Goal: Task Accomplishment & Management: Use online tool/utility

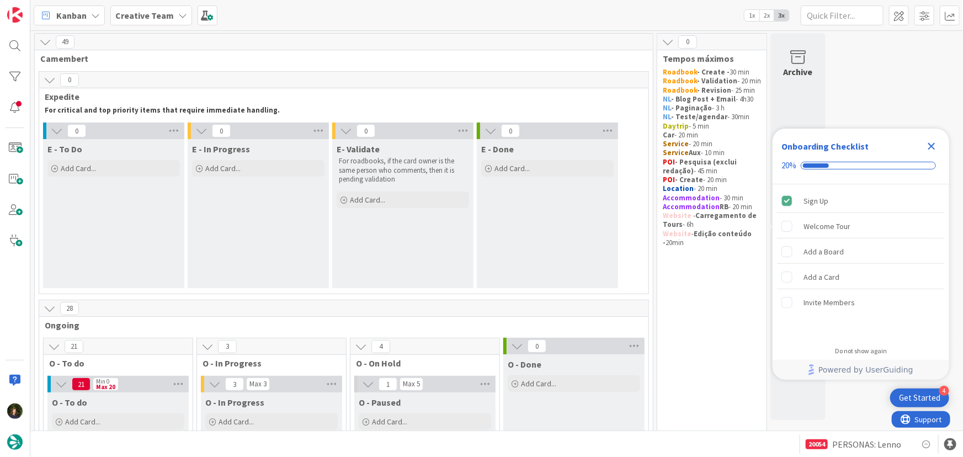
click at [931, 144] on icon "Close Checklist" at bounding box center [931, 146] width 13 height 13
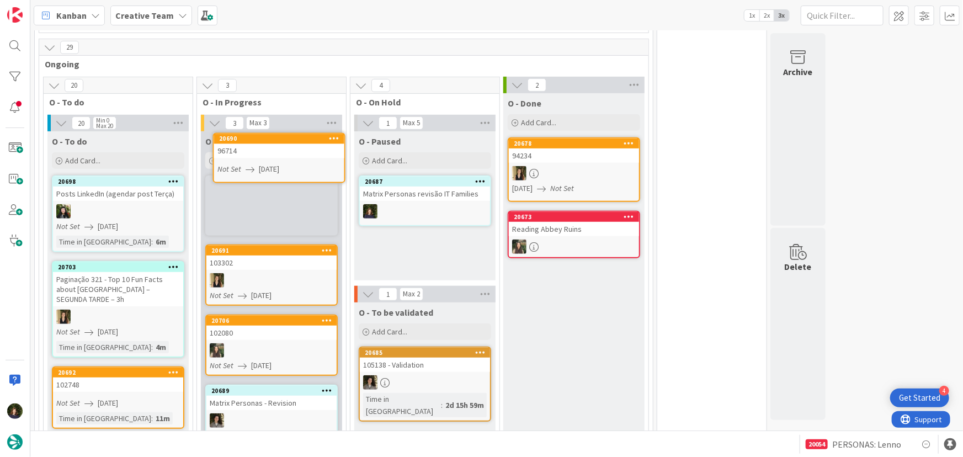
scroll to position [254, 0]
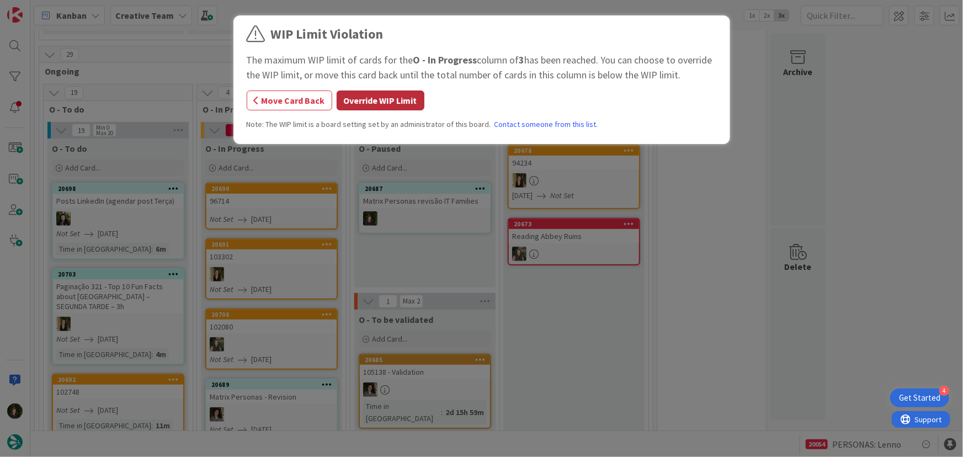
click at [360, 93] on button "Override WIP Limit" at bounding box center [381, 101] width 88 height 20
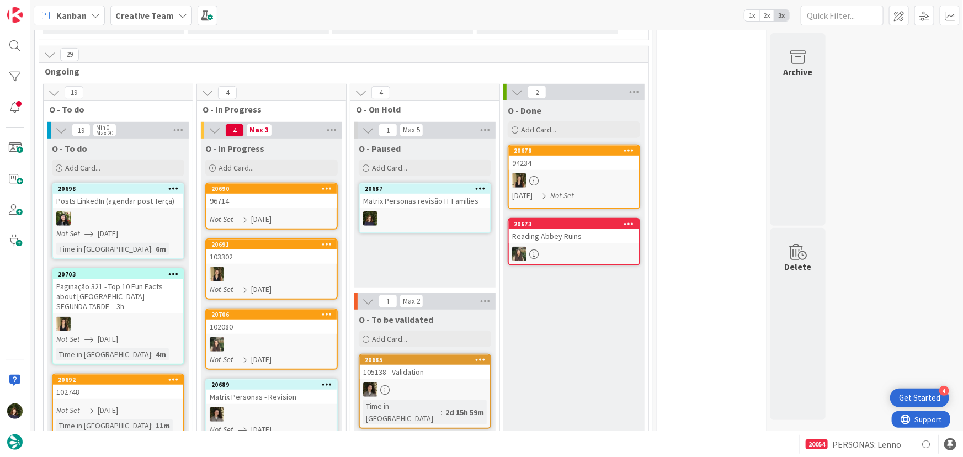
click at [281, 204] on div "96714" at bounding box center [271, 201] width 130 height 14
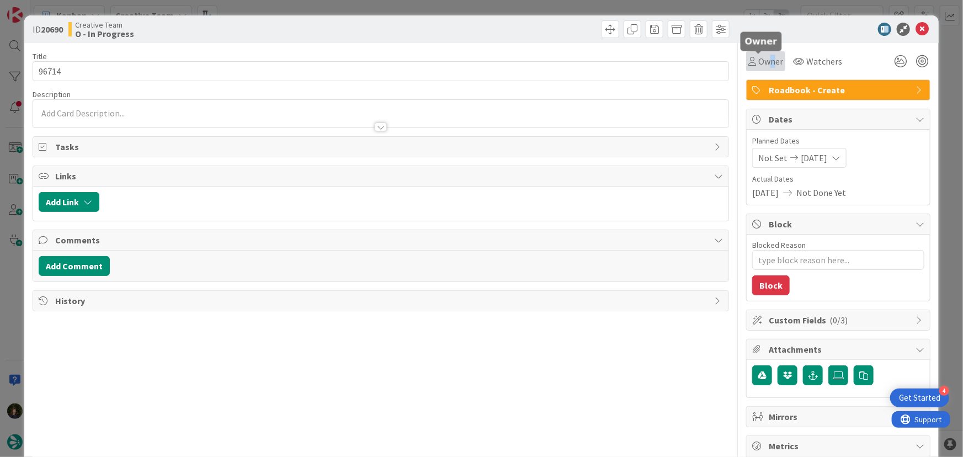
click at [766, 60] on span "Owner" at bounding box center [770, 61] width 25 height 13
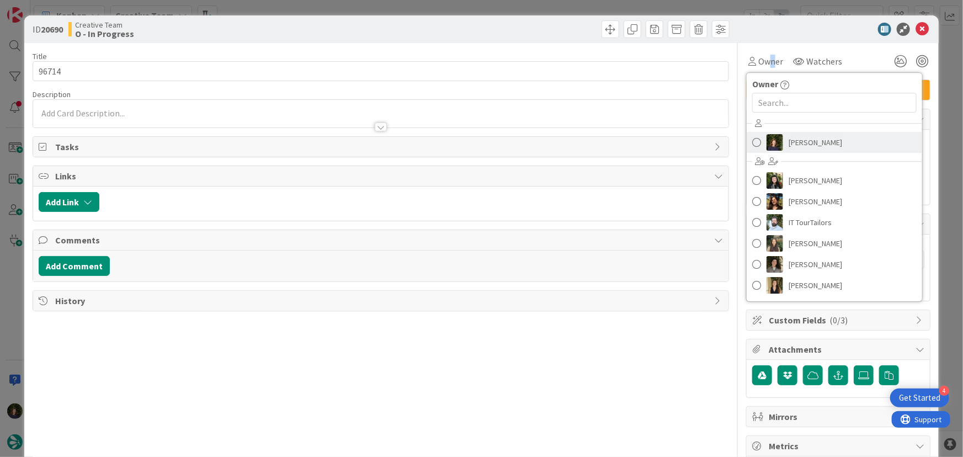
click at [798, 139] on span "Margarida Carvalho" at bounding box center [816, 142] width 54 height 17
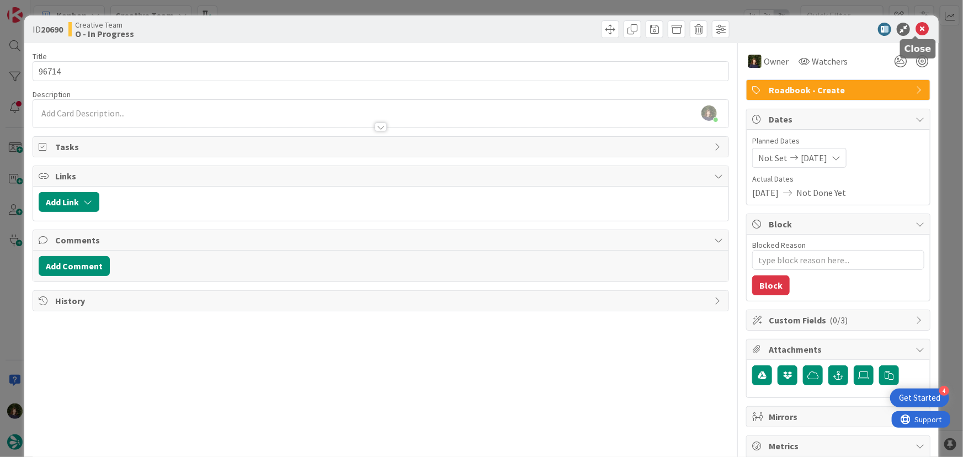
click at [916, 28] on icon at bounding box center [922, 29] width 13 height 13
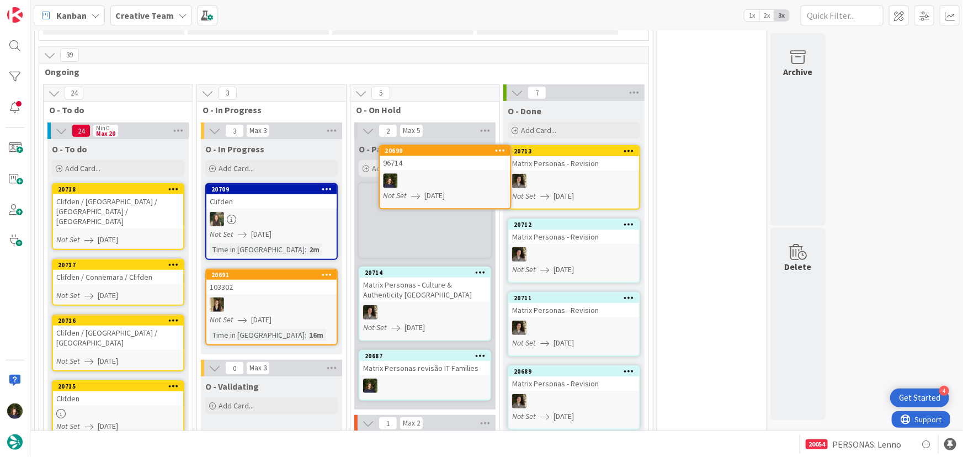
scroll to position [250, 0]
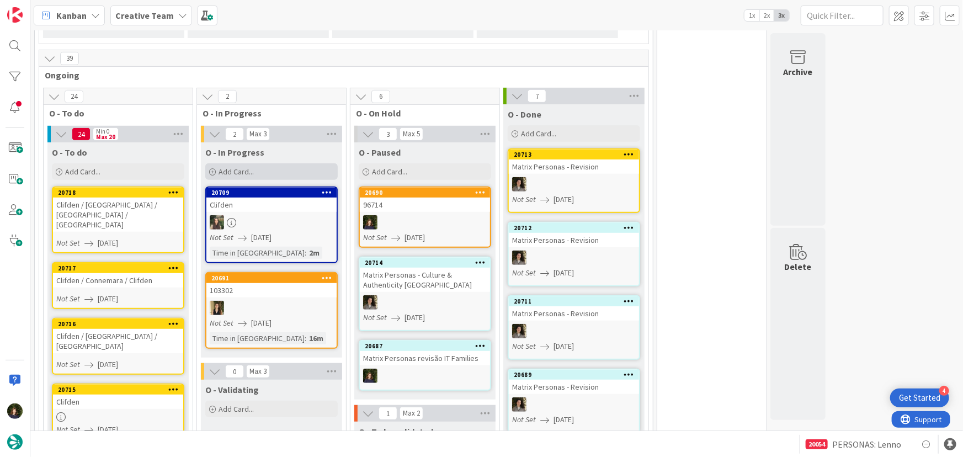
click at [280, 176] on div "Add Card..." at bounding box center [271, 171] width 132 height 17
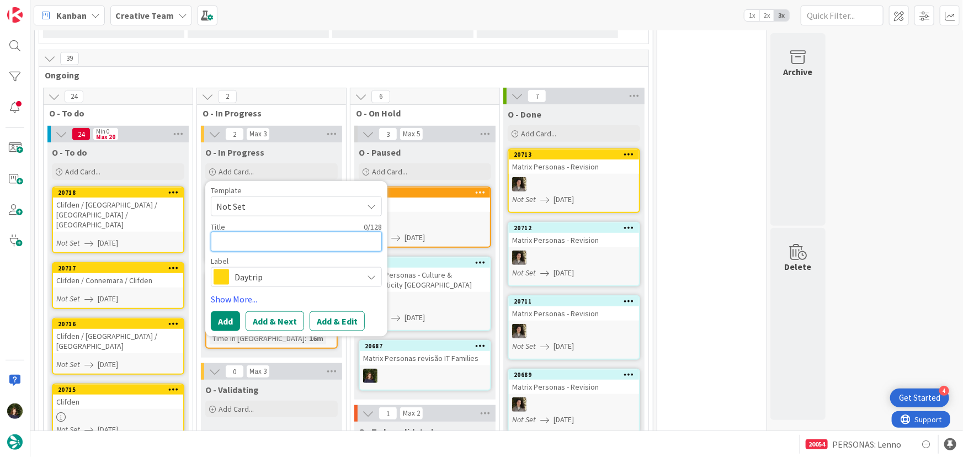
click at [237, 240] on textarea at bounding box center [296, 242] width 171 height 20
type textarea "x"
type textarea "P"
type textarea "x"
type textarea "PO"
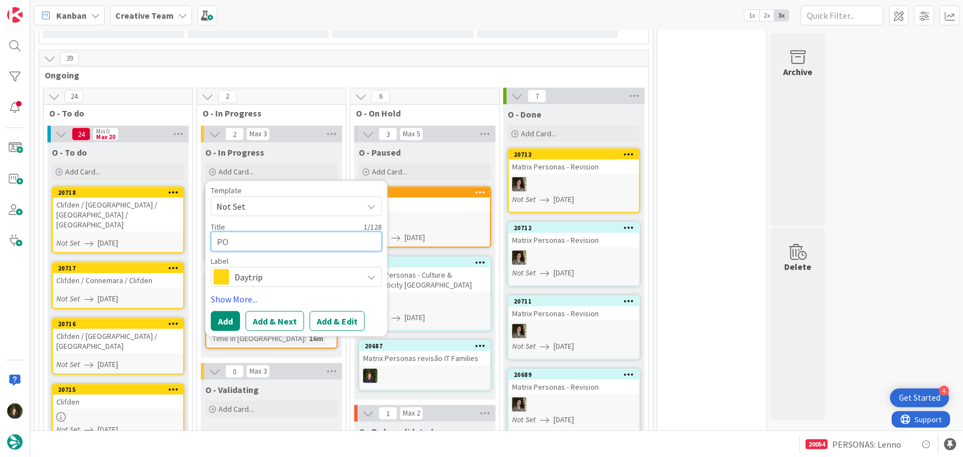
type textarea "x"
type textarea "POI"
type textarea "x"
type textarea "POIs"
type textarea "x"
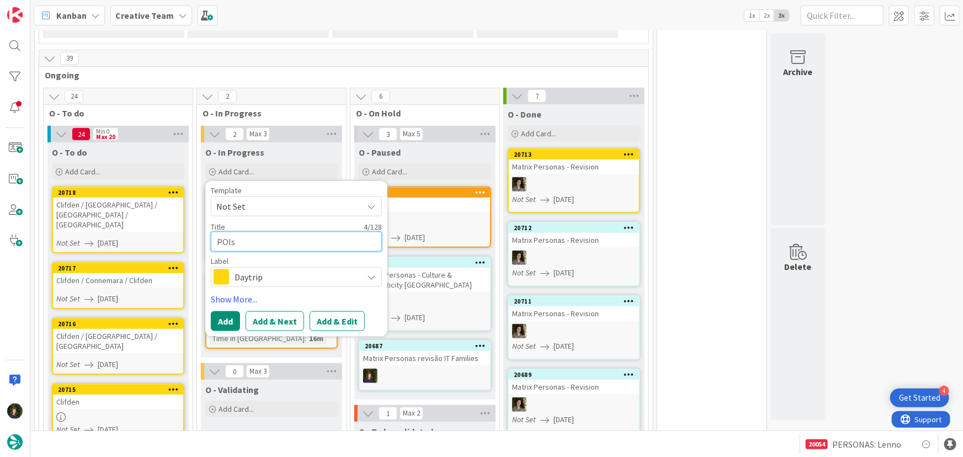
type textarea "POIs"
type textarea "x"
type textarea "POIs E"
type textarea "x"
type textarea "POIs E V"
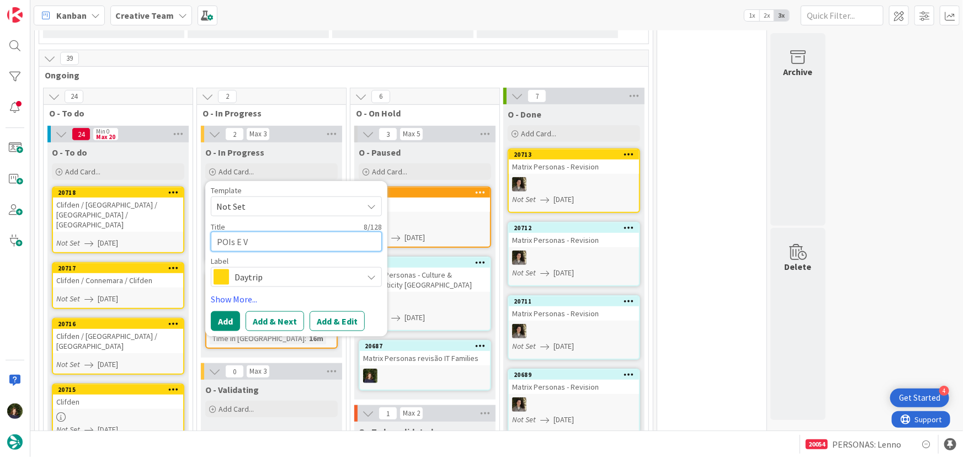
type textarea "x"
type textarea "POIs E Ve"
type textarea "x"
type textarea "POIs E Veg"
type textarea "x"
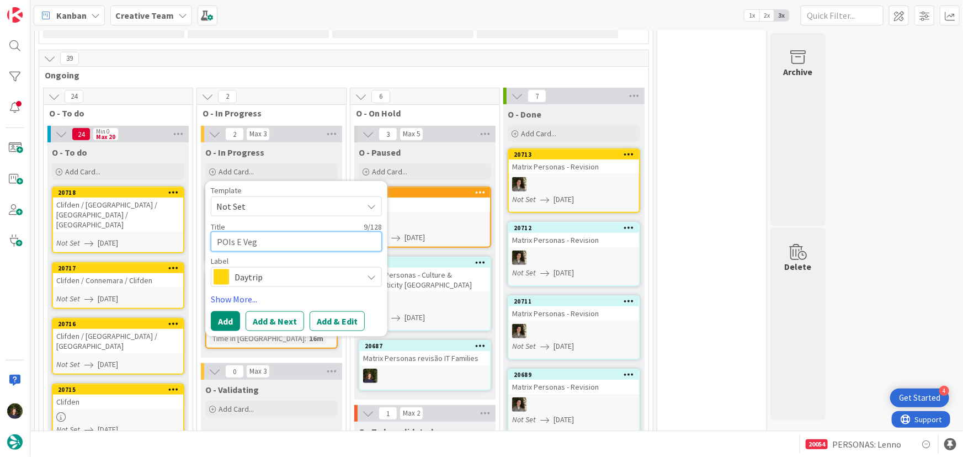
type textarea "POIs E Vega"
type textarea "x"
type textarea "POIs E Vegan"
type textarea "x"
type textarea "POIs E Vegan"
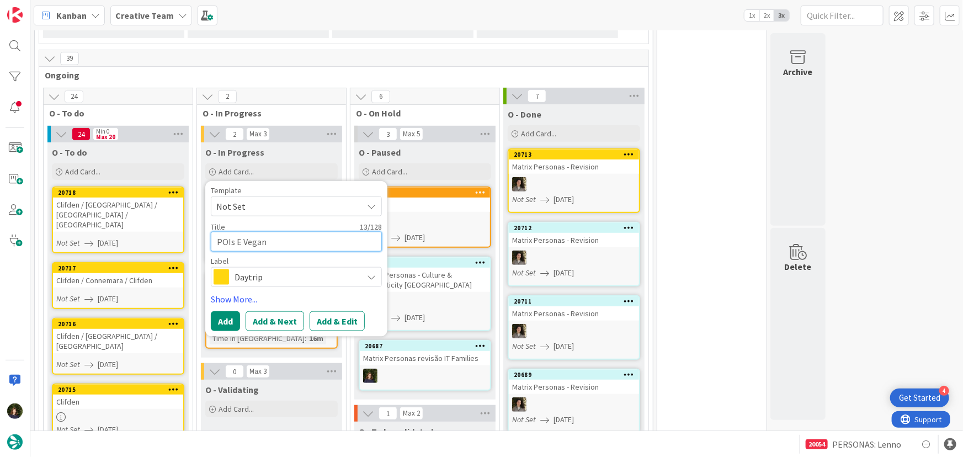
type textarea "x"
type textarea "POIs E Vegan e"
type textarea "x"
type textarea "POIs E Vegan em"
type textarea "x"
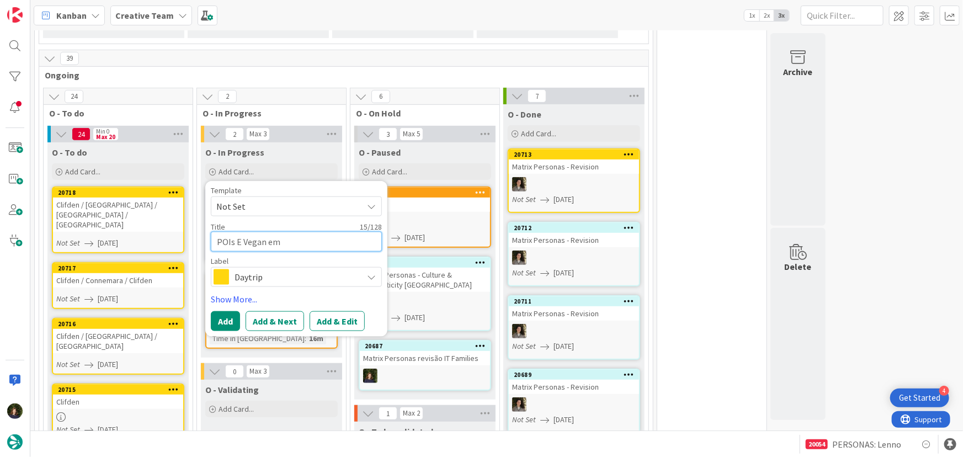
type textarea "POIs E Vegan em"
type textarea "x"
type textarea "POIs E Vegan em L"
type textarea "x"
type textarea "POIs E Vegan em La"
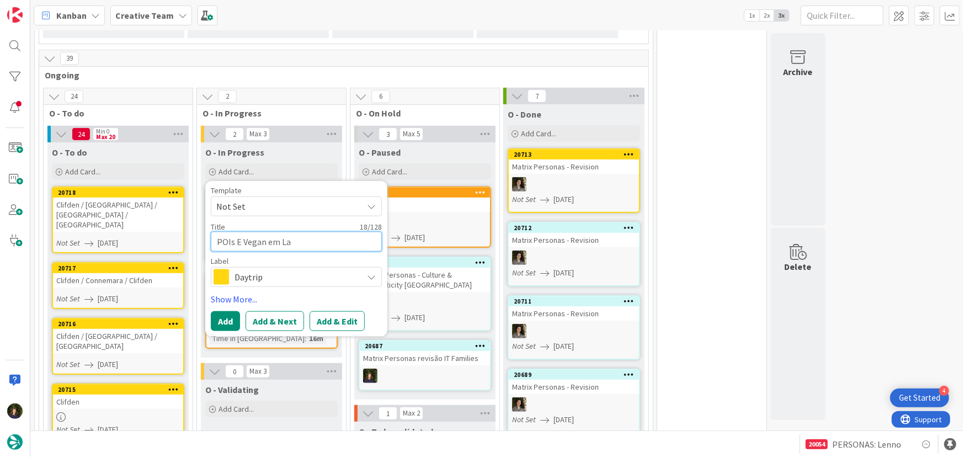
type textarea "x"
type textarea "POIs E Vegan em Lag"
type textarea "x"
type textarea "POIs E Vegan em Lago"
type textarea "x"
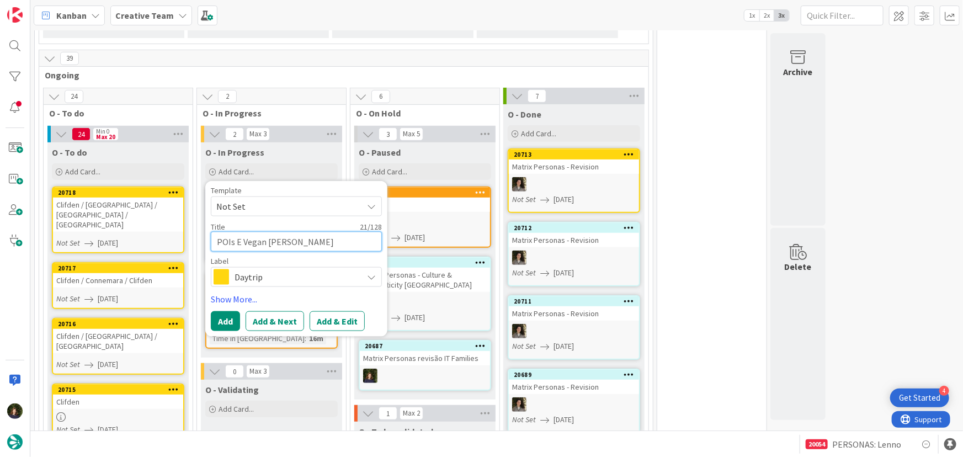
type textarea "POIs E Vegan em Lagos"
click at [267, 286] on div "Daytrip" at bounding box center [296, 277] width 171 height 20
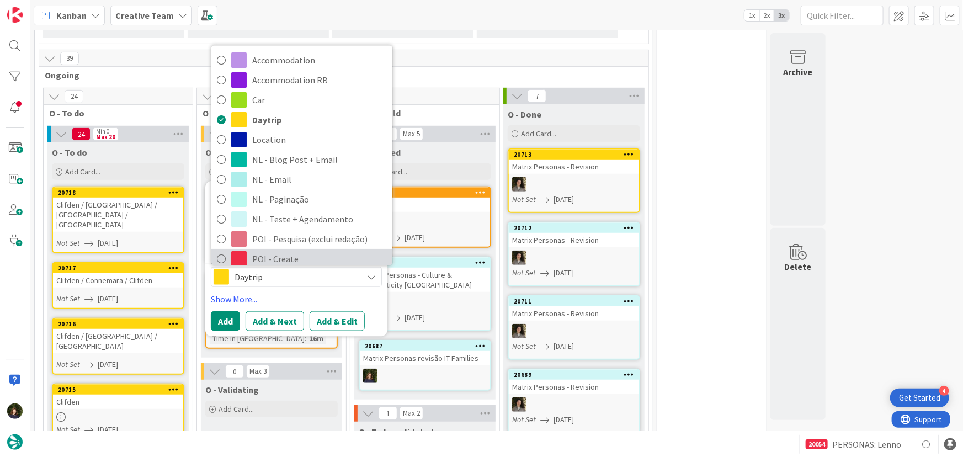
click at [270, 256] on span "POI - Create" at bounding box center [319, 259] width 135 height 17
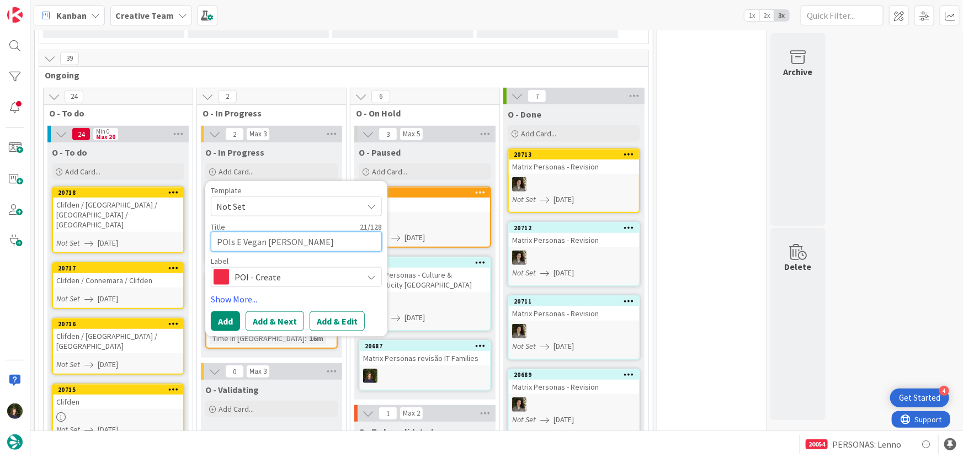
click at [215, 242] on textarea "POIs E Vegan em Lagos" at bounding box center [296, 242] width 171 height 20
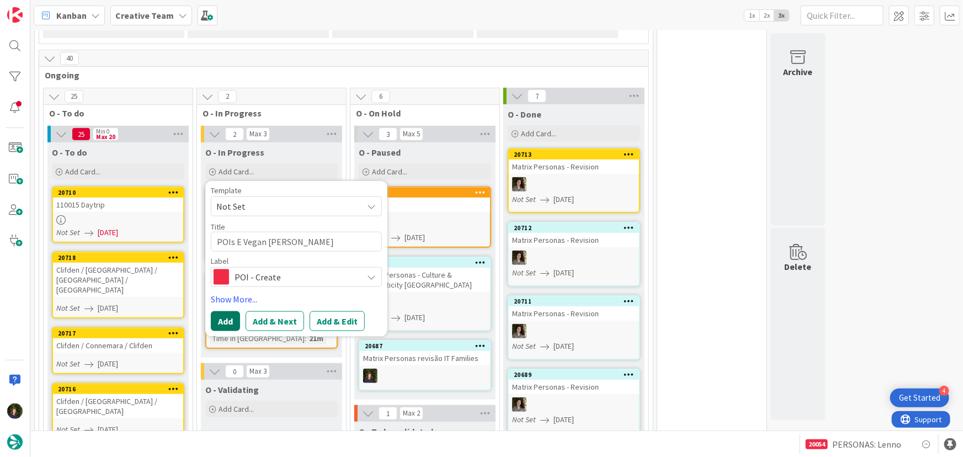
click at [236, 320] on button "Add" at bounding box center [225, 321] width 29 height 20
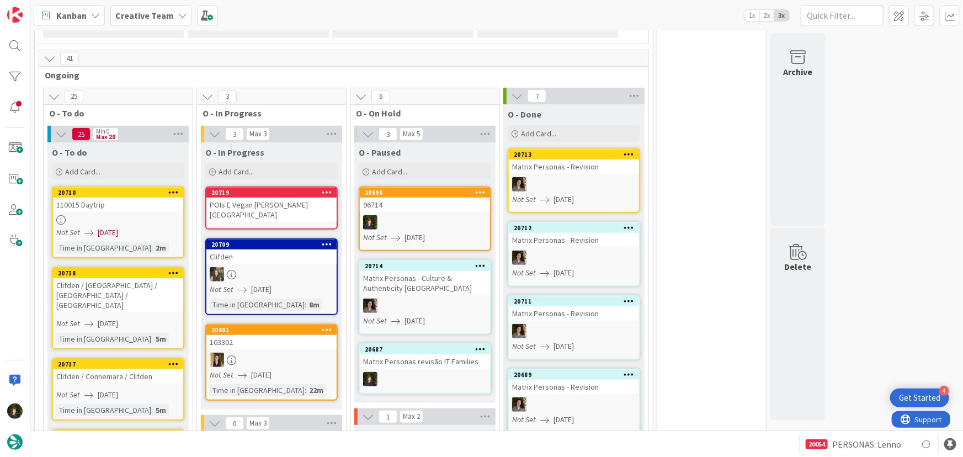
click at [261, 210] on div "POIs E Vegan em Lagos" at bounding box center [271, 210] width 130 height 24
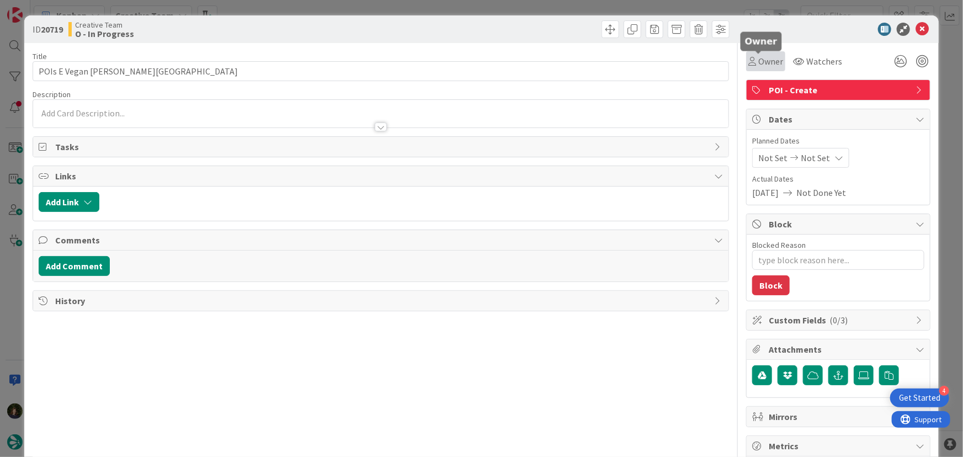
click at [766, 63] on span "Owner" at bounding box center [770, 61] width 25 height 13
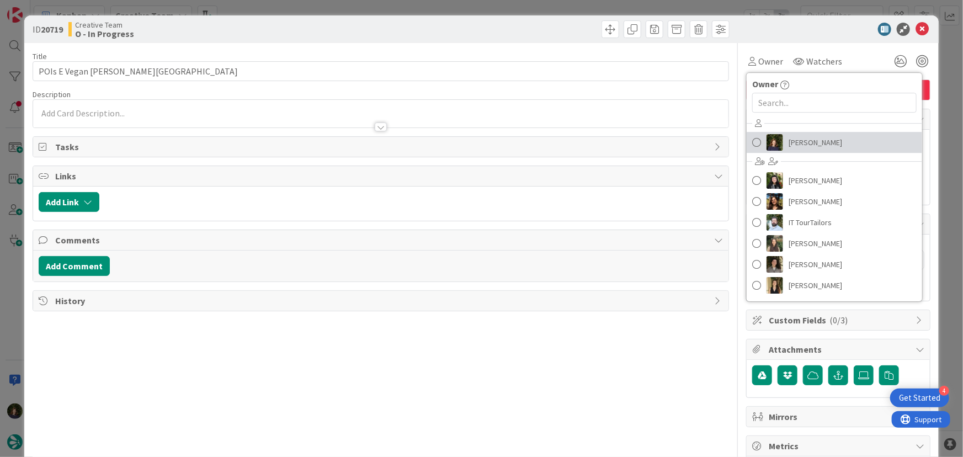
click at [813, 139] on span "Margarida Carvalho" at bounding box center [816, 142] width 54 height 17
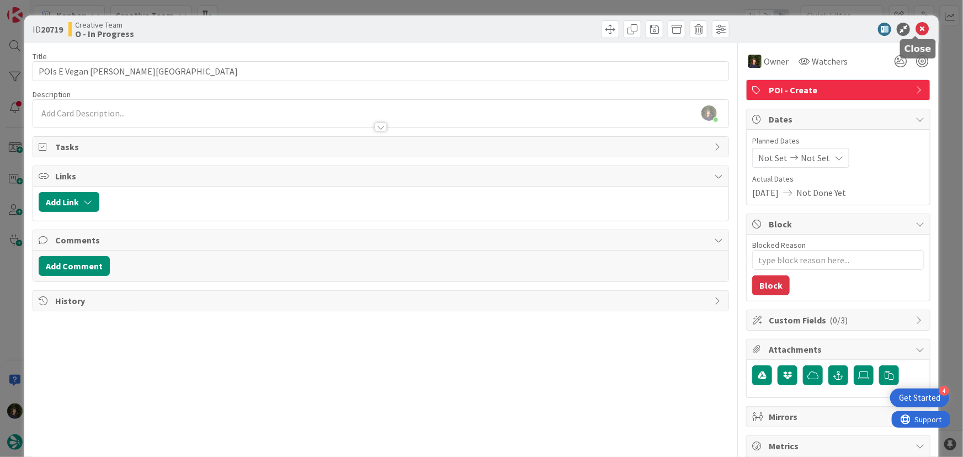
click at [919, 26] on icon at bounding box center [922, 29] width 13 height 13
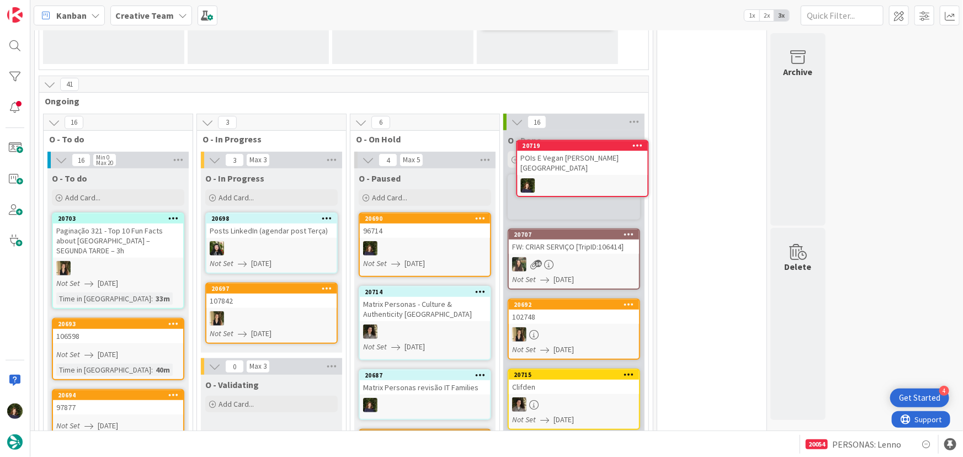
scroll to position [221, 0]
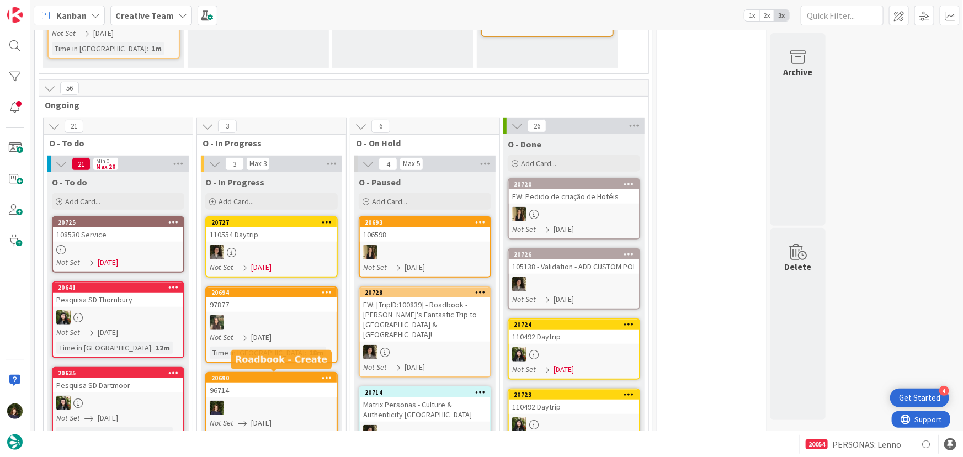
click at [262, 401] on div at bounding box center [271, 408] width 130 height 14
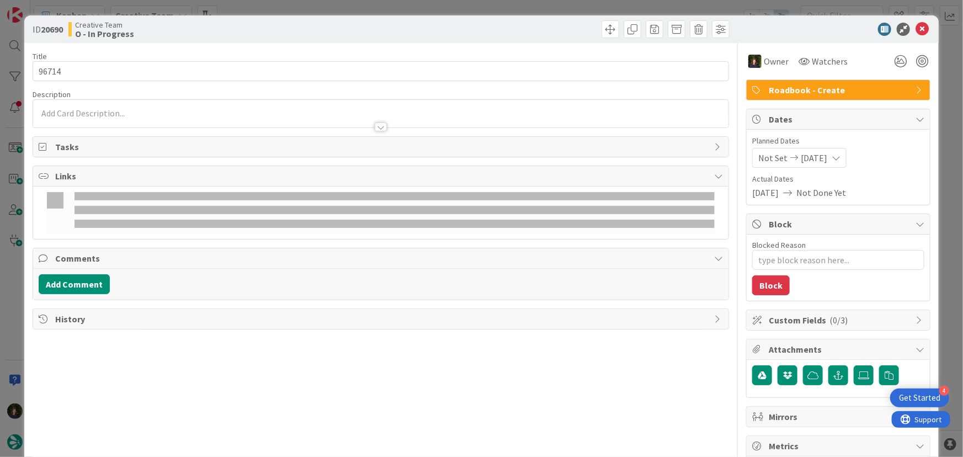
type textarea "x"
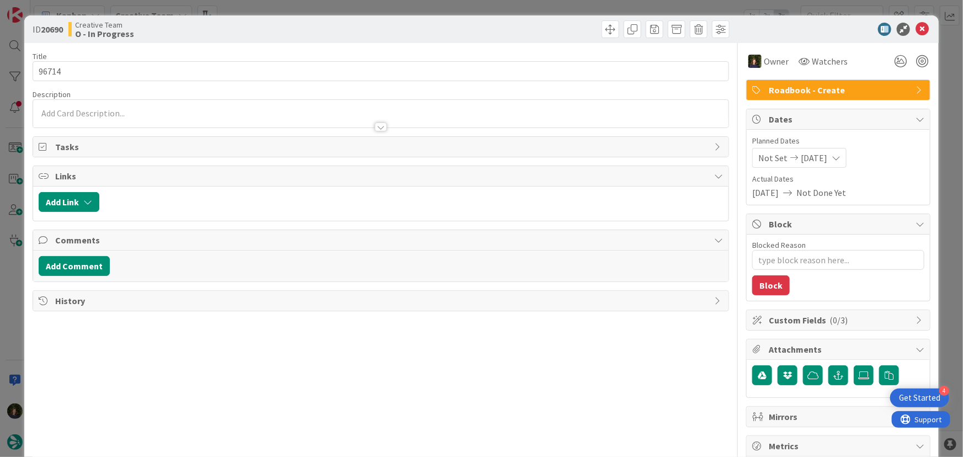
click at [152, 113] on p at bounding box center [381, 113] width 685 height 13
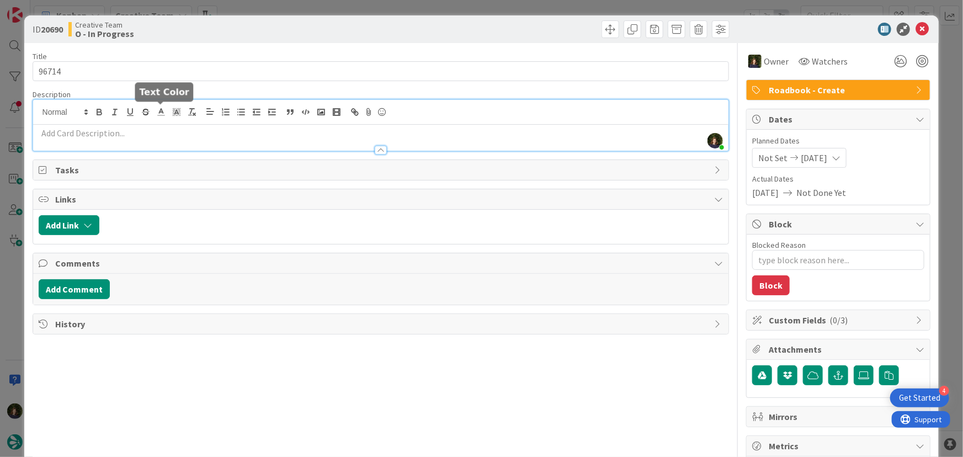
paste div
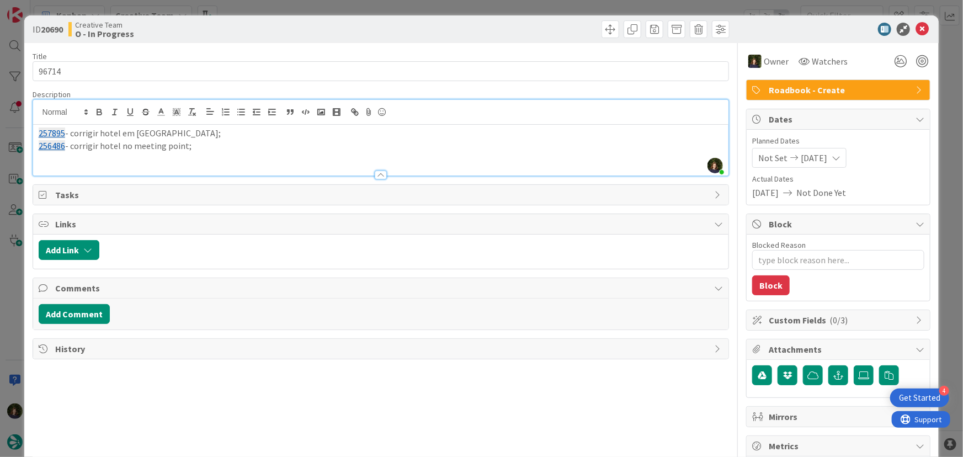
drag, startPoint x: 210, startPoint y: 147, endPoint x: 46, endPoint y: 140, distance: 164.1
click at [29, 137] on div "ID 20690 Creative Team O - In Progress Title 5 / 128 96714 Description Margarid…" at bounding box center [481, 334] width 915 height 638
copy div "257895 - corrigir hotel em Barcelona; 256486 - corrigir hotel no meeting point;"
click at [919, 28] on icon at bounding box center [922, 29] width 13 height 13
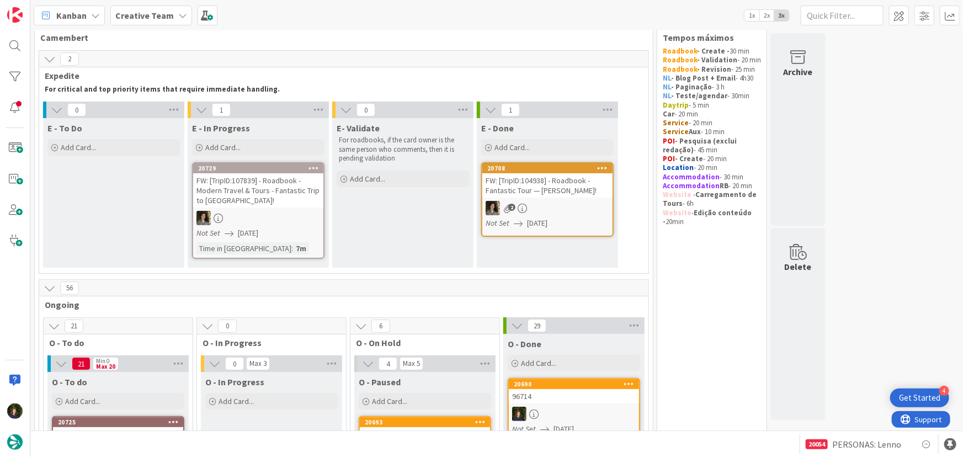
scroll to position [20, 0]
click at [168, 17] on b "Creative Team" at bounding box center [144, 15] width 59 height 11
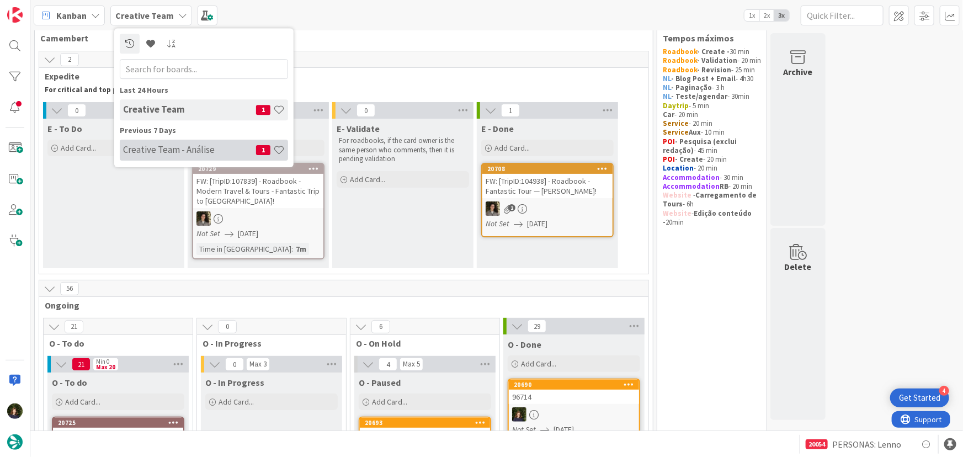
click at [171, 155] on h4 "Creative Team - Análise" at bounding box center [189, 149] width 133 height 11
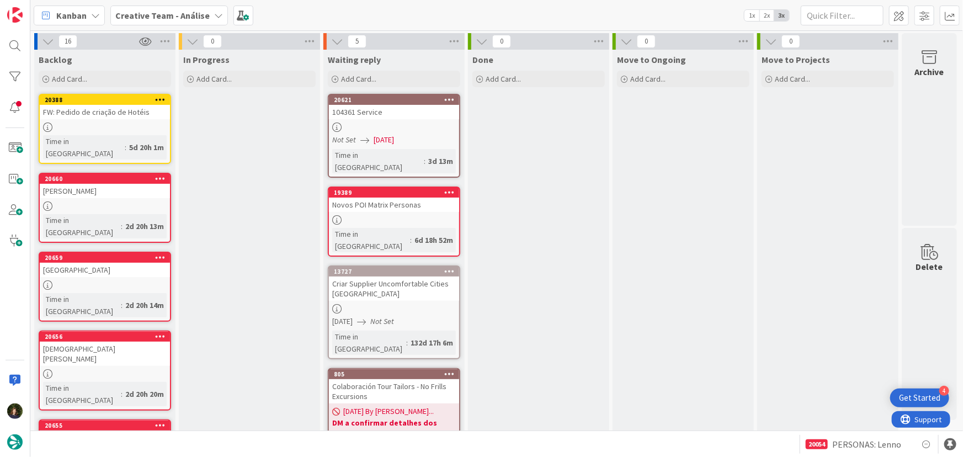
click at [391, 202] on link "19389 Novos POI Matrix Personas Time in Column : 6d 18h 52m" at bounding box center [394, 222] width 132 height 70
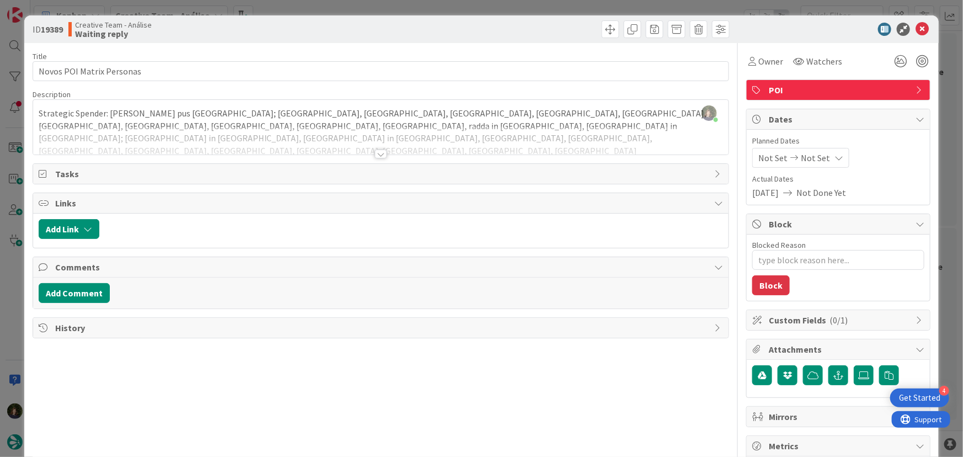
click at [378, 155] on div at bounding box center [381, 154] width 12 height 9
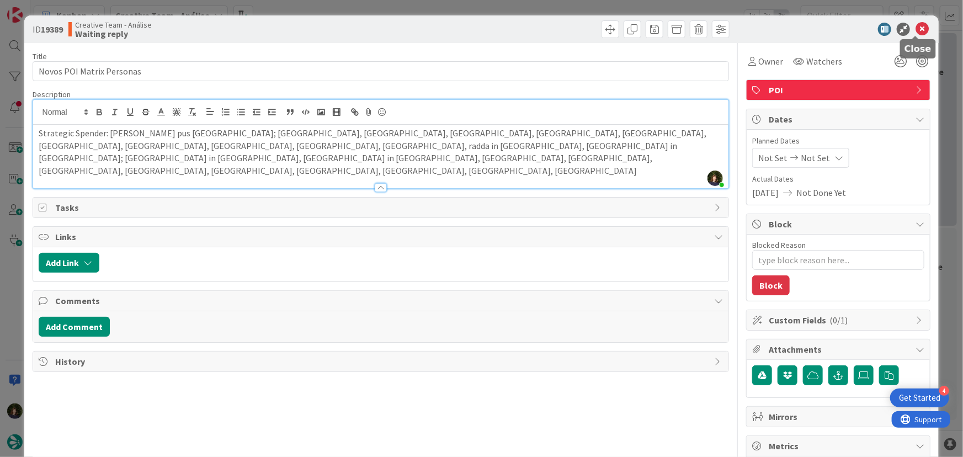
drag, startPoint x: 920, startPoint y: 28, endPoint x: 906, endPoint y: 41, distance: 19.1
click at [920, 28] on icon at bounding box center [922, 29] width 13 height 13
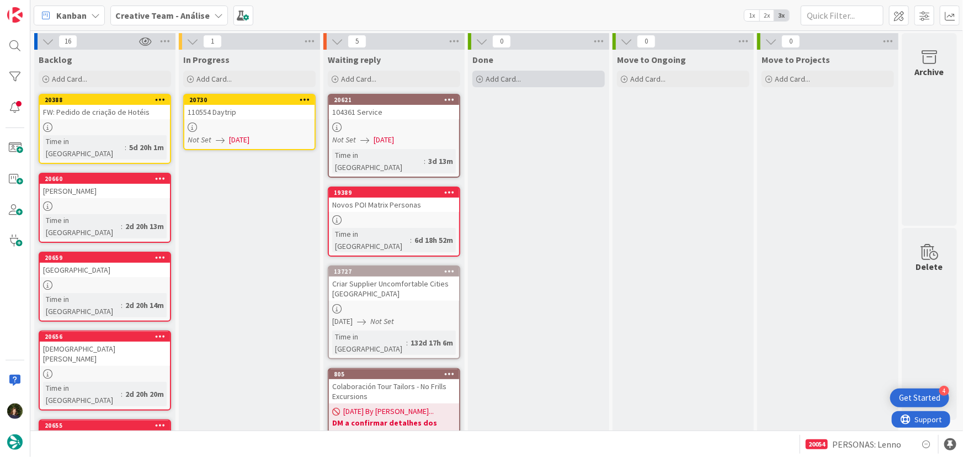
click at [566, 78] on div "Add Card..." at bounding box center [539, 79] width 132 height 17
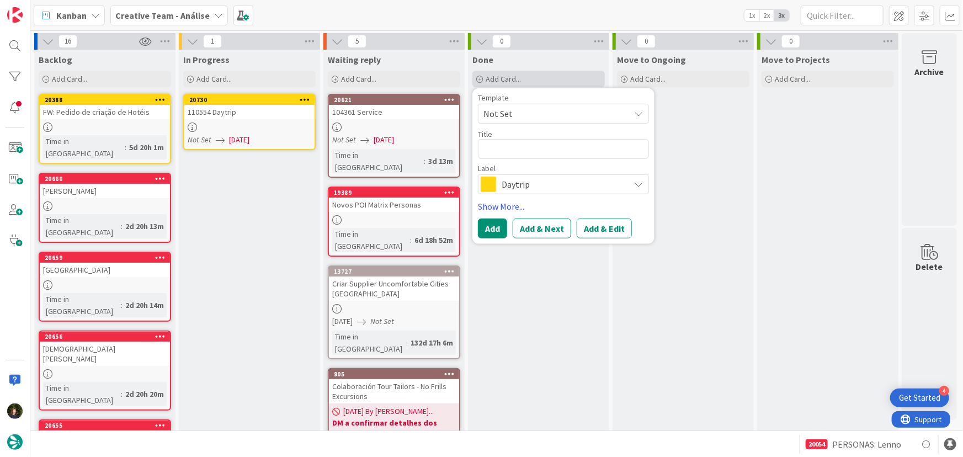
type textarea "x"
type textarea "P"
type textarea "x"
type textarea "PO"
type textarea "x"
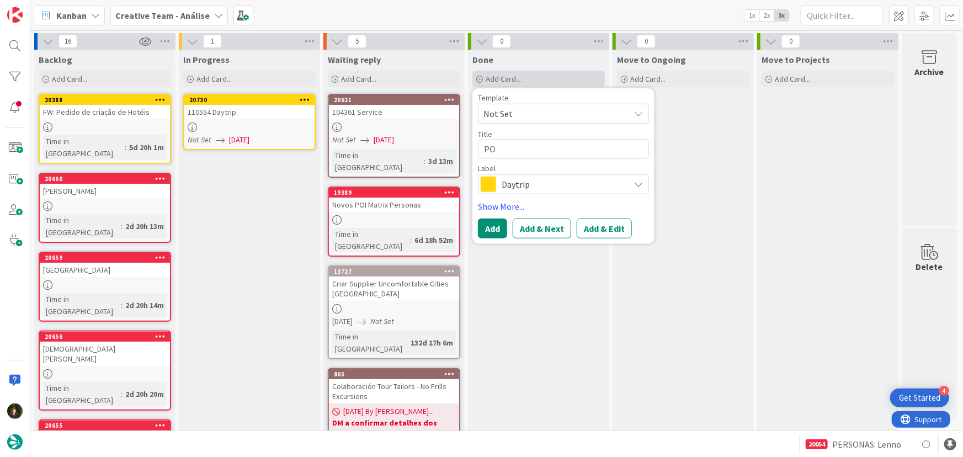
type textarea "POI"
type textarea "x"
type textarea "POI"
type textarea "x"
type textarea "POI P"
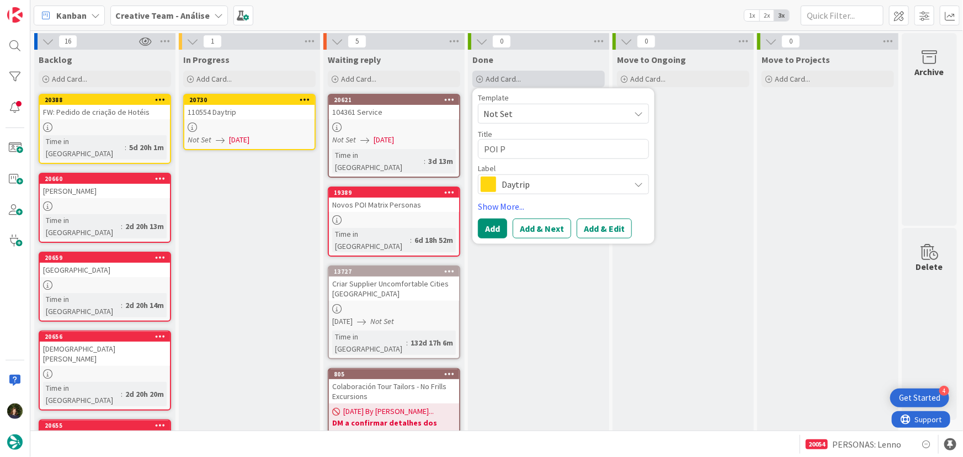
type textarea "x"
type textarea "POI PE"
type textarea "x"
type textarea "POI PER"
type textarea "x"
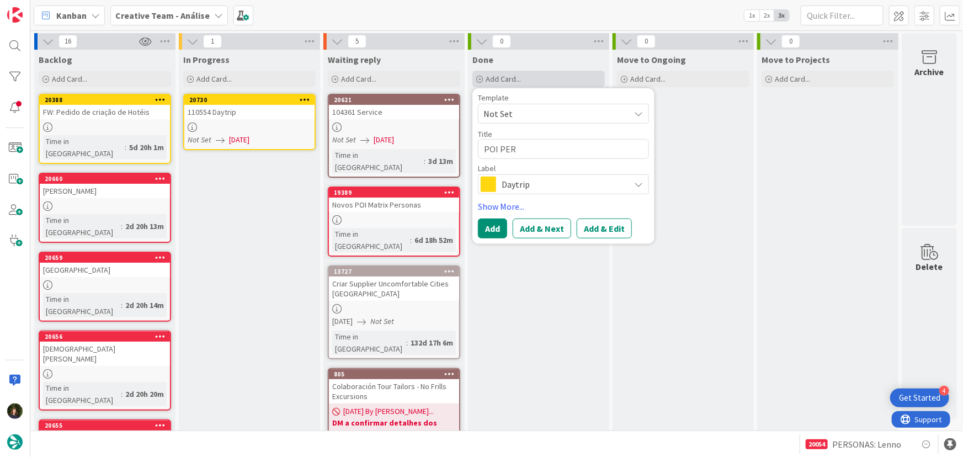
type textarea "POI PE"
type textarea "x"
type textarea "POI P"
type textarea "x"
type textarea "POI"
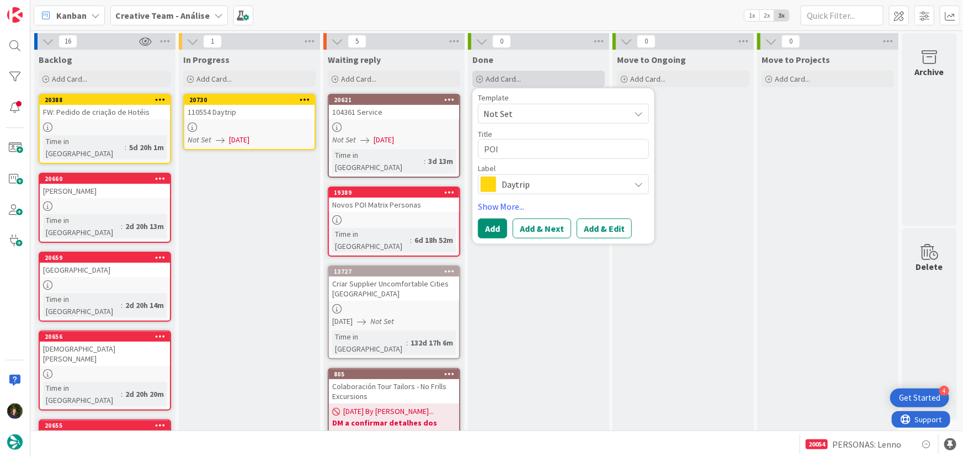
type textarea "x"
type textarea "POI"
type textarea "x"
type textarea "PO"
type textarea "x"
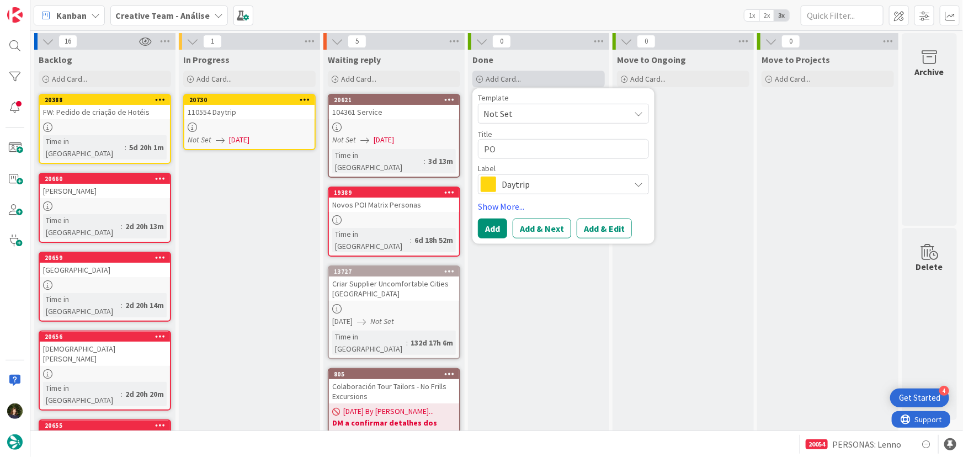
type textarea "P"
type textarea "x"
type textarea "S"
type textarea "x"
type textarea "SS"
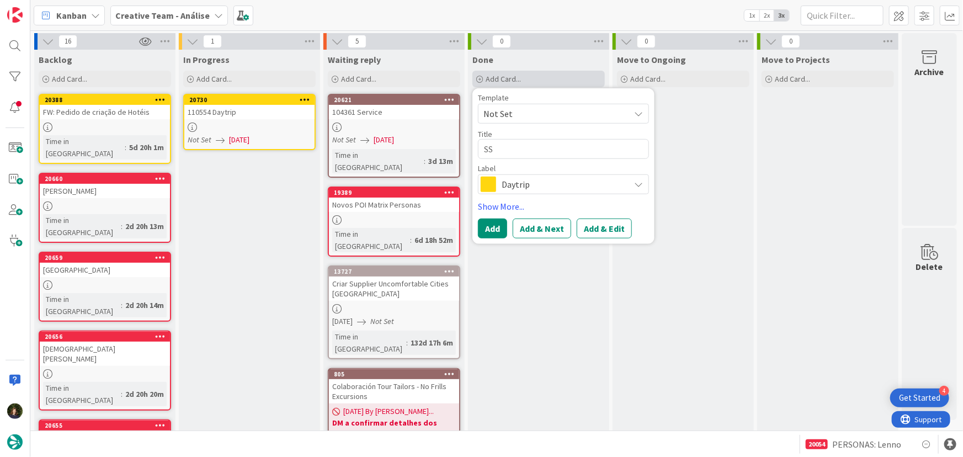
type textarea "x"
type textarea "SS"
type textarea "x"
type textarea "SS -"
type textarea "x"
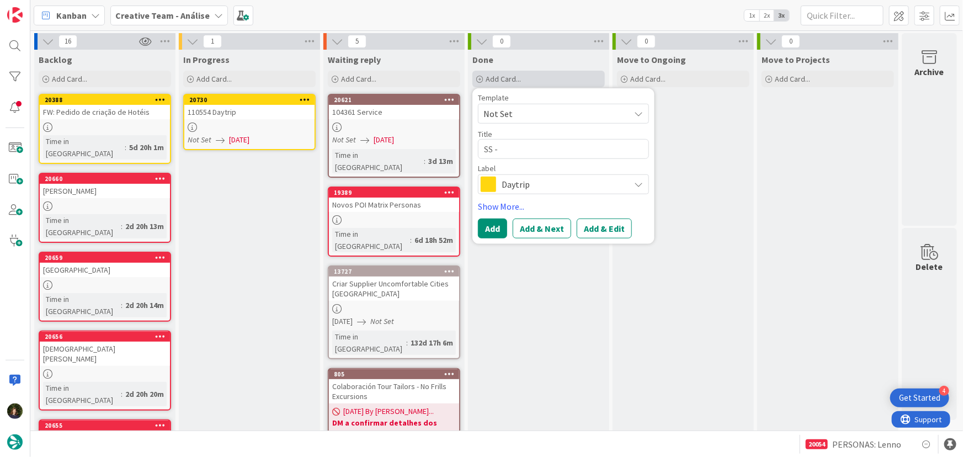
type textarea "SS -"
type textarea "x"
type textarea "SS -"
type textarea "x"
type textarea "SS"
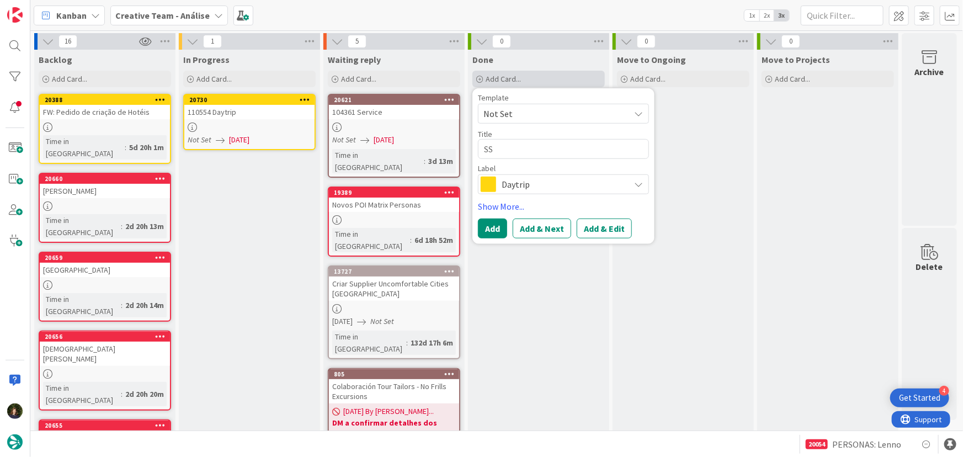
type textarea "x"
type textarea "SS"
type textarea "x"
type textarea "S"
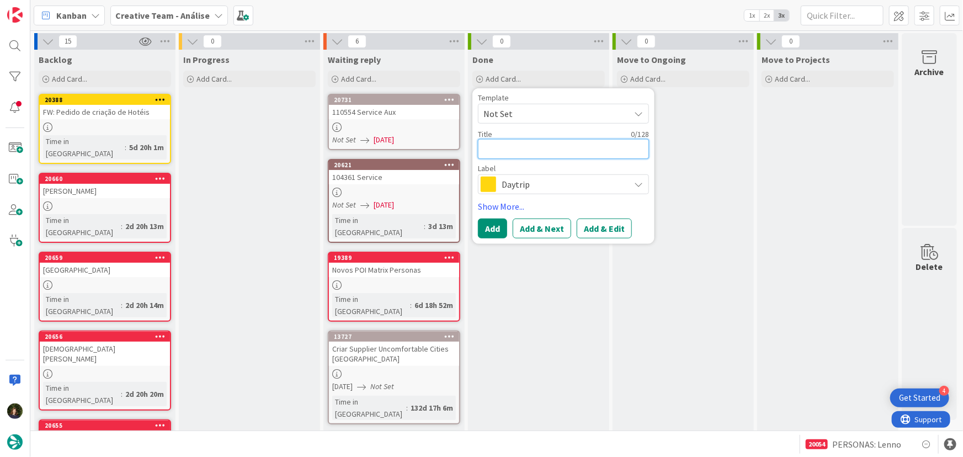
type textarea "x"
type textarea "["
type textarea "x"
type textarea "[S"
type textarea "x"
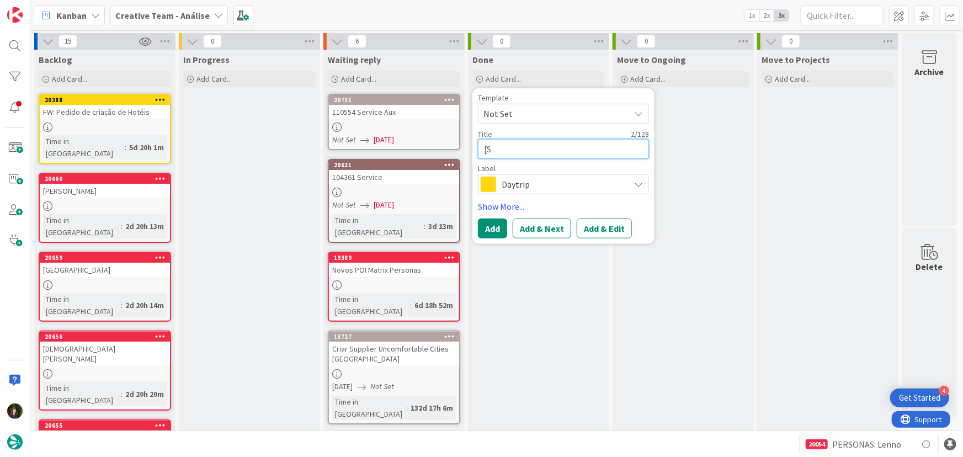
type textarea "[SS"
type textarea "x"
type textarea "[SS]"
type textarea "x"
type textarea "[SS]"
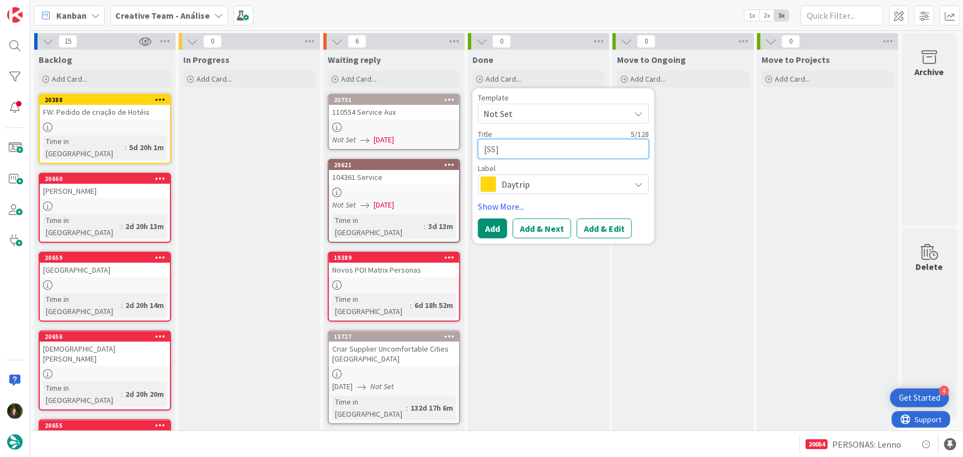
click at [585, 150] on textarea "[SS]" at bounding box center [563, 149] width 171 height 20
paste textarea "€ - Osteria Il Pozzo - Closed Wed"
type textarea "x"
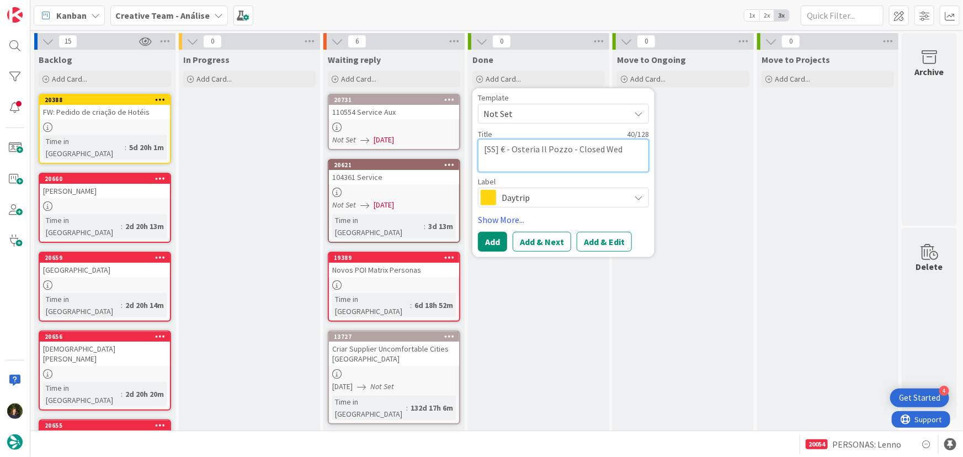
type textarea "[SS] € - Osteria Il Pozzo - Closed Wed"
click at [555, 193] on span "Daytrip" at bounding box center [563, 197] width 123 height 15
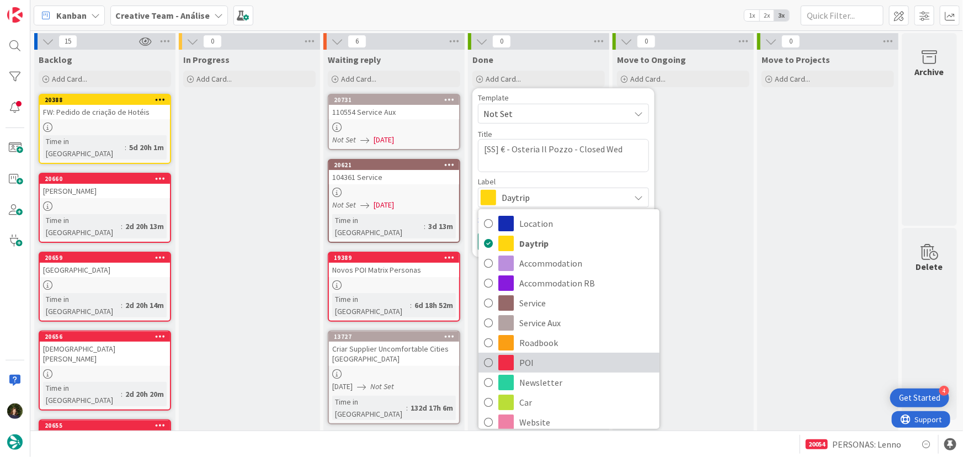
click at [534, 368] on span "POI" at bounding box center [586, 362] width 135 height 17
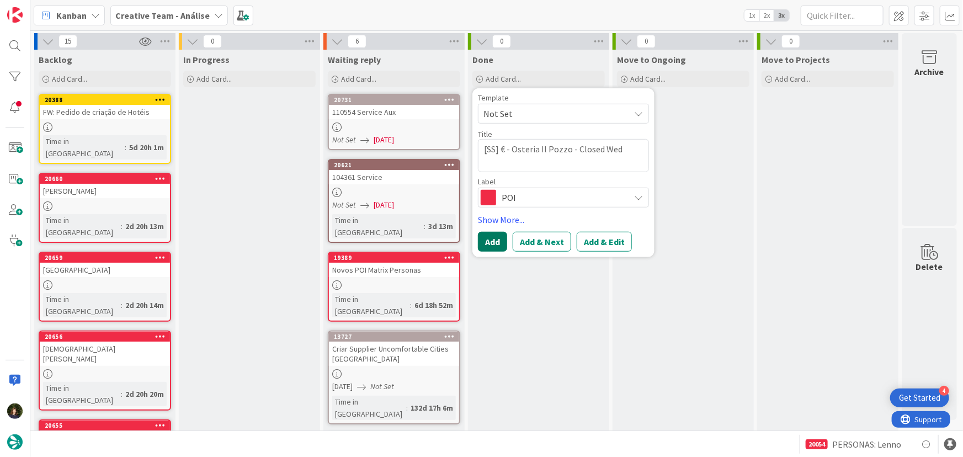
click at [490, 242] on button "Add" at bounding box center [492, 242] width 29 height 20
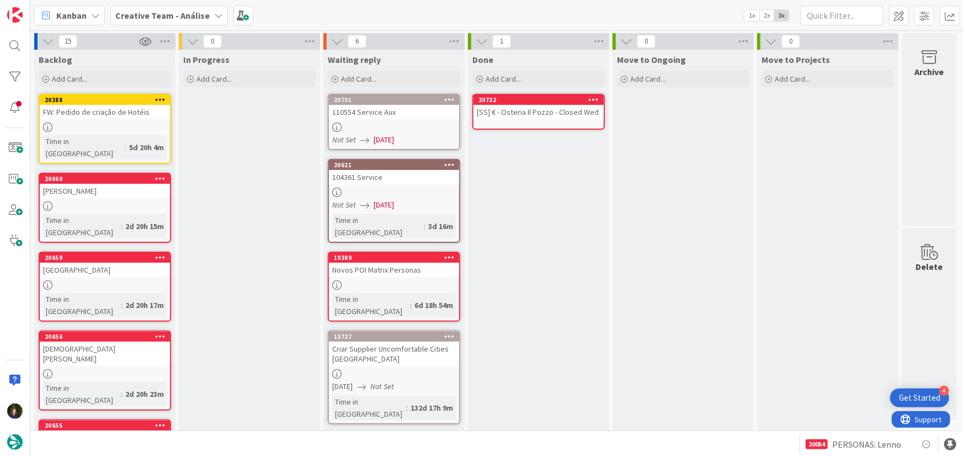
click at [503, 110] on div "[SS] € - Osteria Il Pozzo - Closed Wed" at bounding box center [539, 112] width 130 height 14
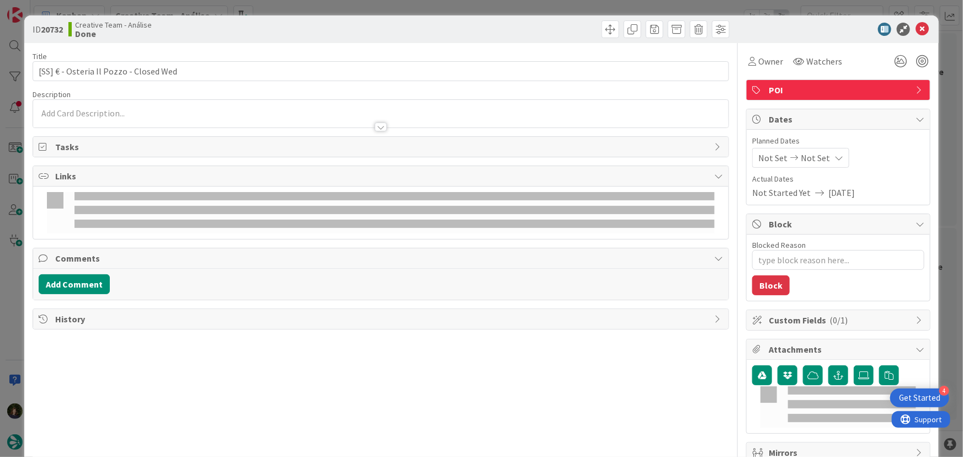
type textarea "x"
type input "[SS] € - Osteria Il Pozzo - Closed Wed"
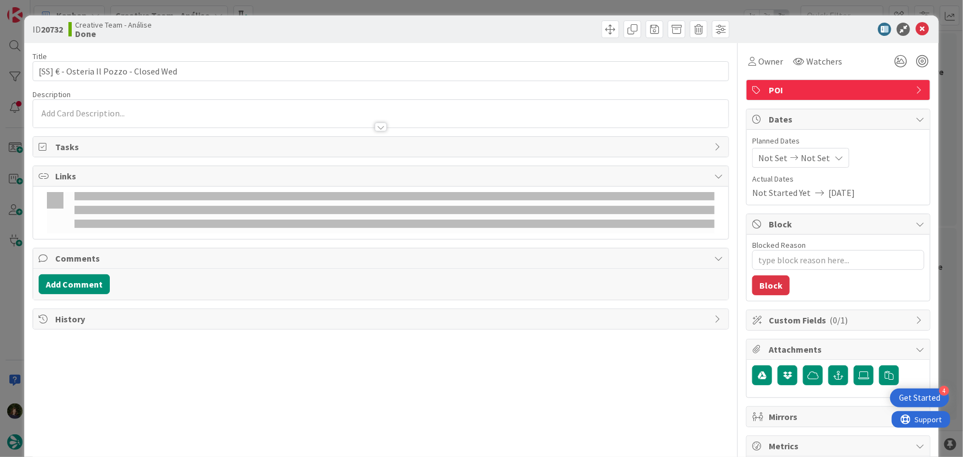
type textarea "x"
type input "[SS] € - Osteria Il Pozzo - Closed Wed"
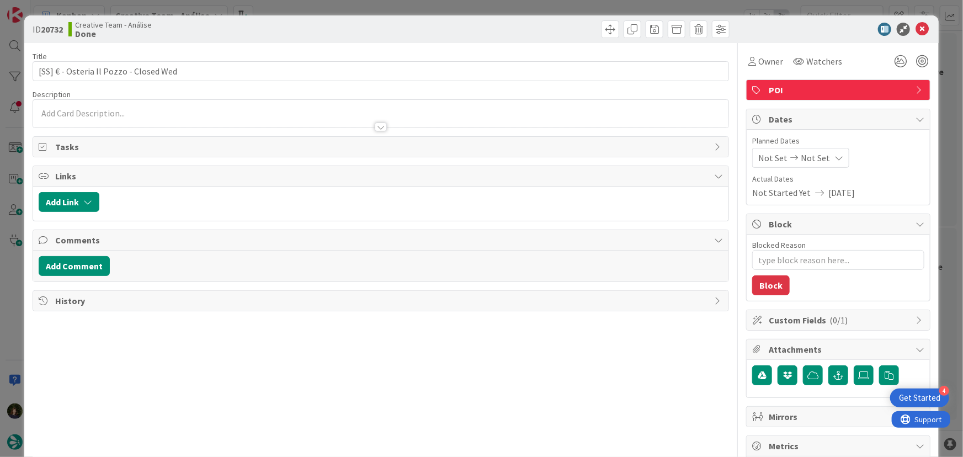
click at [178, 112] on p at bounding box center [381, 113] width 685 height 13
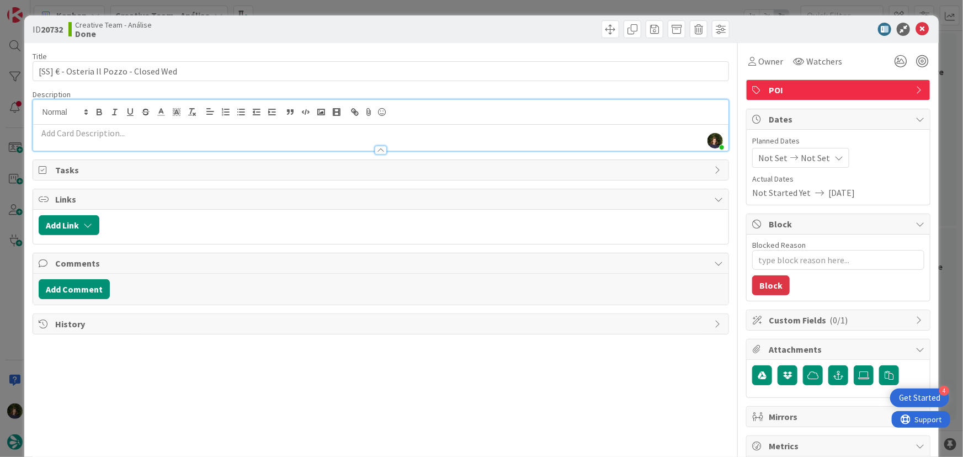
type textarea "x"
type input "[SS] € - Osteria Il Pozzo - Closed Wed"
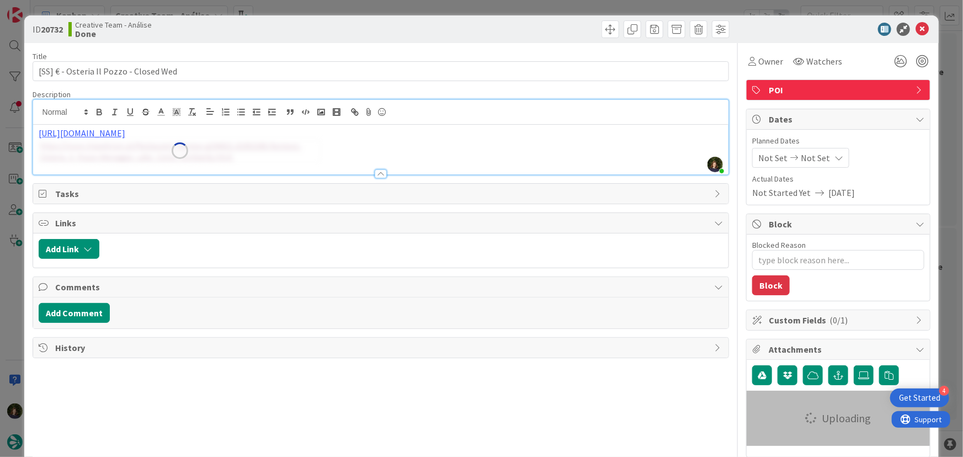
type textarea "x"
type input "[SS] € - Osteria Il Pozzo - Closed Wed"
type textarea "x"
type input "[SS] € - Osteria Il Pozzo - Closed Wed"
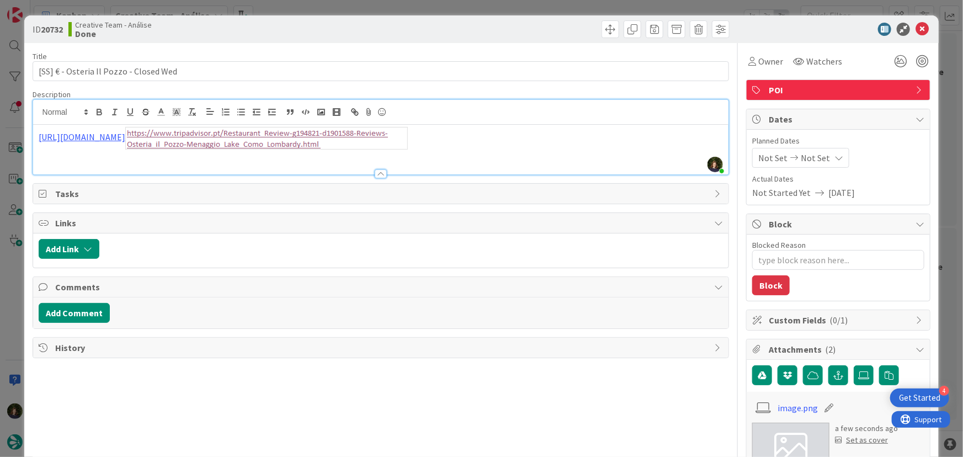
type textarea "x"
type input "[SS] € - Osteria Il Pozzo - Closed Wed"
type textarea "x"
type input "[SS] € - Osteria Il Pozzo - Closed Wed"
click at [35, 132] on div "https://www.tripadvisor.pt/Restaurant_Review-g194821-d1901588-Reviews-Osteria_i…" at bounding box center [381, 150] width 696 height 50
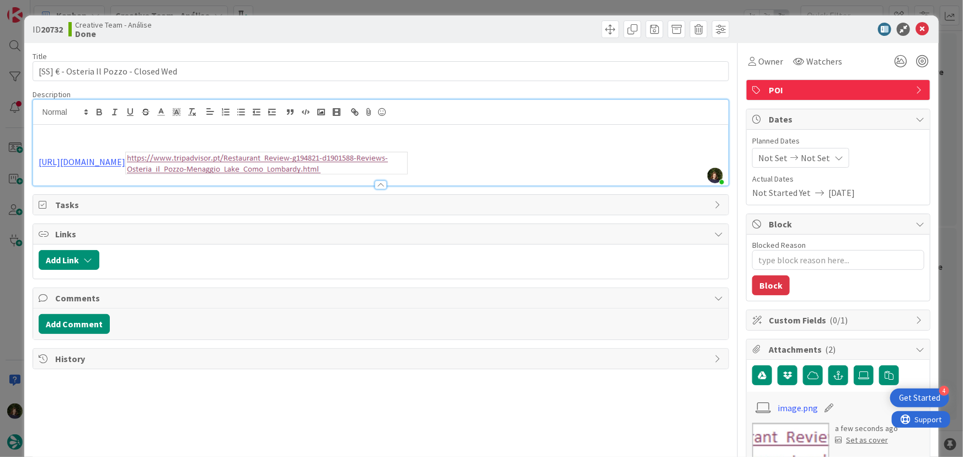
type textarea "x"
type input "[SS] € - Osteria Il Pozzo - Closed Wed"
type textarea "x"
type input "[SS] € - Osteria Il Pozzo - Closed Wed"
type textarea "x"
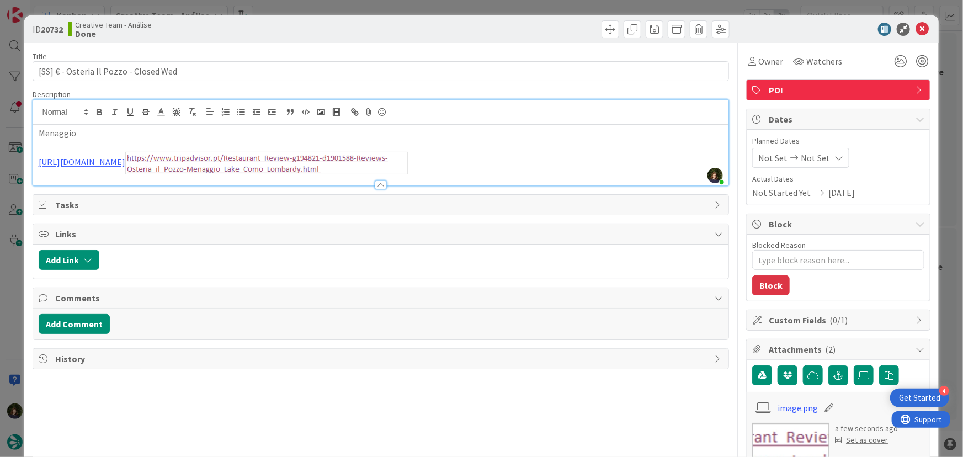
type input "[SS] € - Osteria Il Pozzo - Closed Wed"
type textarea "x"
type input "[SS] € - Osteria Il Pozzo - Closed Wed"
click at [36, 134] on div "Menaggio https://www.tripadvisor.pt/Restaurant_Review-g194821-d1901588-Reviews-…" at bounding box center [381, 155] width 696 height 61
type textarea "x"
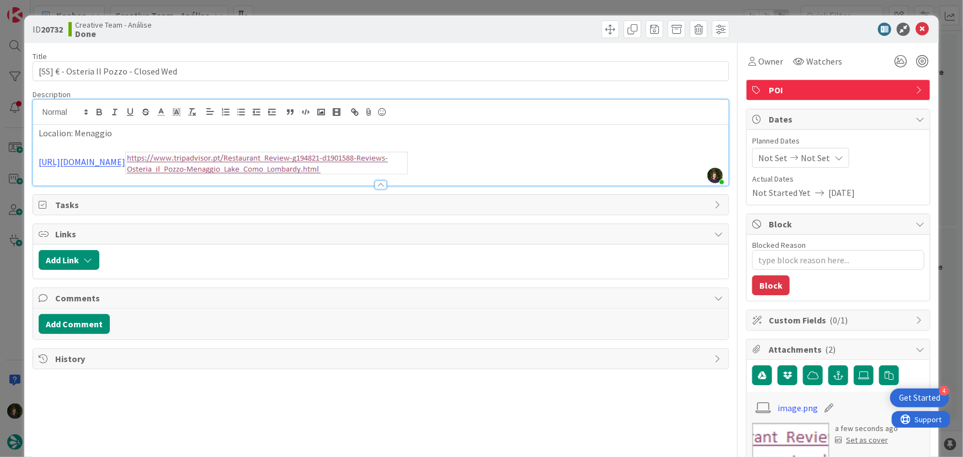
type input "[SS] € - Osteria Il Pozzo - Closed Wed"
type textarea "x"
type input "[SS] € - Osteria Il Pozzo - Closed Wed"
click at [916, 30] on icon at bounding box center [922, 29] width 13 height 13
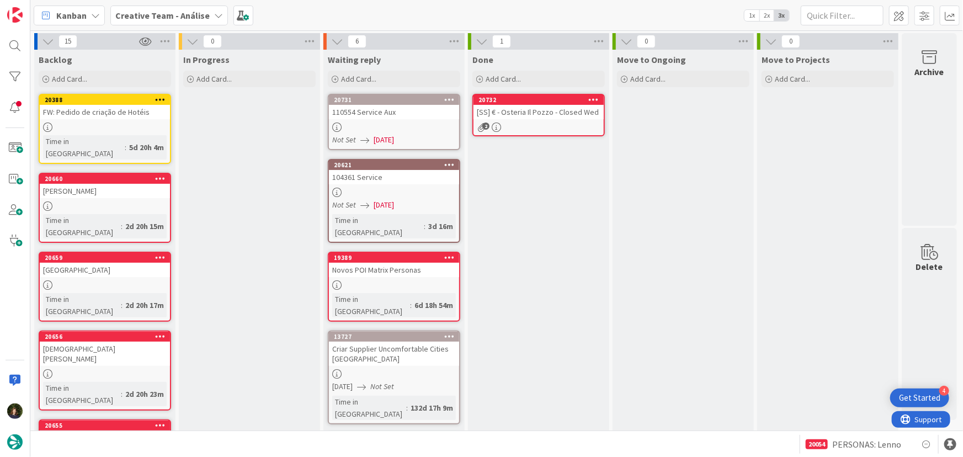
click at [598, 98] on icon at bounding box center [594, 99] width 10 height 8
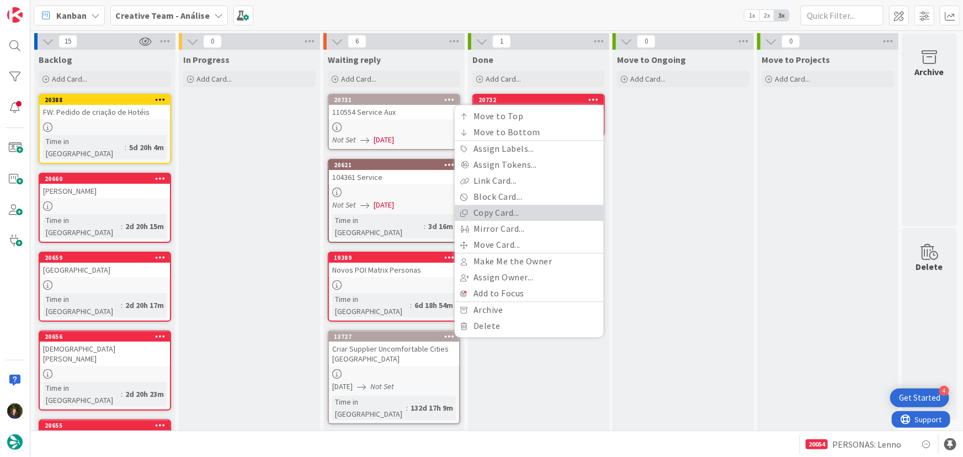
click at [526, 213] on link "Copy Card..." at bounding box center [529, 213] width 149 height 16
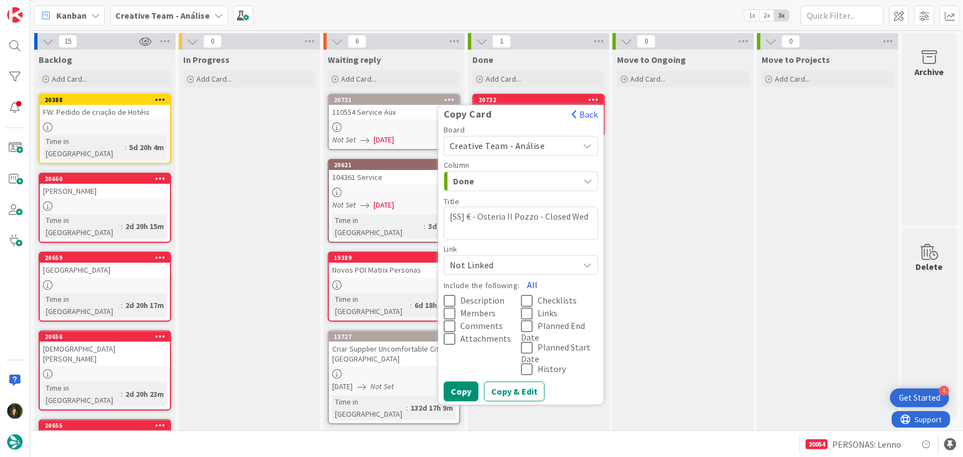
click at [531, 283] on button "All" at bounding box center [532, 285] width 25 height 20
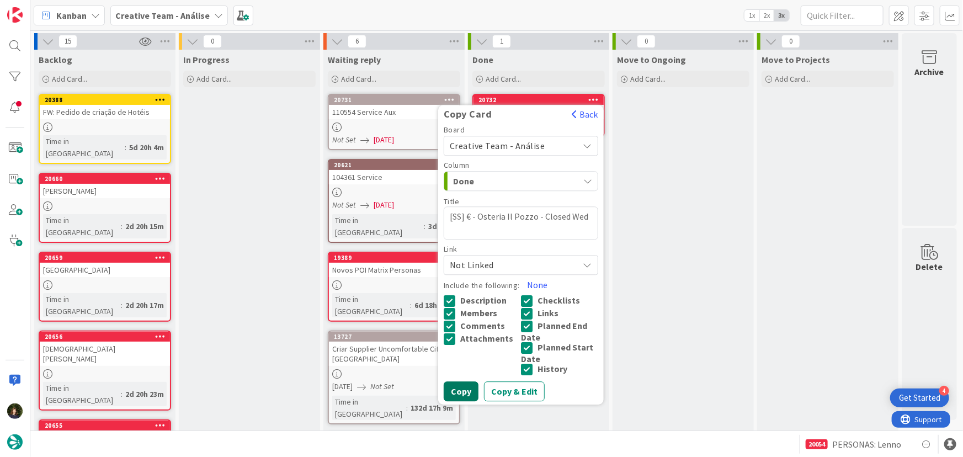
click at [461, 394] on button "Copy" at bounding box center [461, 391] width 35 height 20
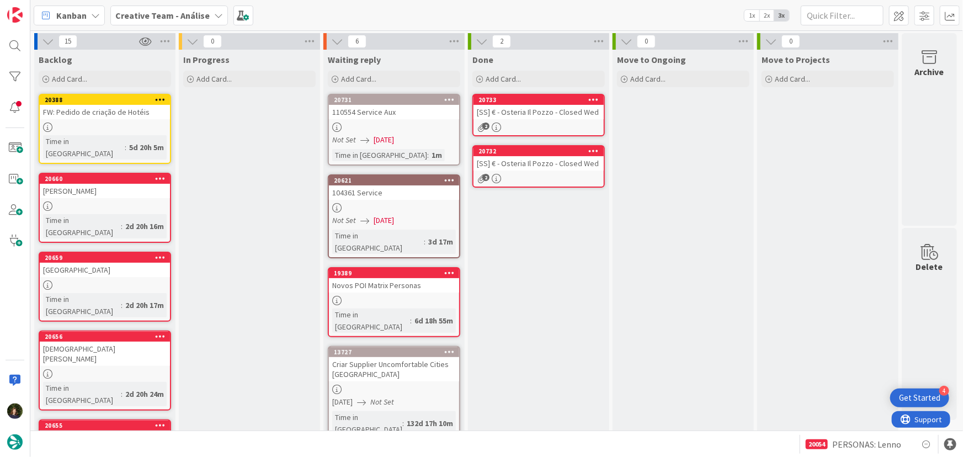
click at [540, 114] on div "[SS] € - Osteria Il Pozzo - Closed Wed" at bounding box center [539, 112] width 130 height 14
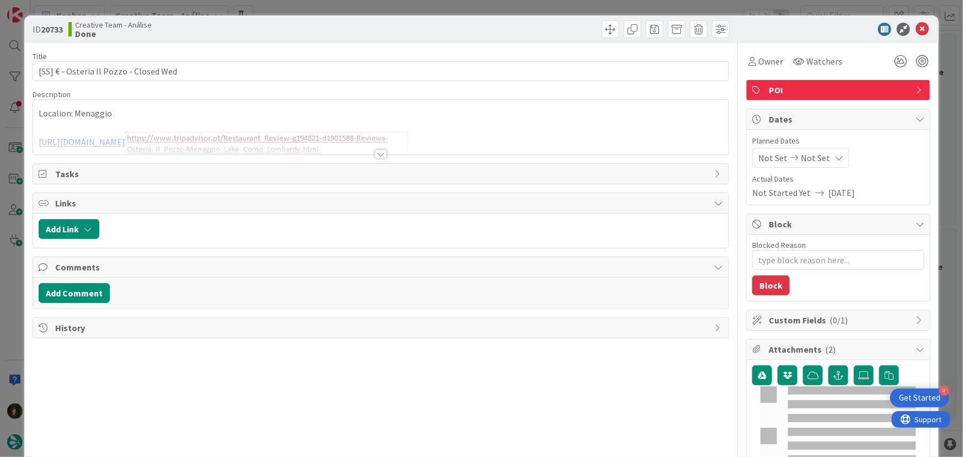
type textarea "x"
type input "[SS] € - Osteria Il Pozzo - Closed Wed"
type textarea "x"
type input "[SS] € - Osteria Il Pozzo - Closed Wed"
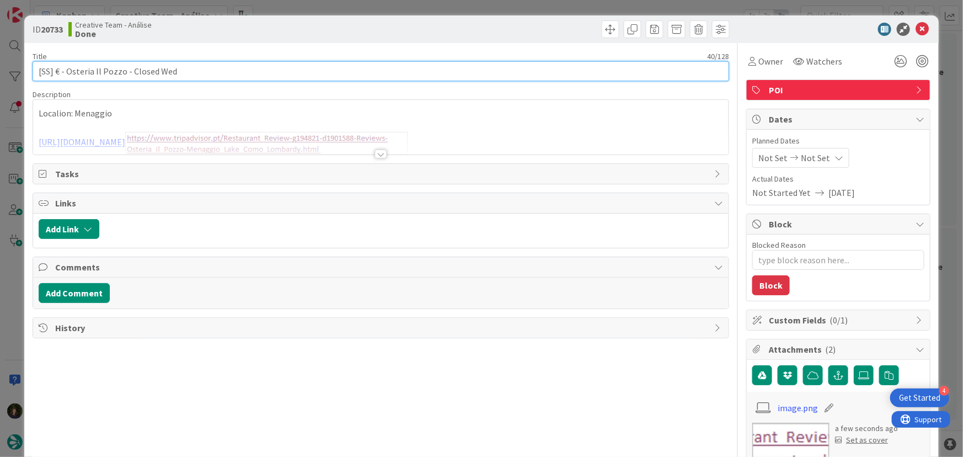
drag, startPoint x: 190, startPoint y: 68, endPoint x: 52, endPoint y: 73, distance: 138.1
click at [52, 73] on input "[SS] € - Osteria Il Pozzo - Closed Wed" at bounding box center [381, 71] width 697 height 20
paste input "€ - Divino 13 - Open every day"
type textarea "x"
type input "[SS]€ - Divino 13 - Open every day"
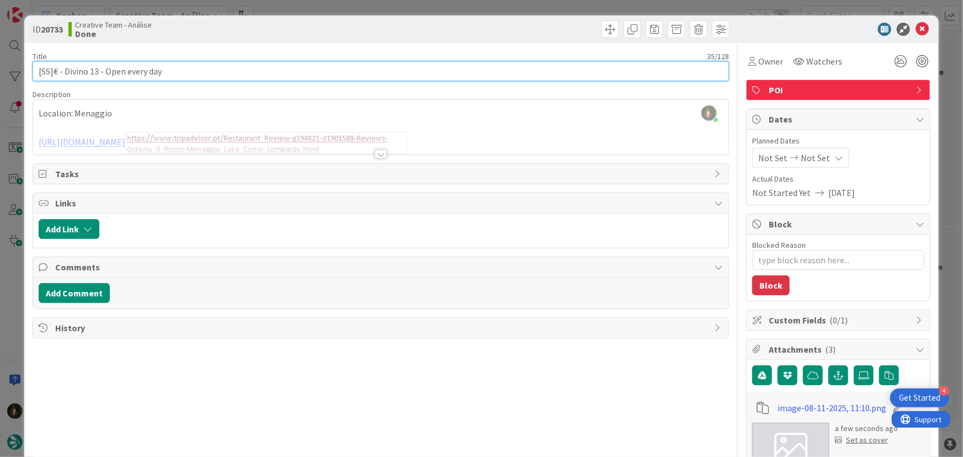
type textarea "x"
click at [53, 70] on input "[SS]€ - Divino 13 - Open every day" at bounding box center [381, 71] width 697 height 20
type input "[SS] € - Divino 13 - Open every day"
type textarea "x"
type input "[SS] € - Divino 13 - Open every day"
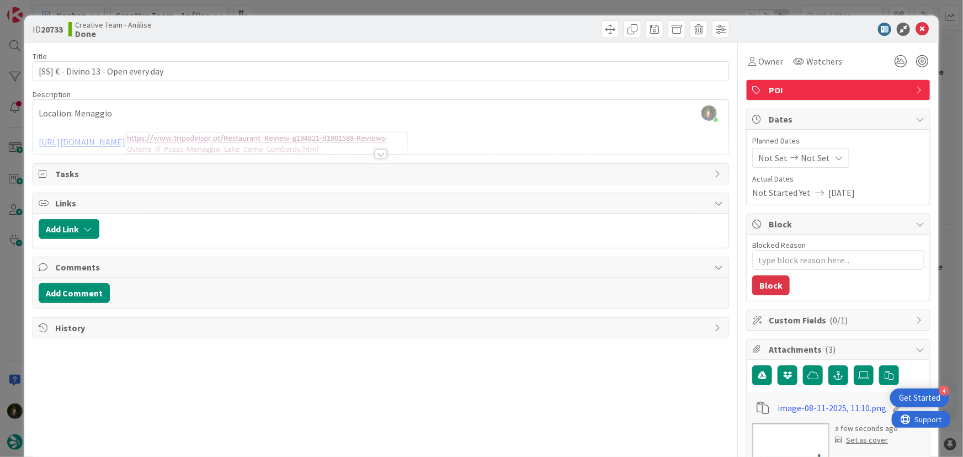
click at [375, 157] on div at bounding box center [381, 154] width 12 height 9
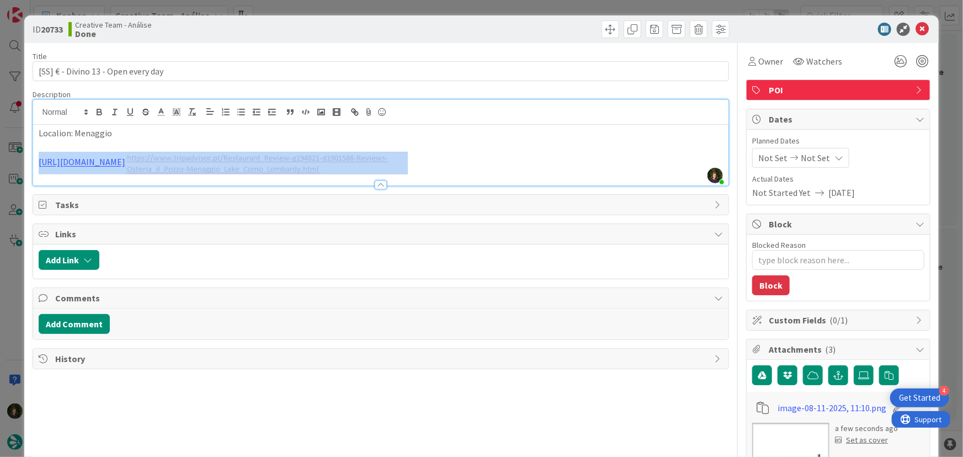
drag, startPoint x: 341, startPoint y: 178, endPoint x: 32, endPoint y: 159, distance: 309.7
click at [33, 160] on div "Localion: Menaggio https://www.tripadvisor.pt/Restaurant_Review-g194821-d190158…" at bounding box center [381, 155] width 696 height 61
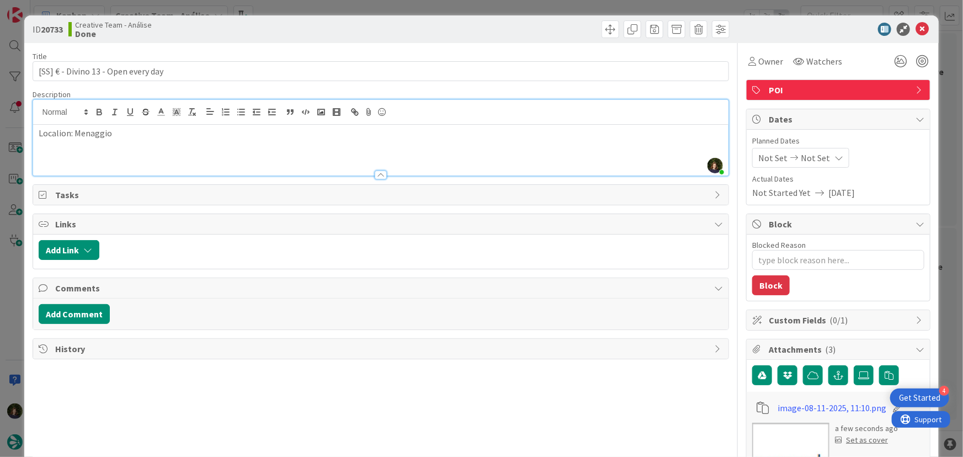
click at [134, 155] on p at bounding box center [381, 158] width 685 height 13
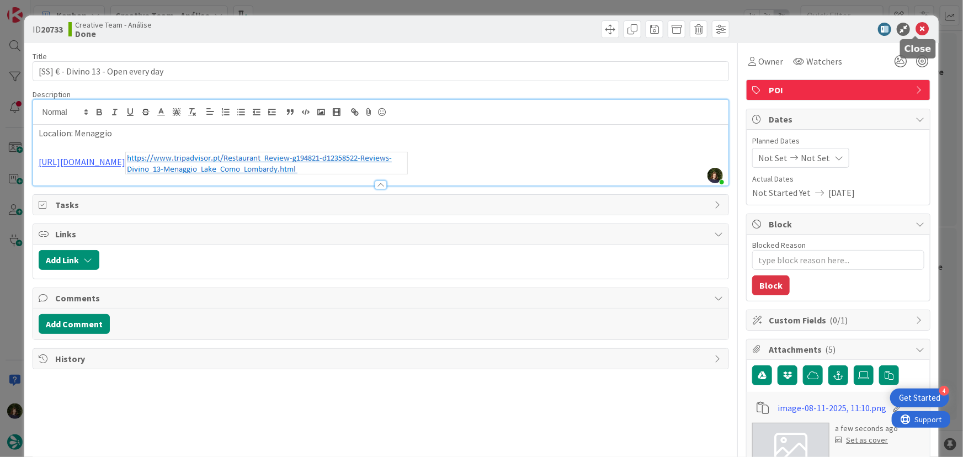
click at [916, 29] on icon at bounding box center [922, 29] width 13 height 13
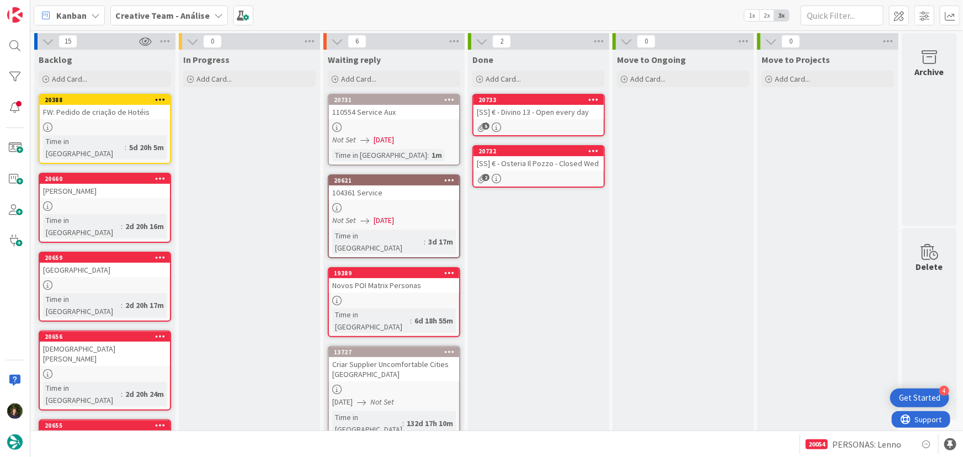
click at [593, 102] on icon at bounding box center [594, 99] width 10 height 8
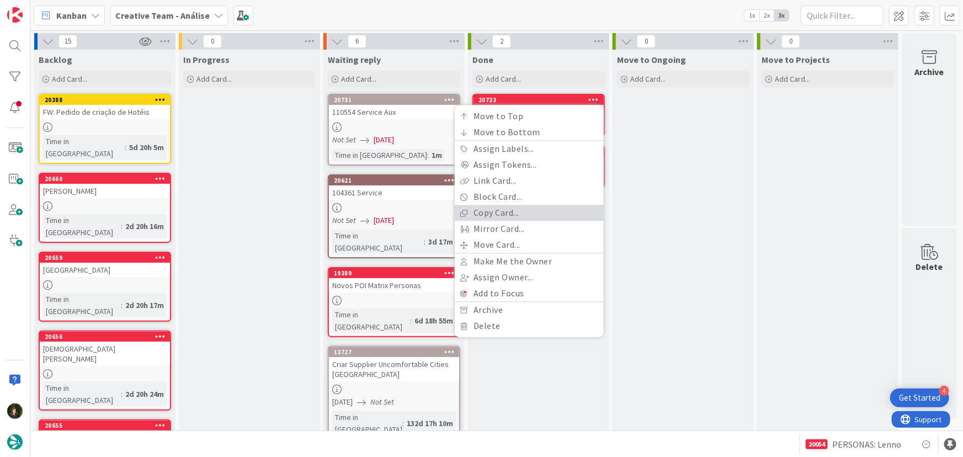
click at [554, 209] on link "Copy Card..." at bounding box center [529, 213] width 149 height 16
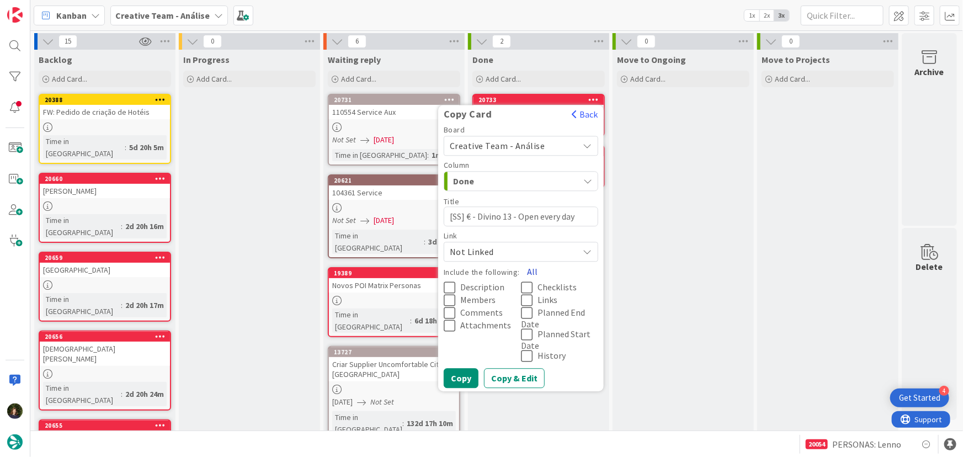
click at [529, 270] on button "All" at bounding box center [532, 272] width 25 height 20
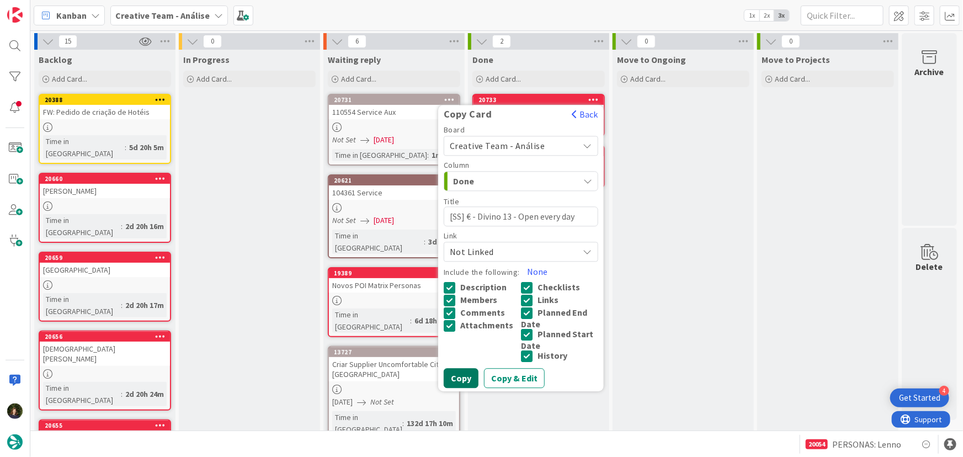
click at [465, 384] on button "Copy" at bounding box center [461, 378] width 35 height 20
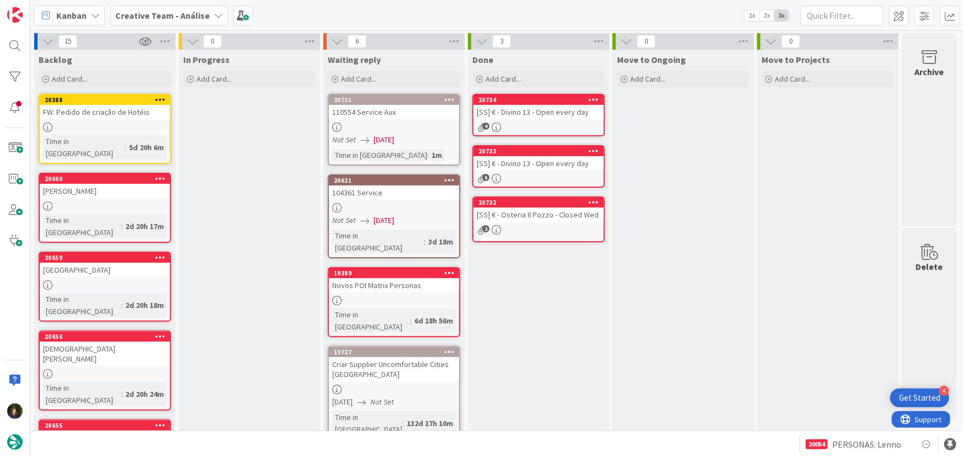
click at [546, 115] on div "[SS] € - Divino 13 - Open every day" at bounding box center [539, 112] width 130 height 14
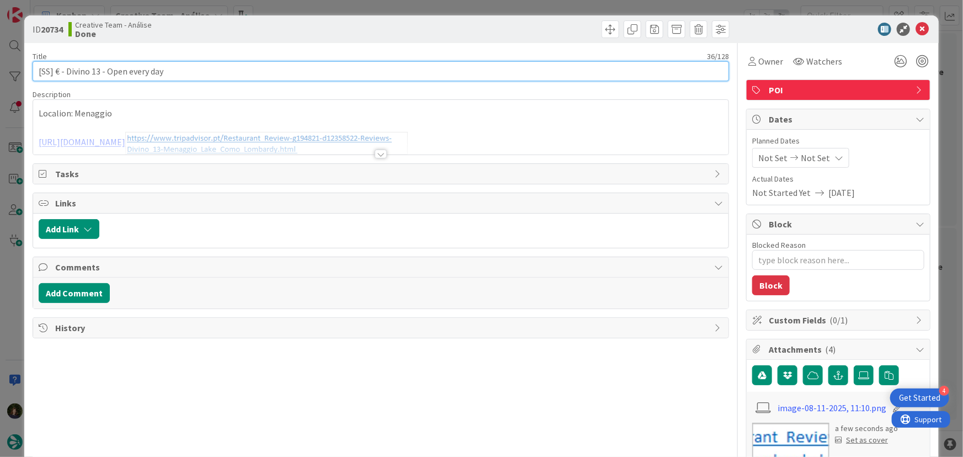
drag, startPoint x: 53, startPoint y: 70, endPoint x: 175, endPoint y: 70, distance: 122.0
click at [175, 70] on input "[SS] € - Divino 13 - Open every day" at bounding box center [381, 71] width 697 height 20
paste input "Piazza Garibaldi"
type textarea "x"
type input "[SS]Piazza Garibaldi"
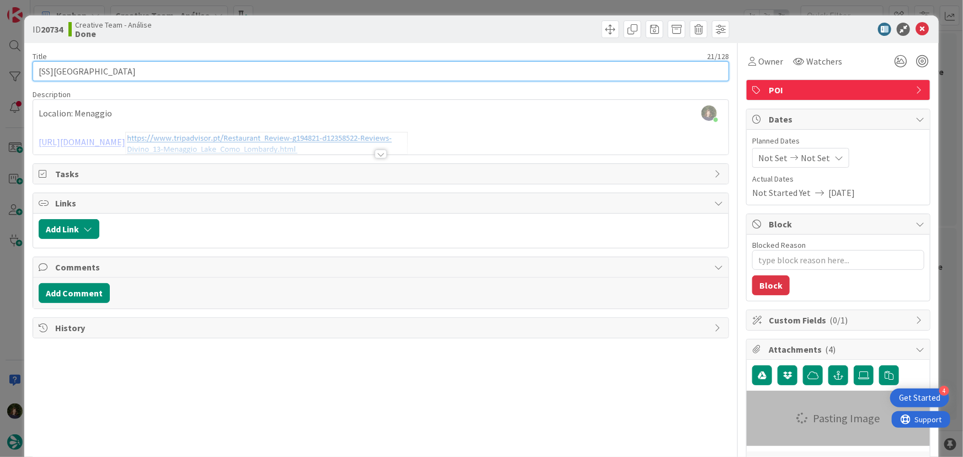
type textarea "x"
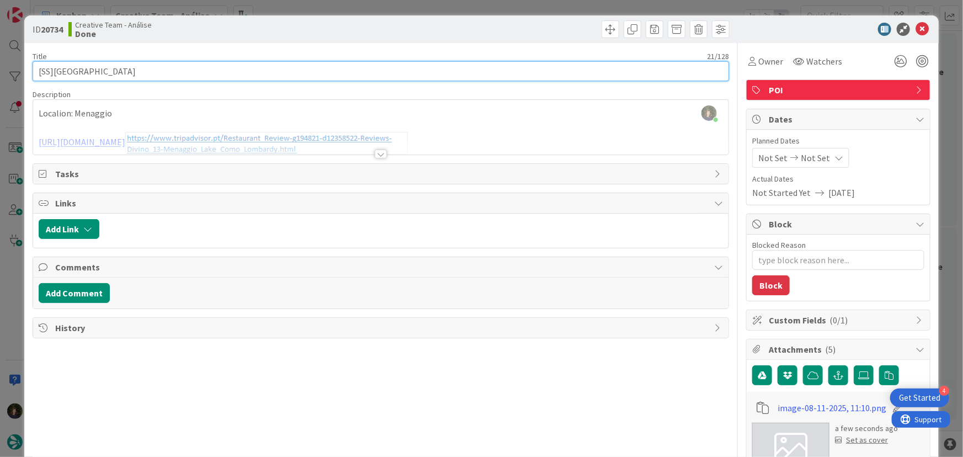
click at [52, 71] on input "[SS]Piazza Garibaldi" at bounding box center [381, 71] width 697 height 20
type input "[SS] Piazza Garibaldi"
type textarea "x"
type input "[SS] Piazza Garibaldi"
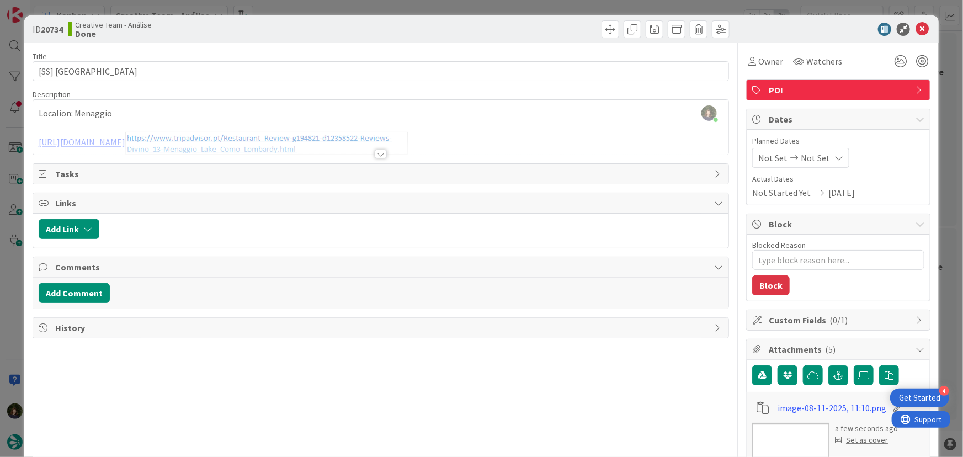
click at [375, 155] on div at bounding box center [381, 154] width 12 height 9
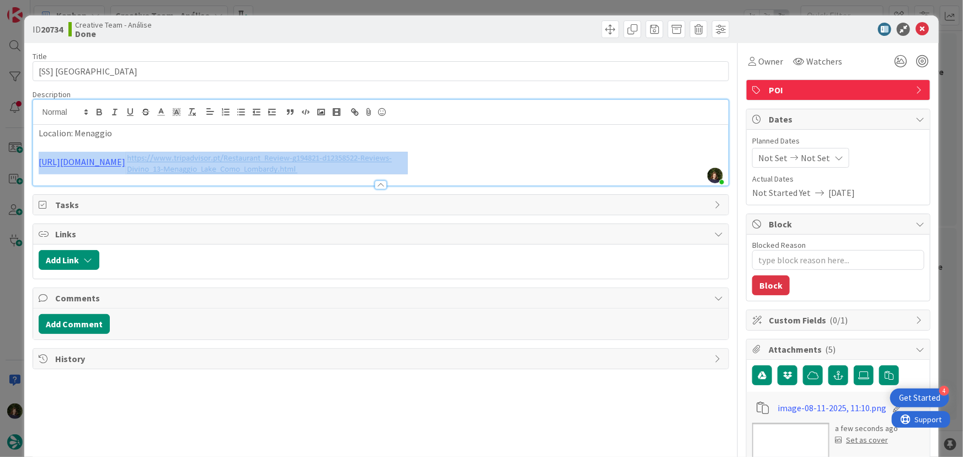
drag, startPoint x: 359, startPoint y: 174, endPoint x: 27, endPoint y: 163, distance: 331.9
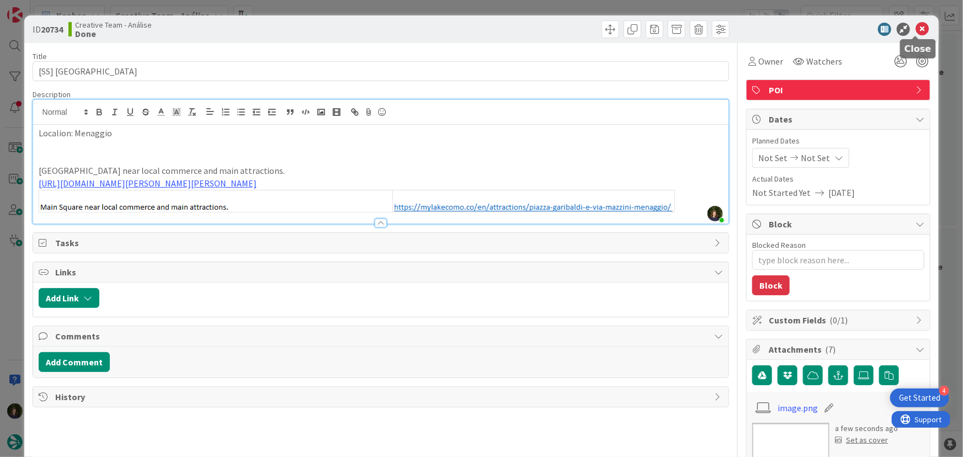
click at [916, 28] on icon at bounding box center [922, 29] width 13 height 13
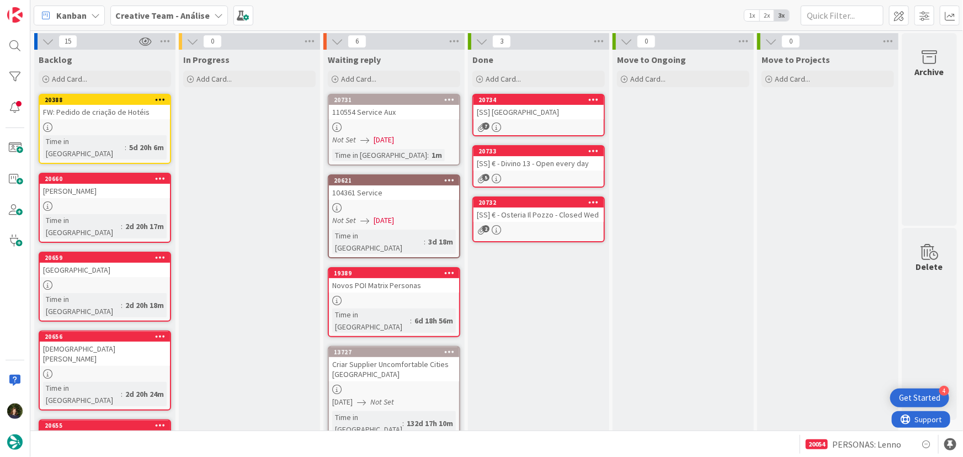
click at [596, 99] on icon at bounding box center [594, 99] width 10 height 8
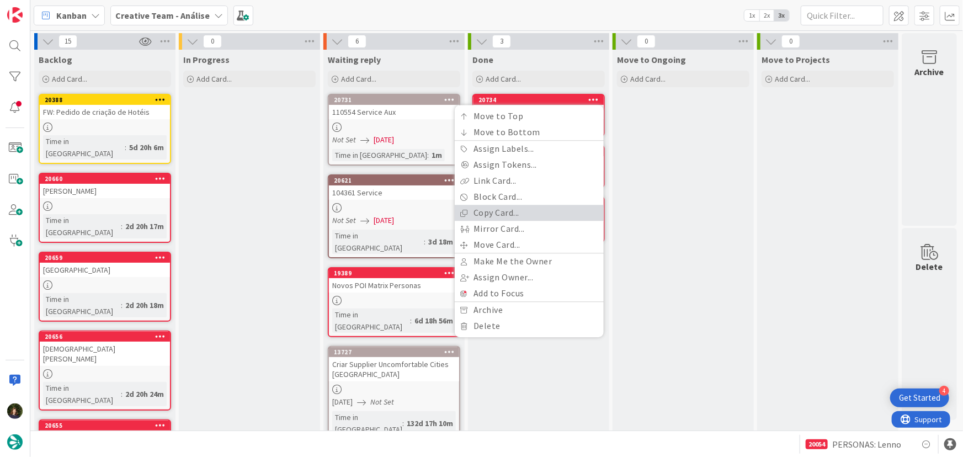
click at [536, 215] on link "Copy Card..." at bounding box center [529, 213] width 149 height 16
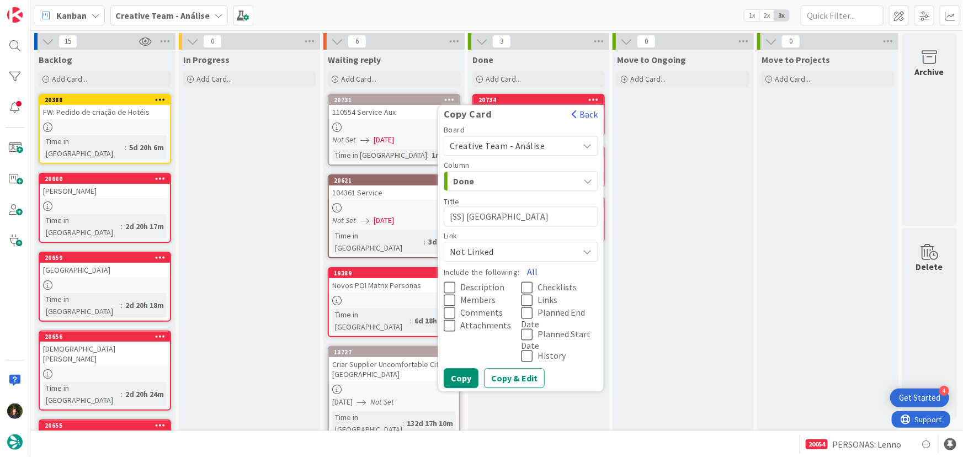
click at [535, 271] on button "All" at bounding box center [532, 272] width 25 height 20
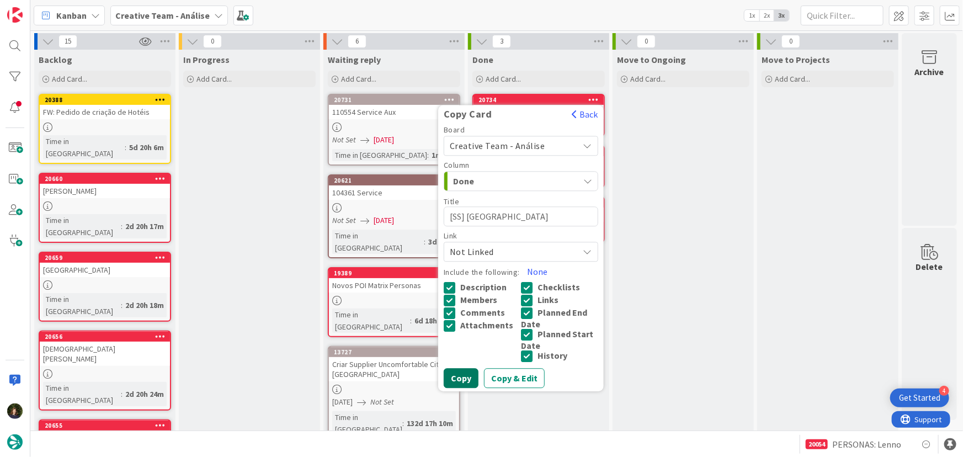
click at [468, 372] on button "Copy" at bounding box center [461, 378] width 35 height 20
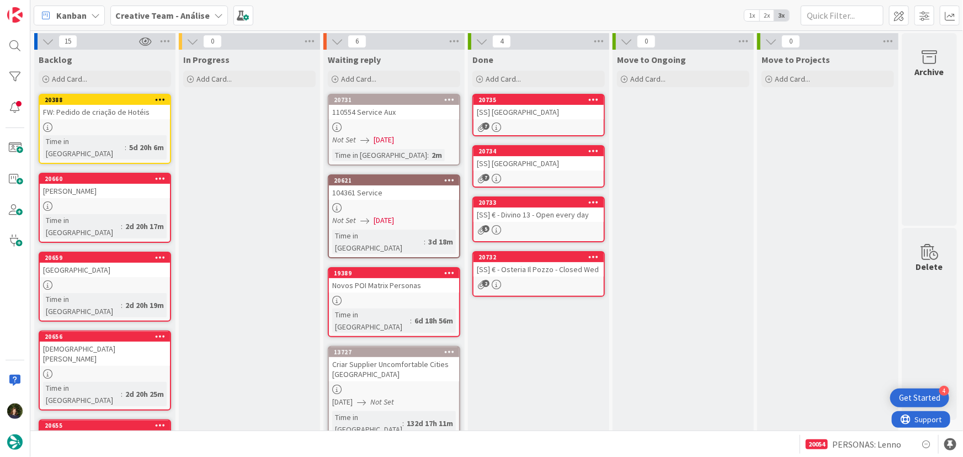
click at [524, 112] on div "[SS] Piazza Garibaldi" at bounding box center [539, 112] width 130 height 14
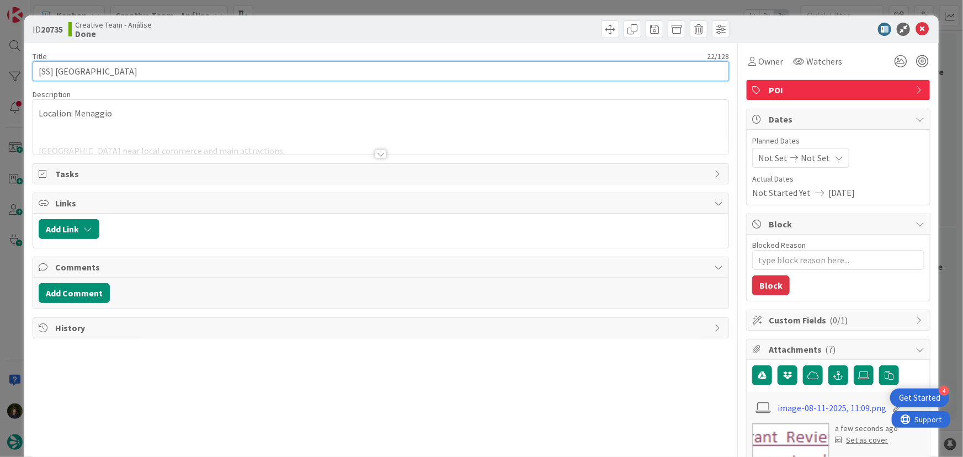
drag, startPoint x: 135, startPoint y: 71, endPoint x: 54, endPoint y: 72, distance: 81.2
click at [54, 72] on input "[SS] Piazza Garibaldi" at bounding box center [381, 71] width 697 height 20
paste input "Chiesa di Santa Marta"
type textarea "x"
type input "[SS] Chiesa di Santa Marta"
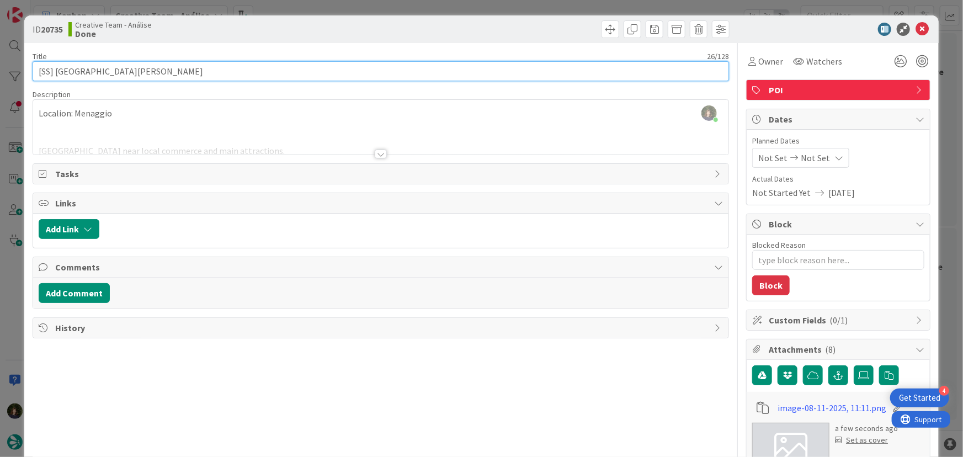
type textarea "x"
type input "[SS] Chiesa di Santa Marta"
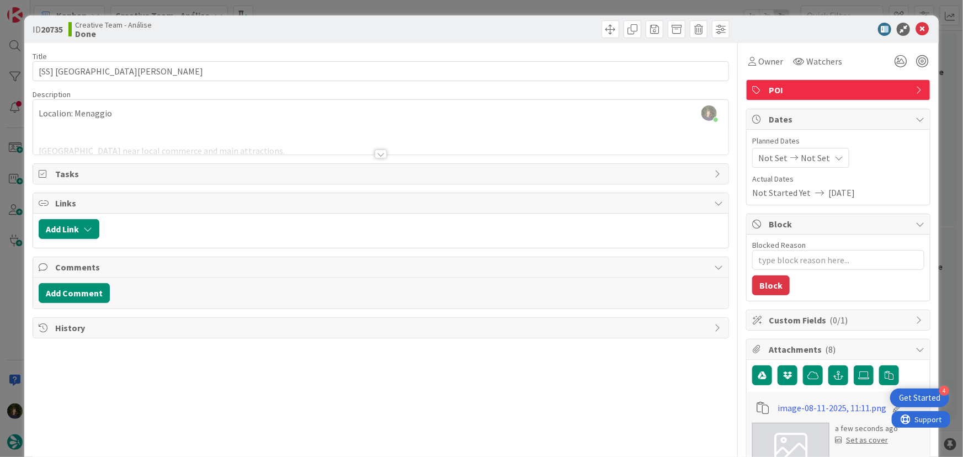
click at [375, 153] on div at bounding box center [381, 154] width 12 height 9
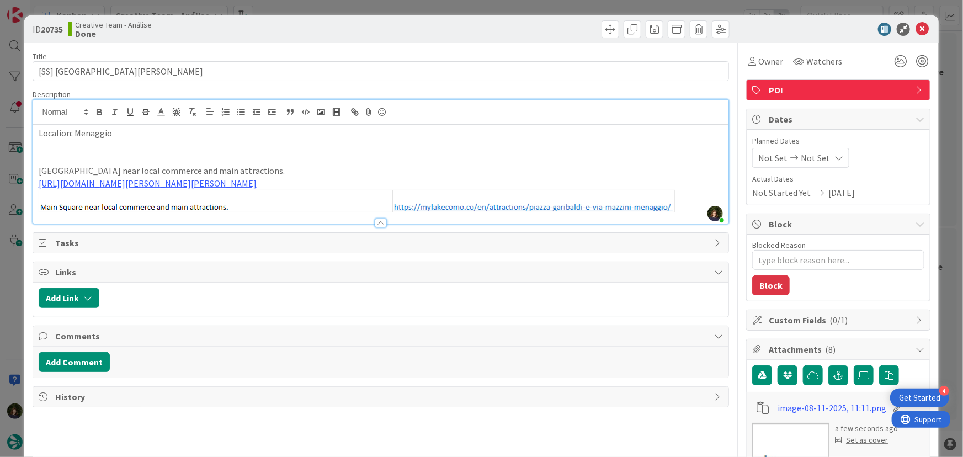
drag, startPoint x: 35, startPoint y: 160, endPoint x: 563, endPoint y: 220, distance: 531.7
click at [563, 220] on div "Description Margarida Carvalho just joined Localion: Menaggio Main Square near …" at bounding box center [381, 156] width 697 height 135
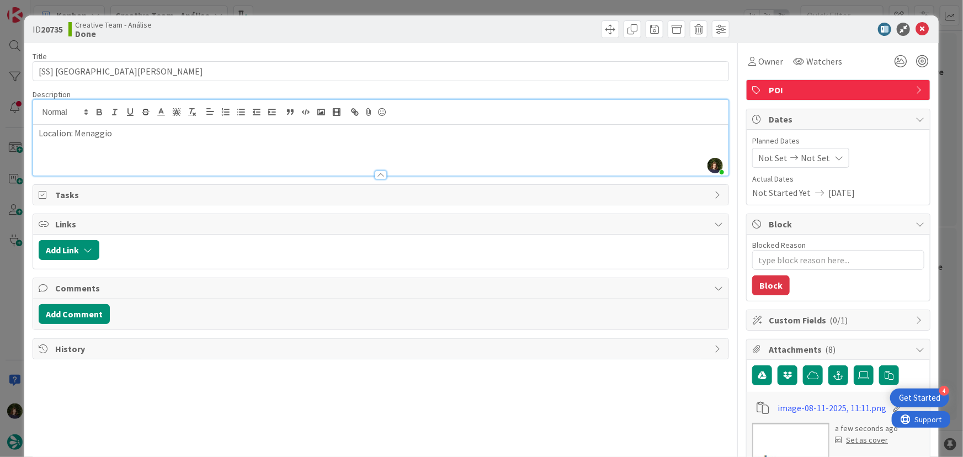
click at [191, 155] on p at bounding box center [381, 158] width 685 height 13
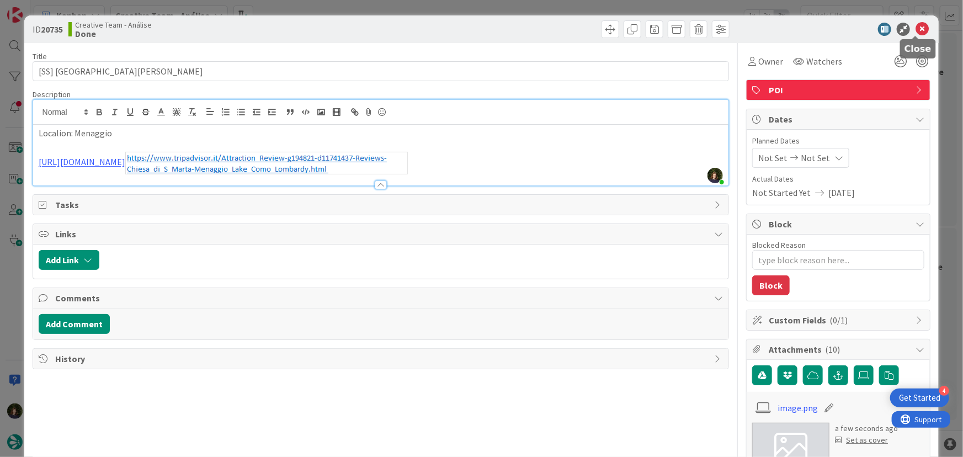
click at [916, 31] on icon at bounding box center [922, 29] width 13 height 13
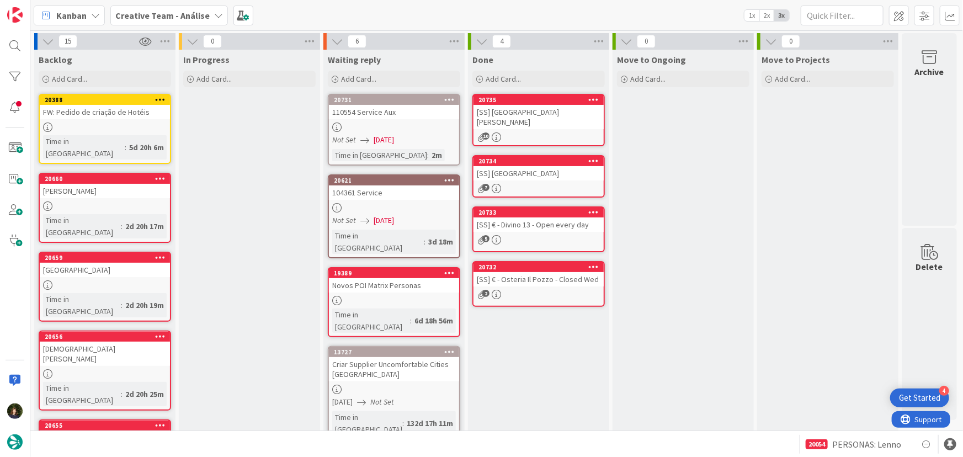
click at [593, 99] on icon at bounding box center [594, 99] width 10 height 8
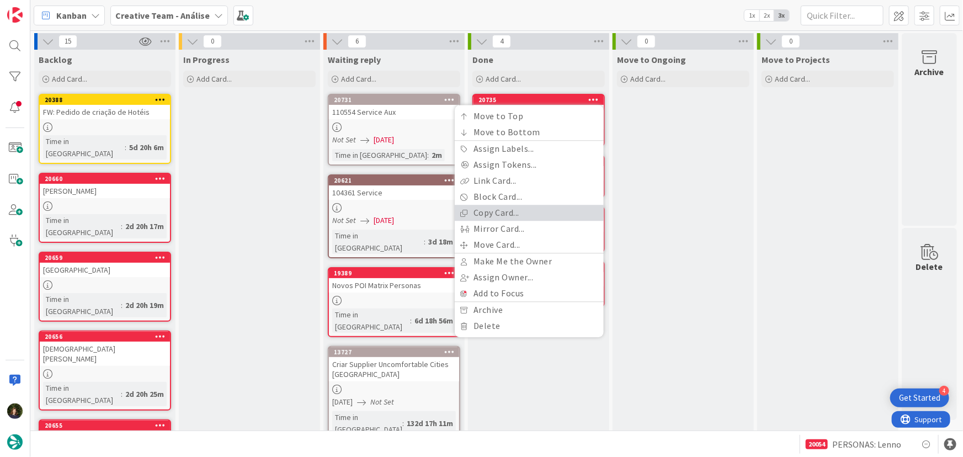
click at [546, 206] on link "Copy Card..." at bounding box center [529, 213] width 149 height 16
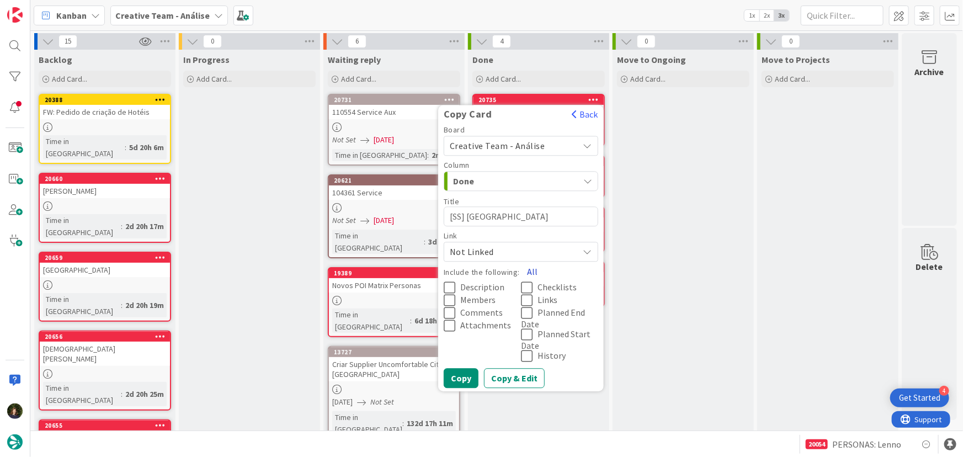
click at [532, 272] on button "All" at bounding box center [532, 272] width 25 height 20
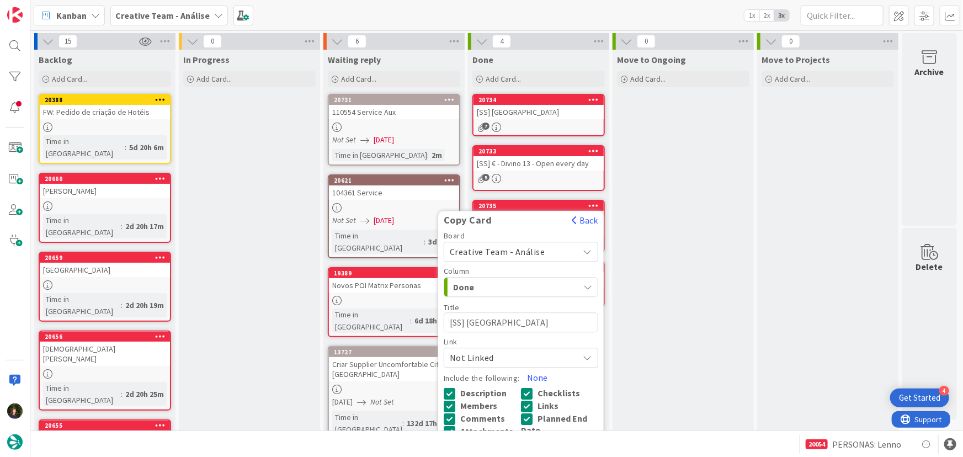
click at [539, 117] on div "[SS] Piazza Garibaldi" at bounding box center [539, 112] width 130 height 14
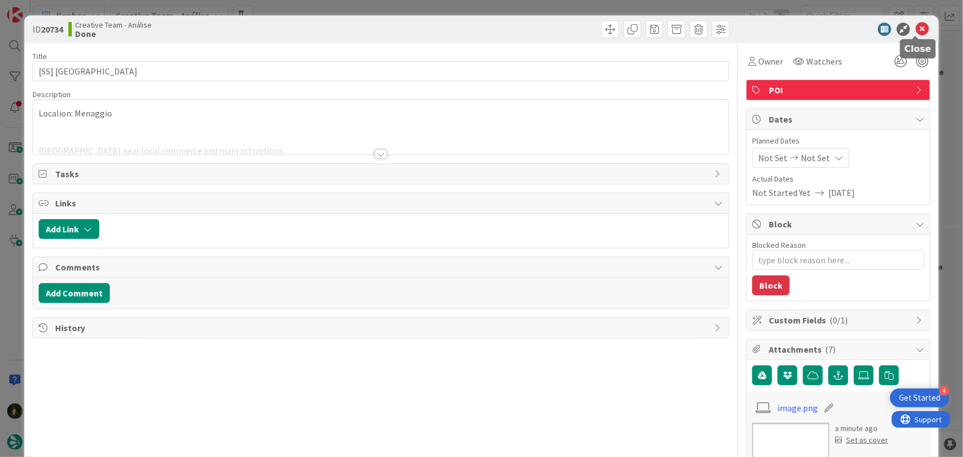
click at [918, 30] on icon at bounding box center [922, 29] width 13 height 13
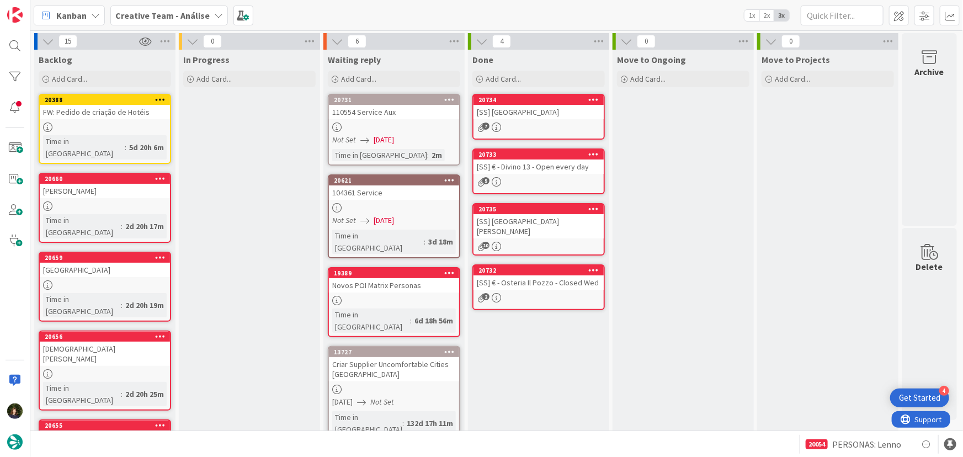
click at [602, 96] on div at bounding box center [594, 100] width 20 height 8
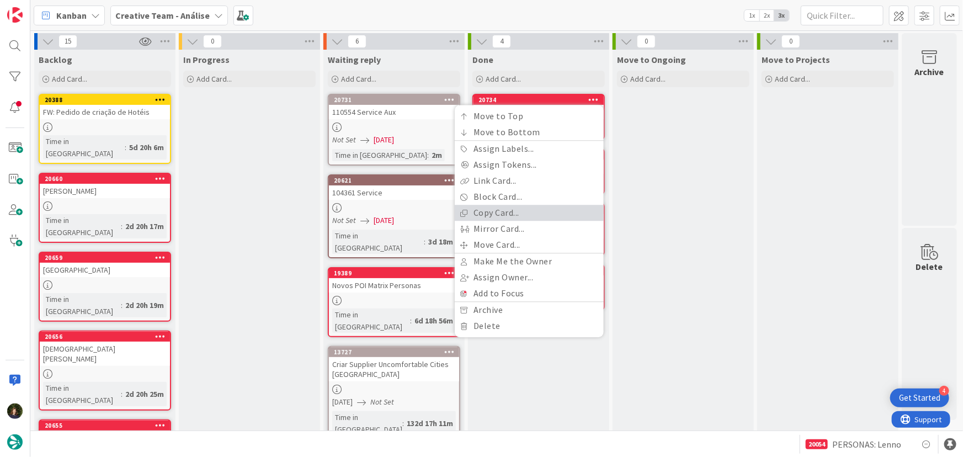
click at [523, 212] on link "Copy Card..." at bounding box center [529, 213] width 149 height 16
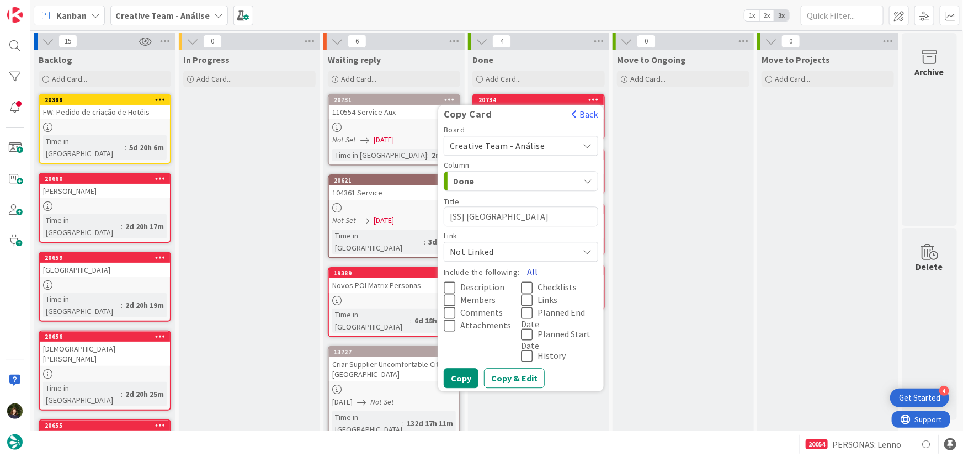
click at [528, 275] on button "All" at bounding box center [532, 272] width 25 height 20
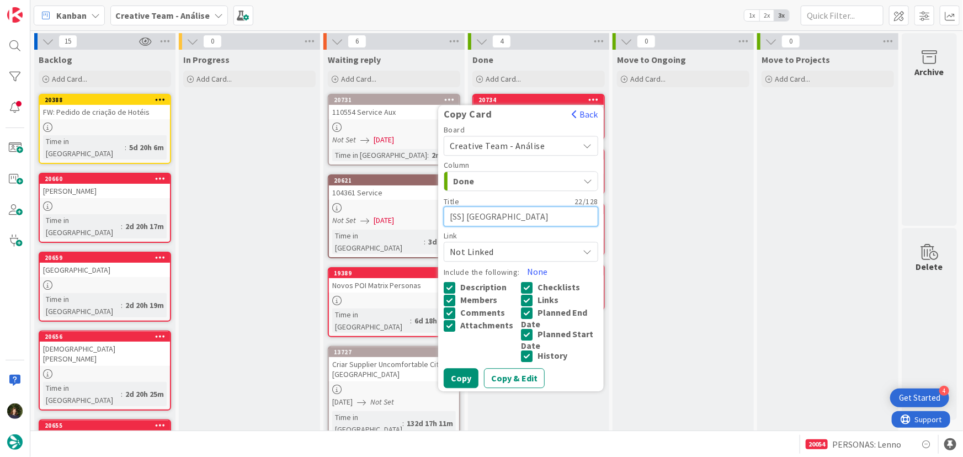
click at [540, 214] on textarea "[SS] Piazza Garibaldi" at bounding box center [521, 216] width 155 height 20
type textarea "x"
type textarea "[SS] Piazza Garibaldi"
type textarea "x"
type textarea "[SS] Piazza Garibald"
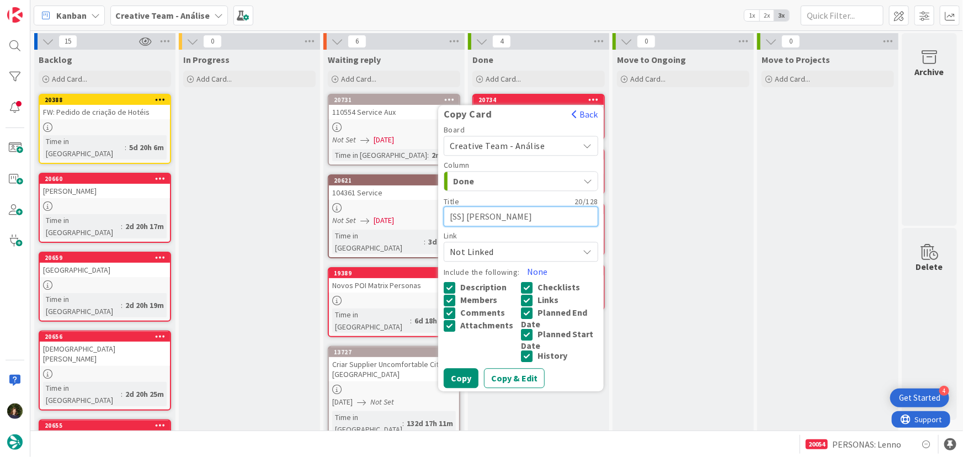
type textarea "x"
type textarea "[SS] Piazza Garibal"
type textarea "x"
type textarea "[SS] Piazza Gariba"
type textarea "x"
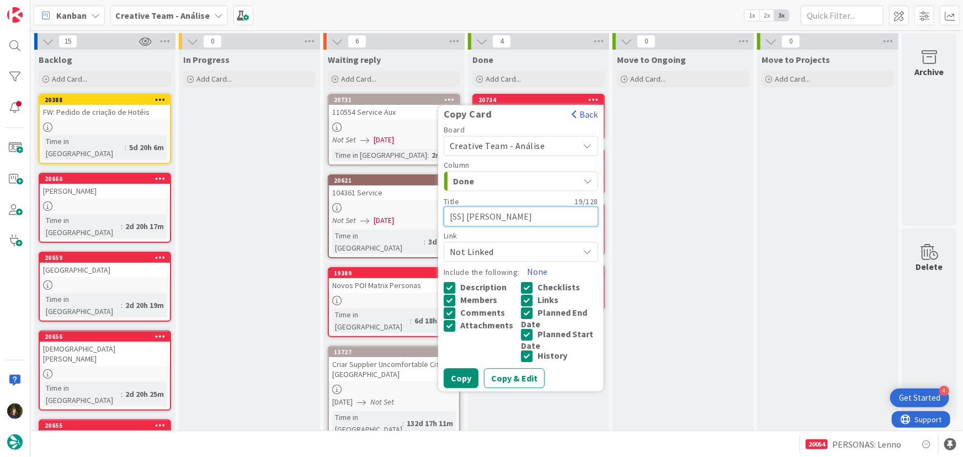
type textarea "[SS] Piazza Garib"
type textarea "x"
type textarea "[SS] Piazza Gari"
type textarea "x"
type textarea "[SS] Piazza Gar"
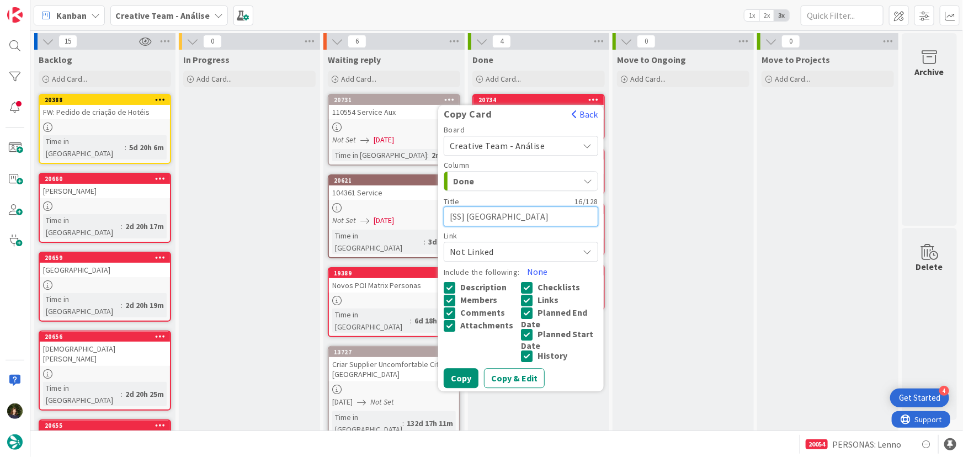
type textarea "x"
type textarea "[SS] Piazza Ga"
type textarea "x"
type textarea "[SS] Piazza G"
type textarea "x"
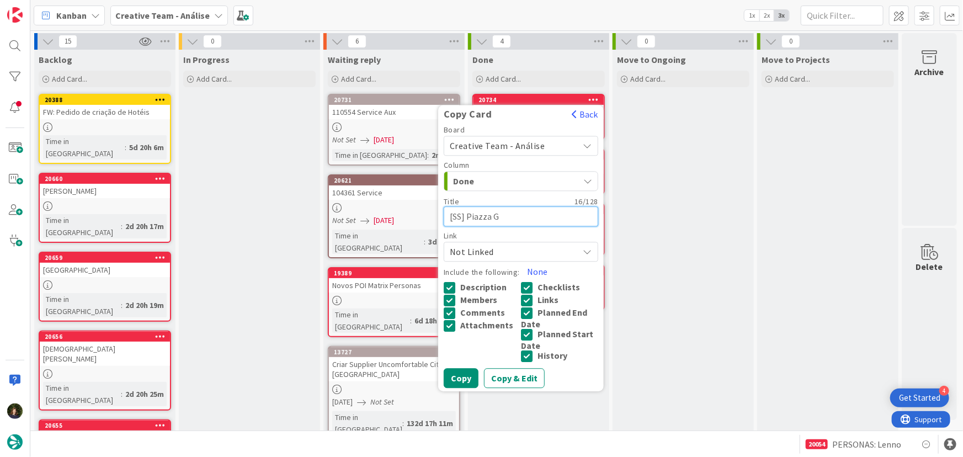
type textarea "[SS] Piazza"
type textarea "x"
type textarea "[SS] Piazza"
type textarea "x"
type textarea "[SS] Piazz"
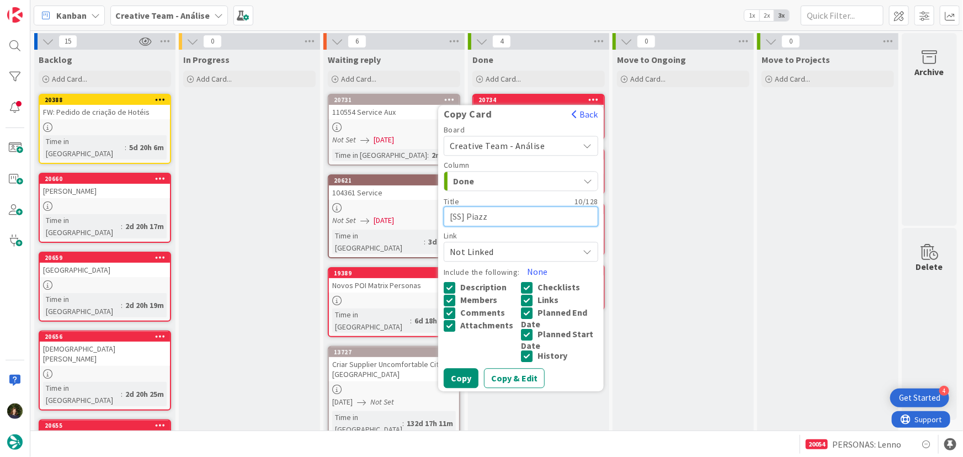
type textarea "x"
type textarea "[SS] Piaz"
type textarea "x"
type textarea "[SS] Pia"
type textarea "x"
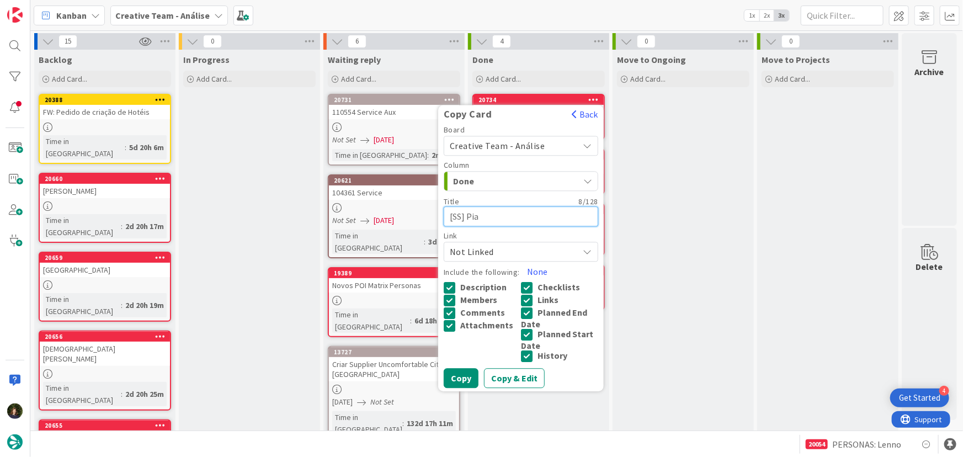
type textarea "[SS] Pi"
type textarea "x"
type textarea "[SS] P"
type textarea "x"
type textarea "[SS]"
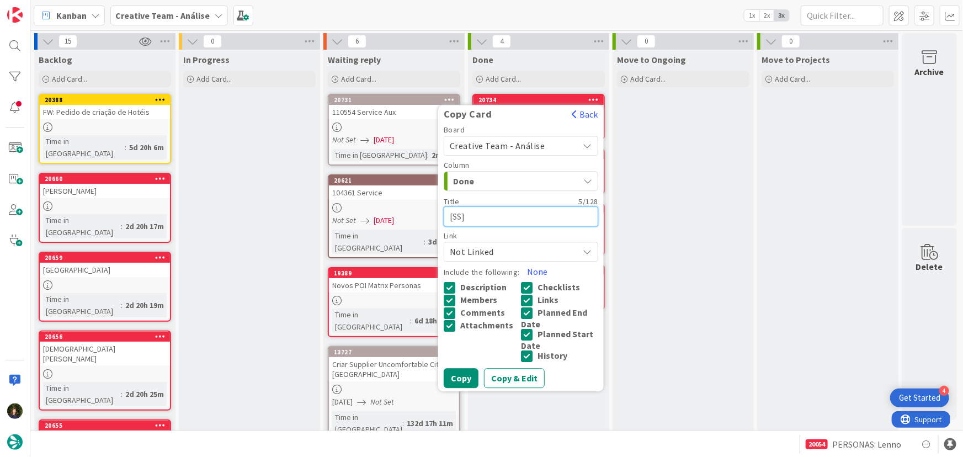
paste textarea "Explore Via Calvi & the Old Town Lanes"
type textarea "x"
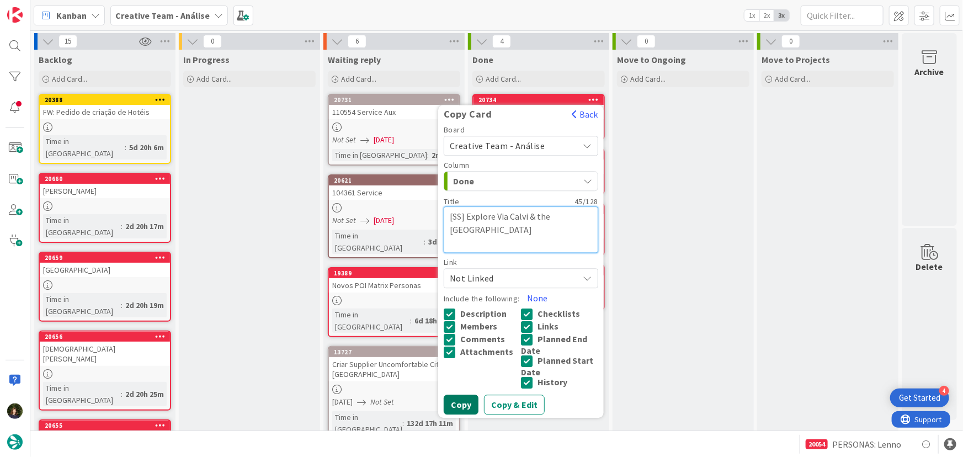
type textarea "[SS] Explore Via Calvi & the Old Town Lanes"
click at [471, 402] on button "Copy" at bounding box center [461, 405] width 35 height 20
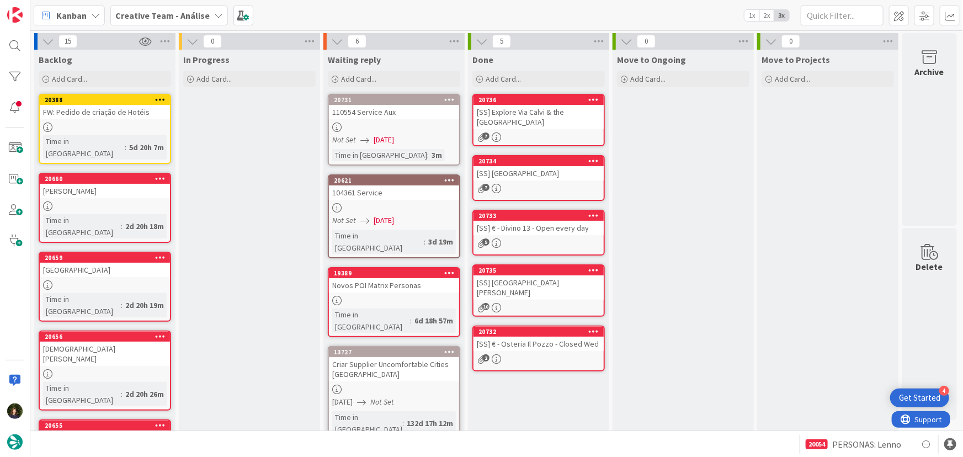
click at [533, 124] on div "[SS] Explore Via Calvi & the Old Town Lanes" at bounding box center [539, 117] width 130 height 24
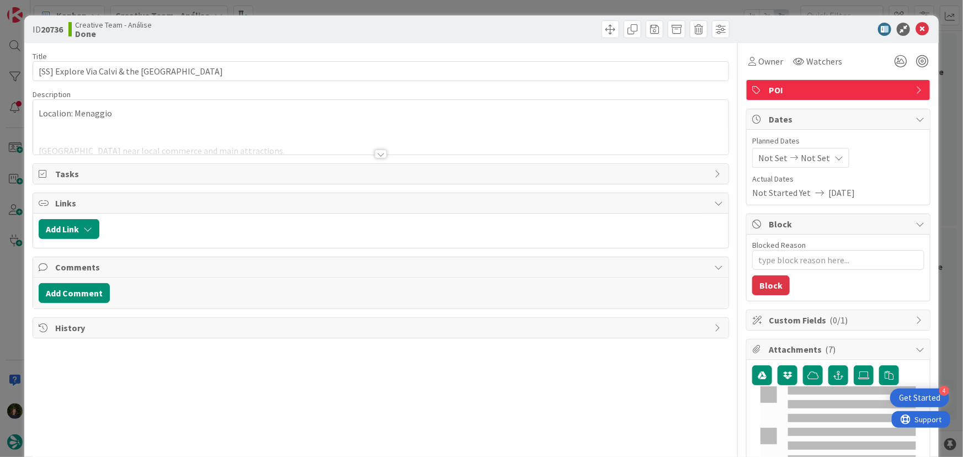
type textarea "x"
type input "[SS] Explore Via Calvi & the Old Town Lanes"
type textarea "x"
type input "[SS] Explore Via Calvi & the Old Town Lanes"
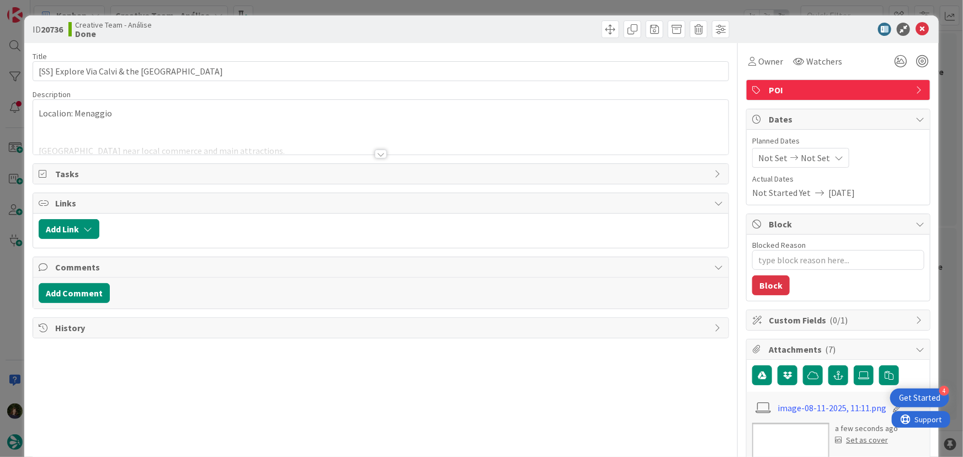
click at [380, 152] on div at bounding box center [381, 154] width 12 height 9
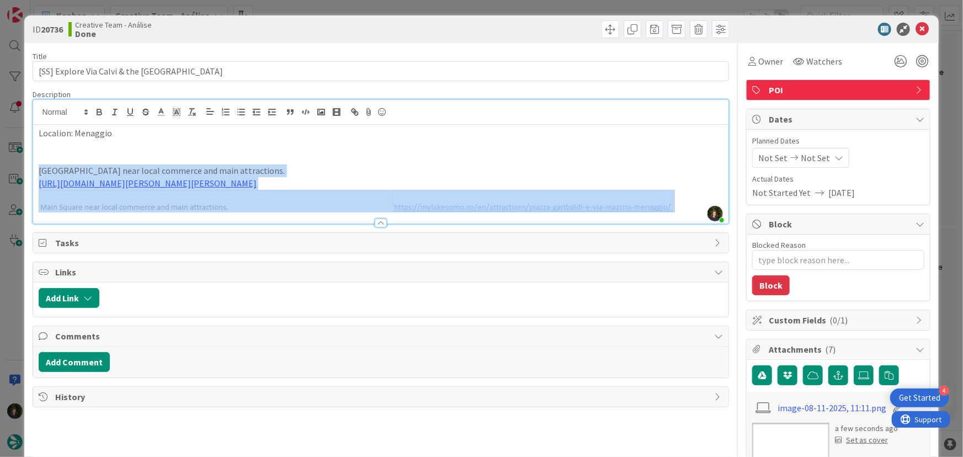
drag, startPoint x: 38, startPoint y: 166, endPoint x: 468, endPoint y: 197, distance: 431.2
click at [468, 197] on div "Localion: Menaggio Main Square near local commerce and main attractions. https:…" at bounding box center [381, 174] width 696 height 99
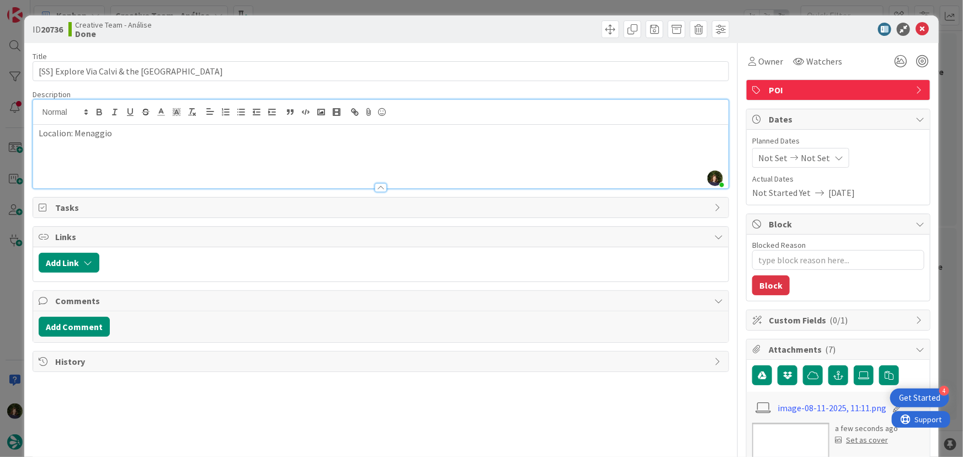
type textarea "x"
type input "[SS] Explore Via Calvi & the Old Town Lanes"
type textarea "x"
type input "[SS] Explore Via Calvi & the Old Town Lanes"
type textarea "x"
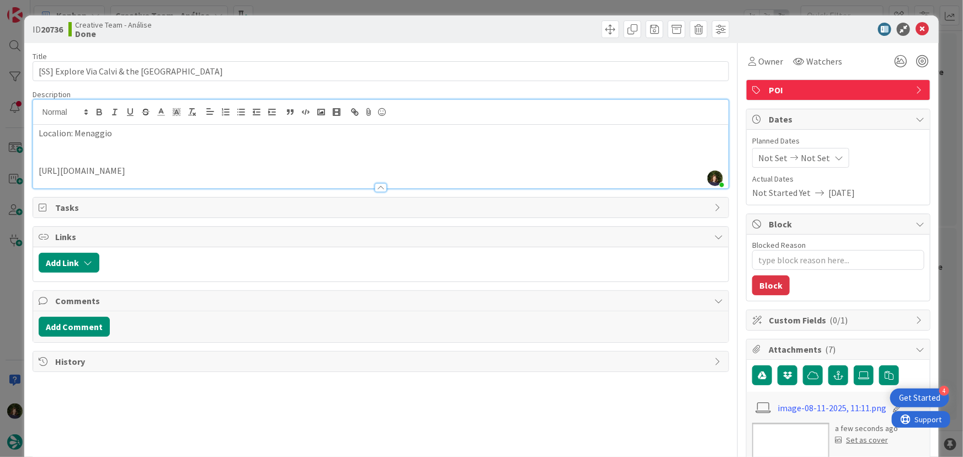
type input "[SS] Explore Via Calvi & the Old Town Lanes"
type textarea "x"
type input "[SS] Explore Via Calvi & the Old Town Lanes"
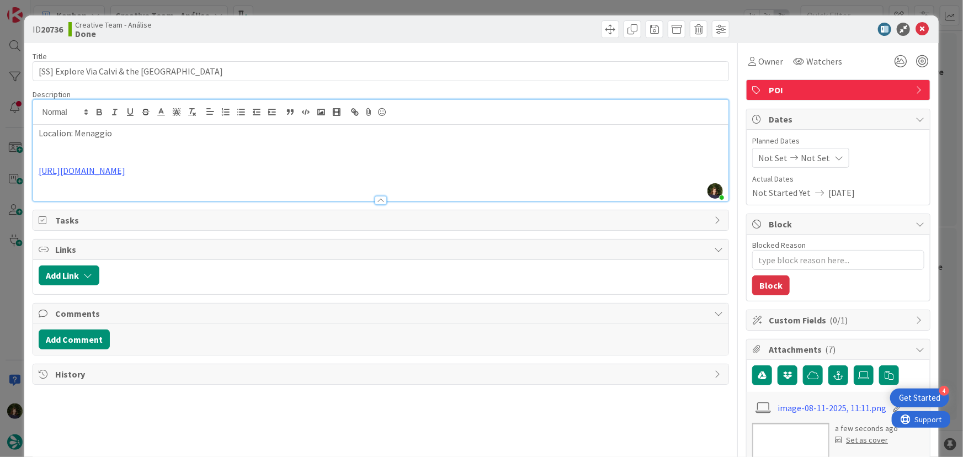
type textarea "x"
type input "[SS] Explore Via Calvi & the Old Town Lanes"
type textarea "x"
type input "[SS] Explore Via Calvi & the Old Town Lanes"
click at [921, 31] on icon at bounding box center [922, 29] width 13 height 13
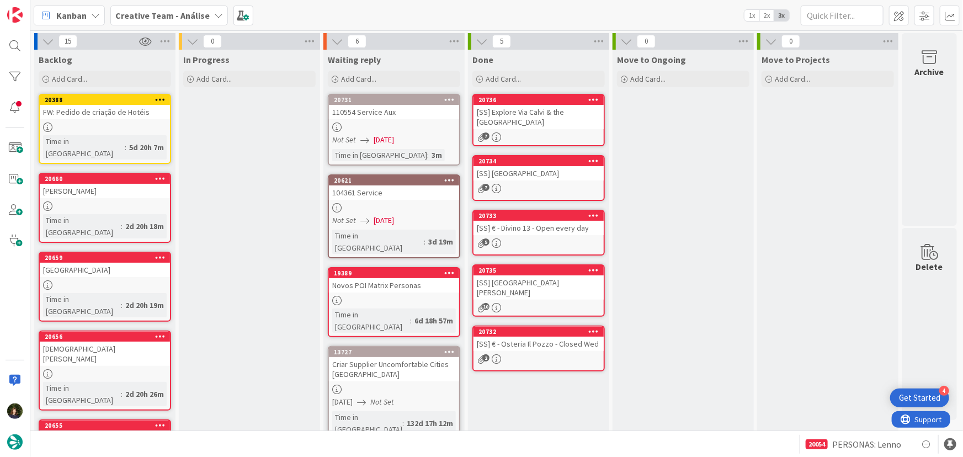
click at [595, 98] on icon at bounding box center [594, 99] width 10 height 8
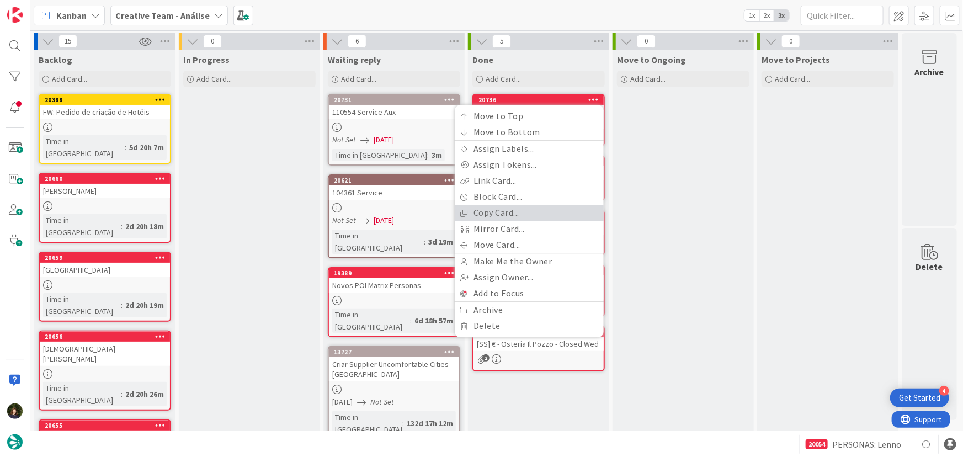
click at [528, 210] on link "Copy Card..." at bounding box center [529, 213] width 149 height 16
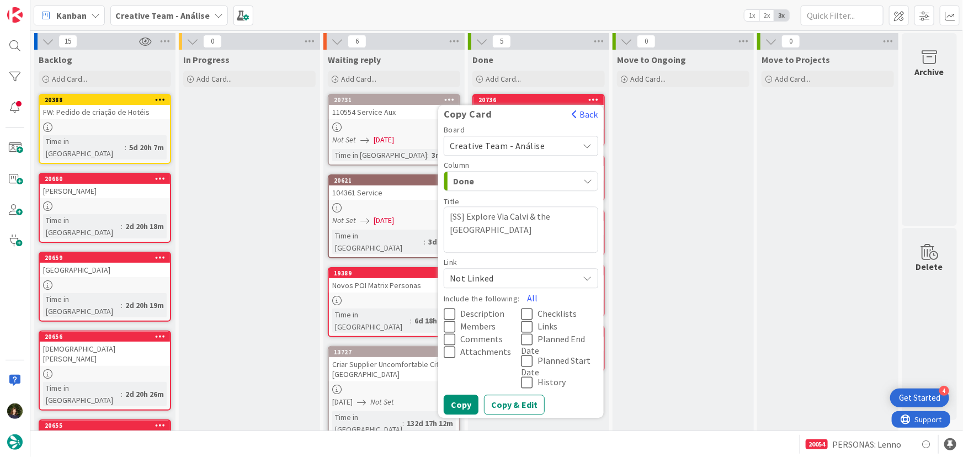
click at [485, 233] on textarea "[SS] Explore Via Calvi & the Old Town Lanes" at bounding box center [521, 229] width 155 height 46
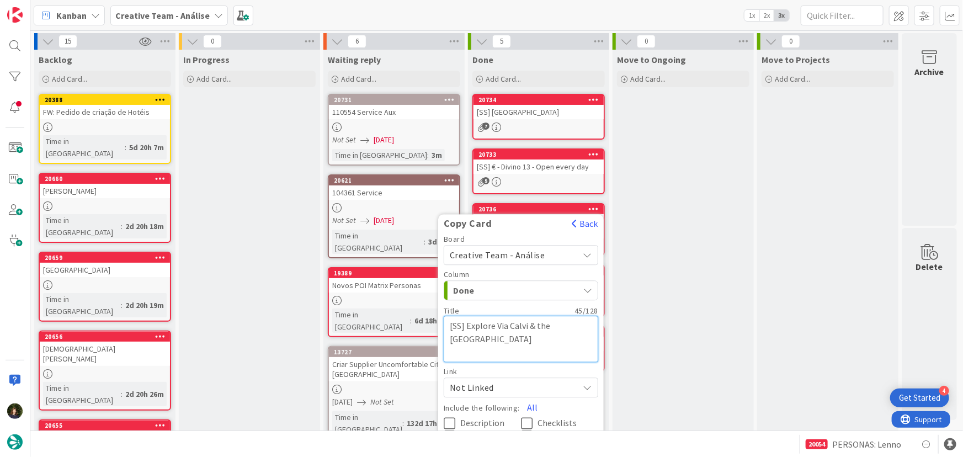
click at [501, 340] on textarea "[SS] Explore Via Calvi & the Old Town Lanes" at bounding box center [521, 339] width 155 height 46
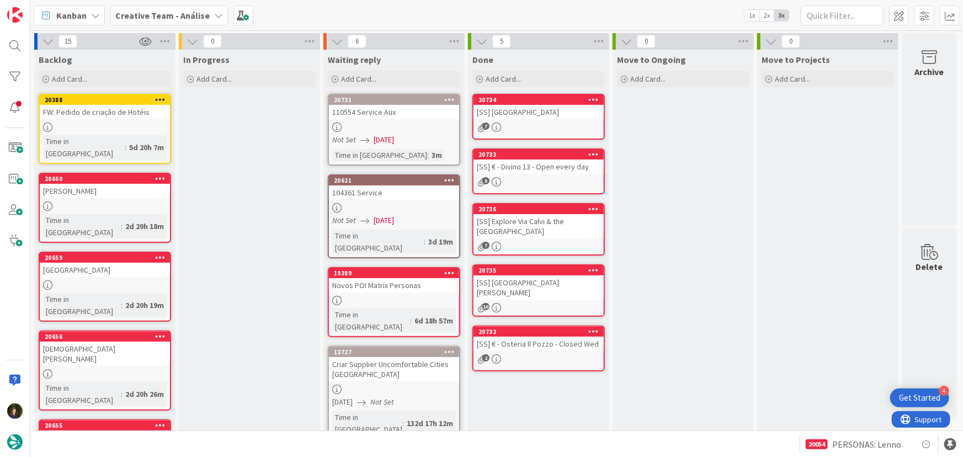
click at [590, 97] on icon at bounding box center [594, 99] width 10 height 8
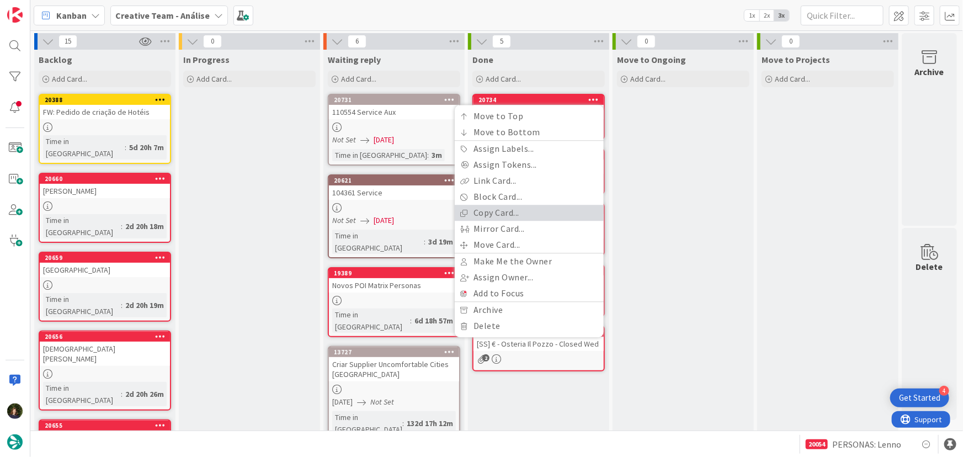
click at [548, 208] on link "Copy Card..." at bounding box center [529, 213] width 149 height 16
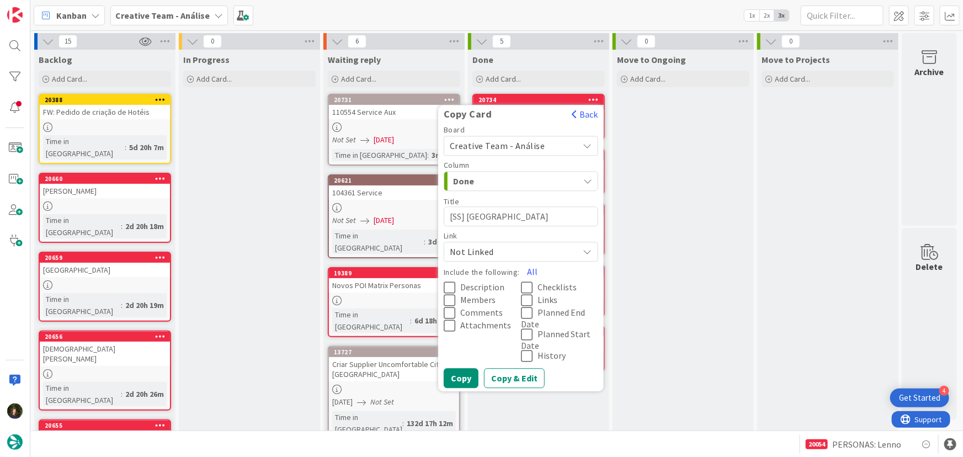
click at [542, 211] on textarea "[SS] Piazza Garibaldi" at bounding box center [521, 216] width 155 height 20
type textarea "x"
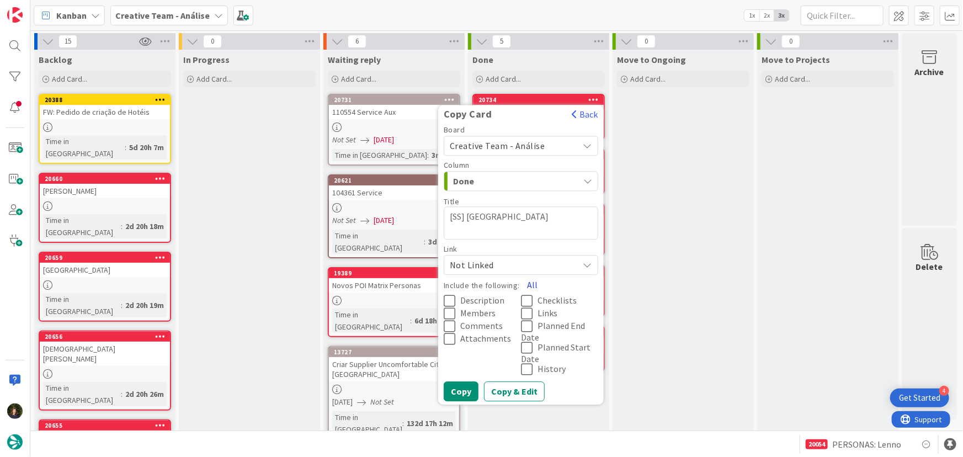
click at [534, 284] on button "All" at bounding box center [532, 285] width 25 height 20
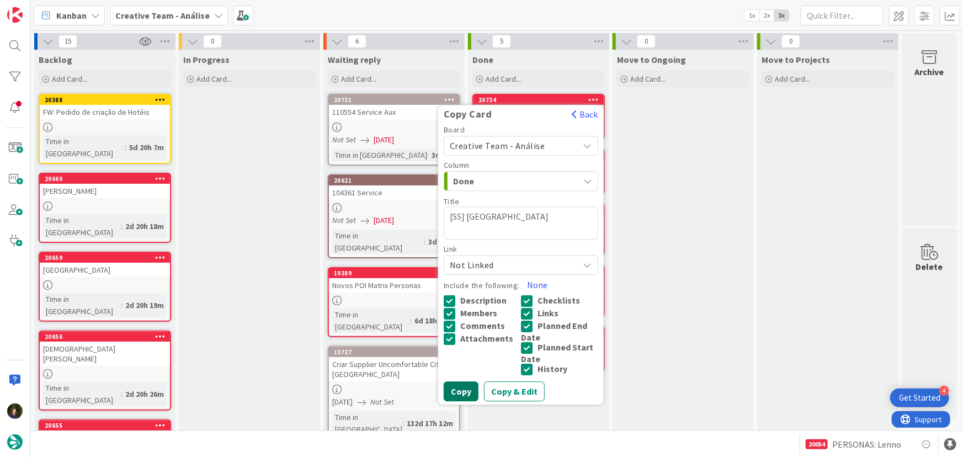
click at [461, 389] on button "Copy" at bounding box center [461, 391] width 35 height 20
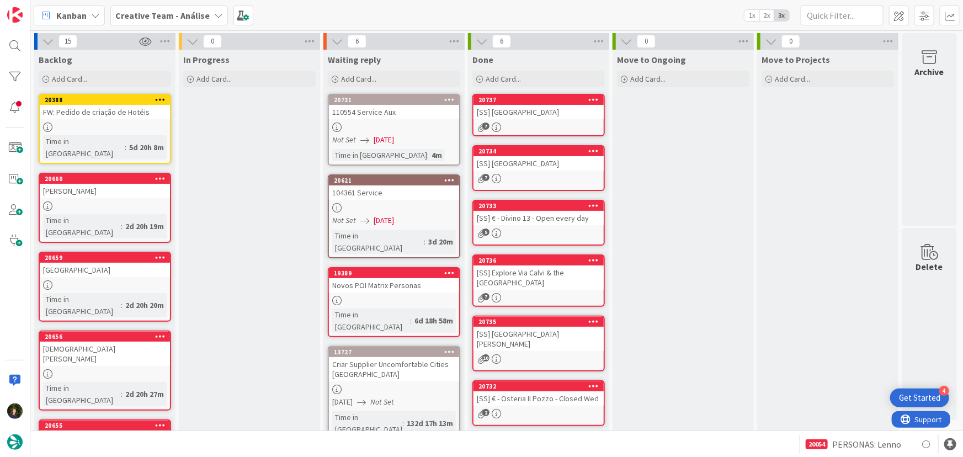
click at [521, 117] on div "[SS] Chiesa di Santo Stefano" at bounding box center [539, 112] width 130 height 14
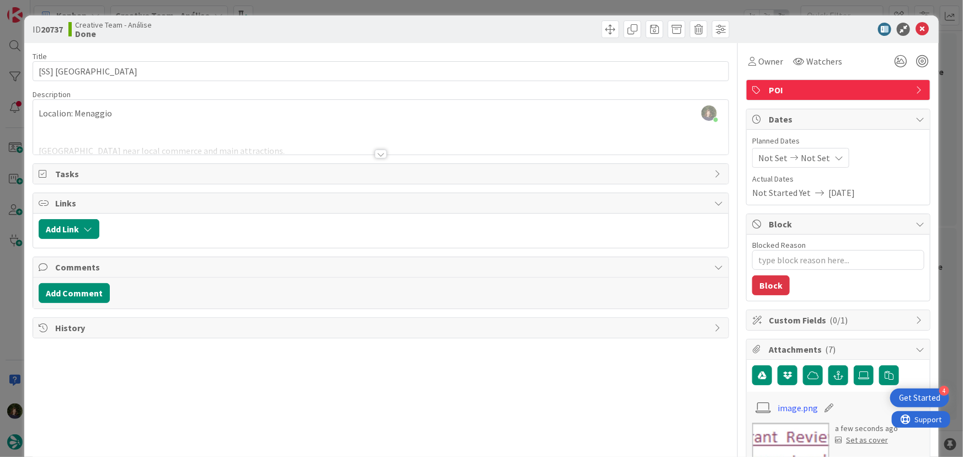
click at [102, 124] on div "Localion: Menaggio Main Square near local commerce and main attractions. https:…" at bounding box center [381, 130] width 696 height 50
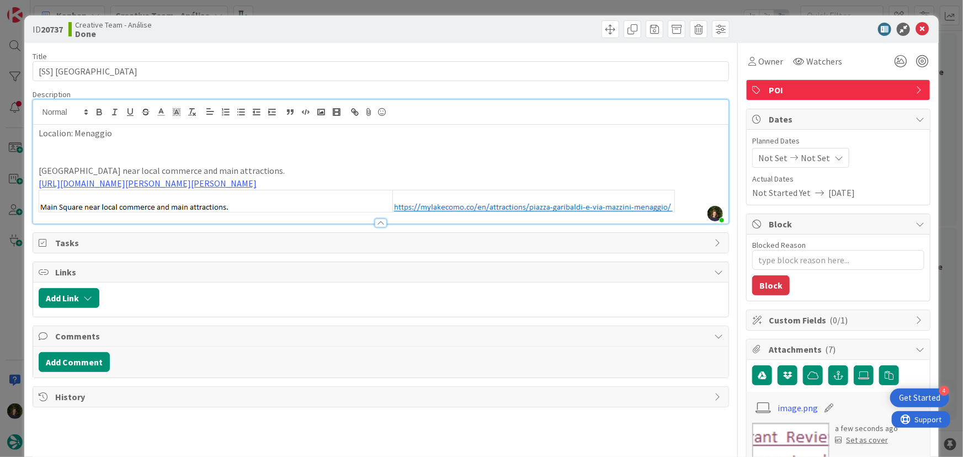
drag, startPoint x: 36, startPoint y: 166, endPoint x: 284, endPoint y: 219, distance: 254.0
click at [284, 219] on div "Description Margarida Carvalho just joined Localion: Menaggio Main Square near …" at bounding box center [381, 156] width 697 height 135
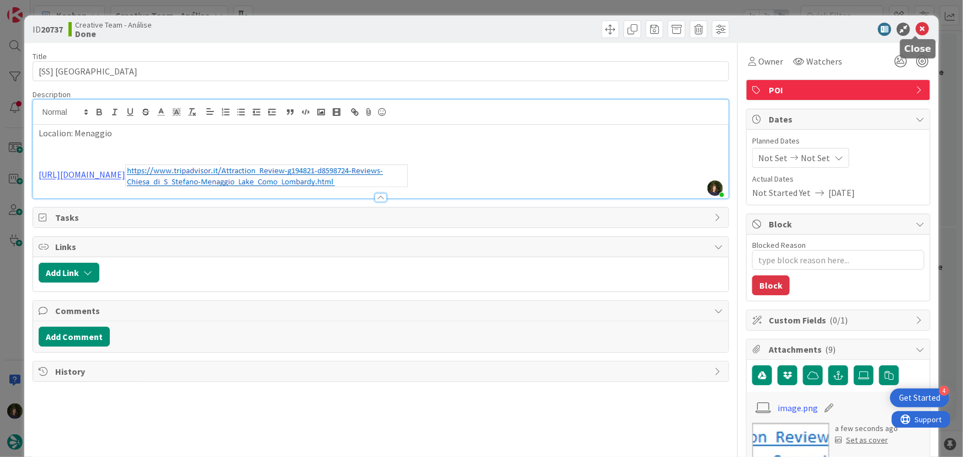
click at [917, 27] on icon at bounding box center [922, 29] width 13 height 13
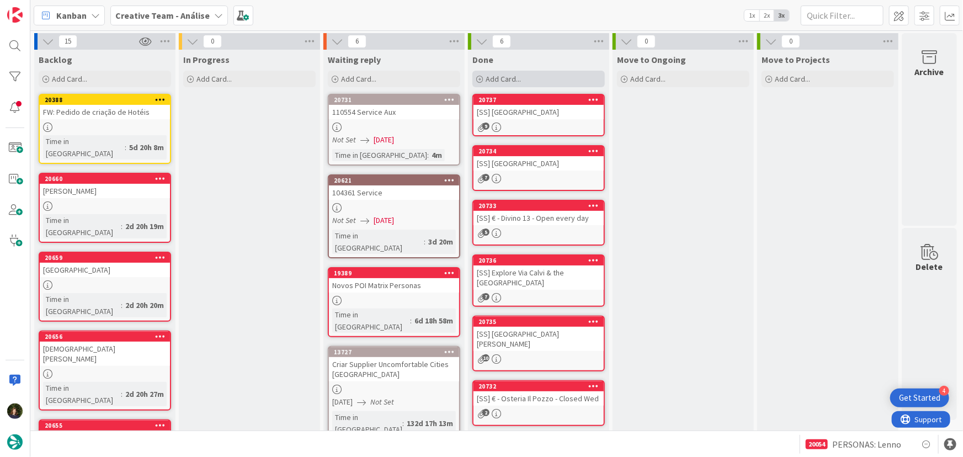
click at [529, 87] on div "Add Card..." at bounding box center [539, 79] width 132 height 17
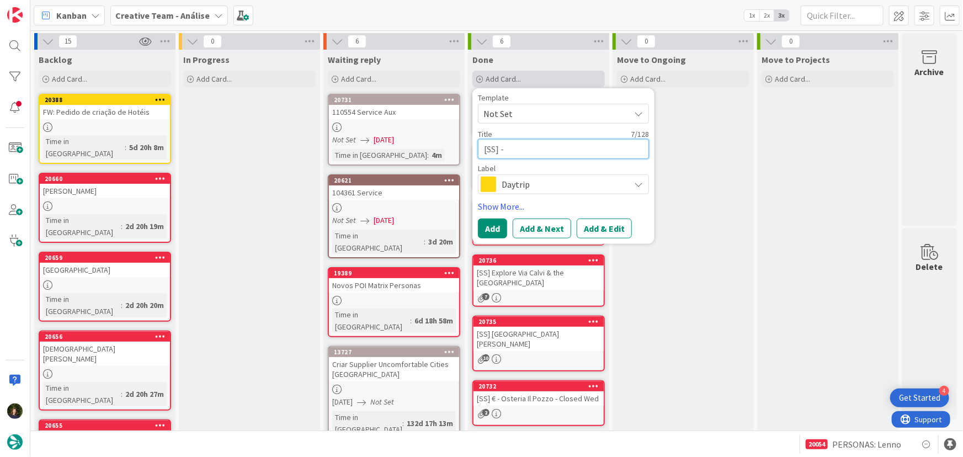
paste textarea "Piazza Grande"
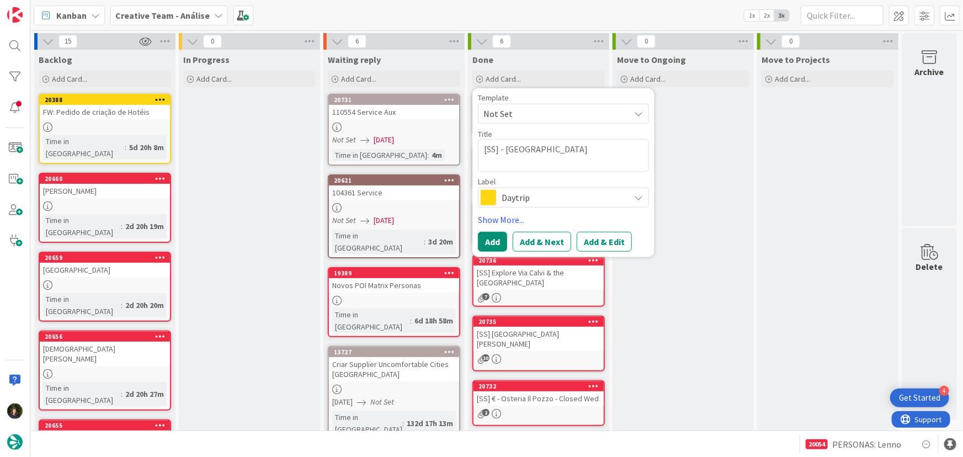
click at [534, 198] on span "Daytrip" at bounding box center [563, 197] width 123 height 15
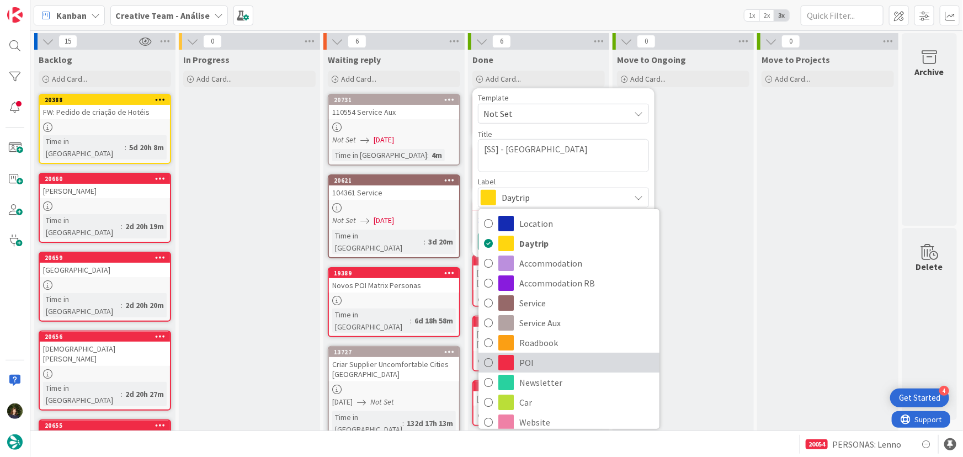
click at [566, 353] on link "POI" at bounding box center [569, 363] width 181 height 20
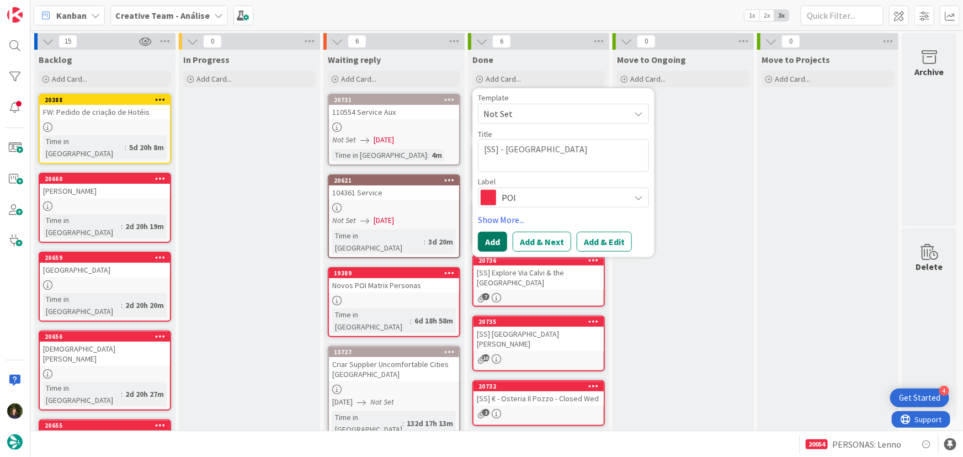
click at [494, 247] on button "Add" at bounding box center [492, 242] width 29 height 20
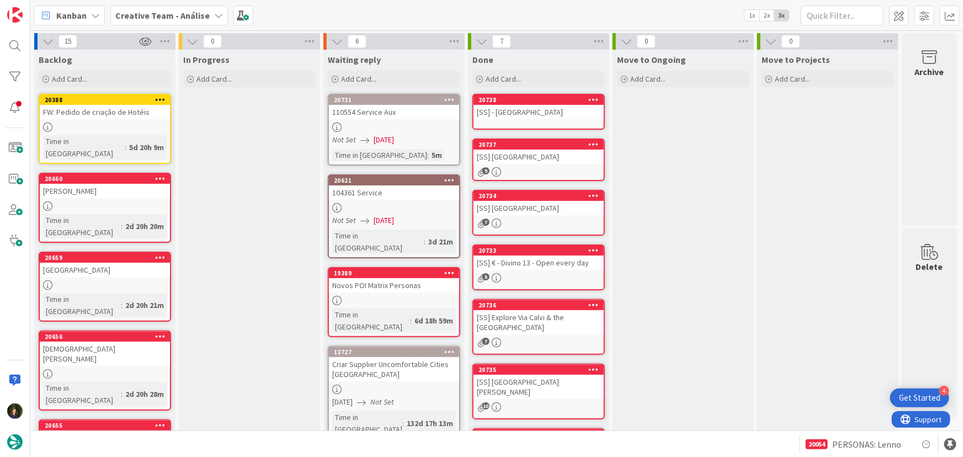
click at [537, 112] on div "[SS] - Piazza Grande" at bounding box center [539, 112] width 130 height 14
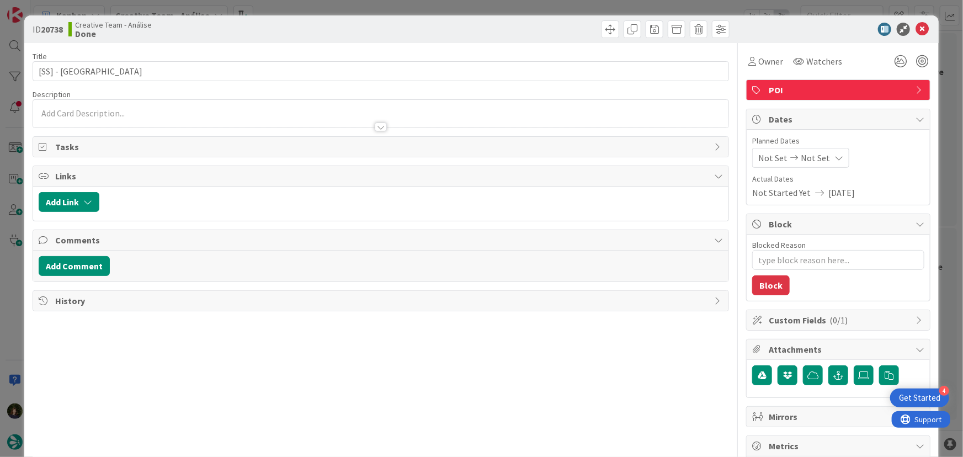
click at [149, 105] on div at bounding box center [381, 116] width 696 height 23
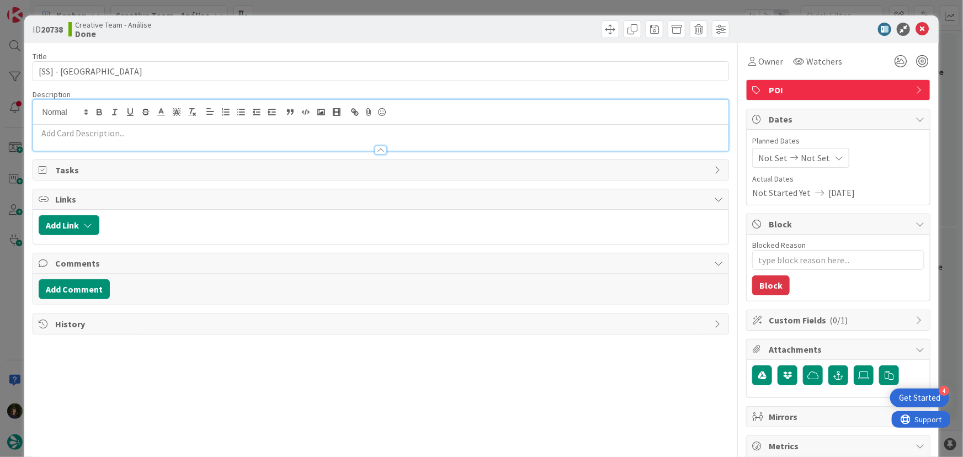
click at [135, 132] on p at bounding box center [381, 133] width 685 height 13
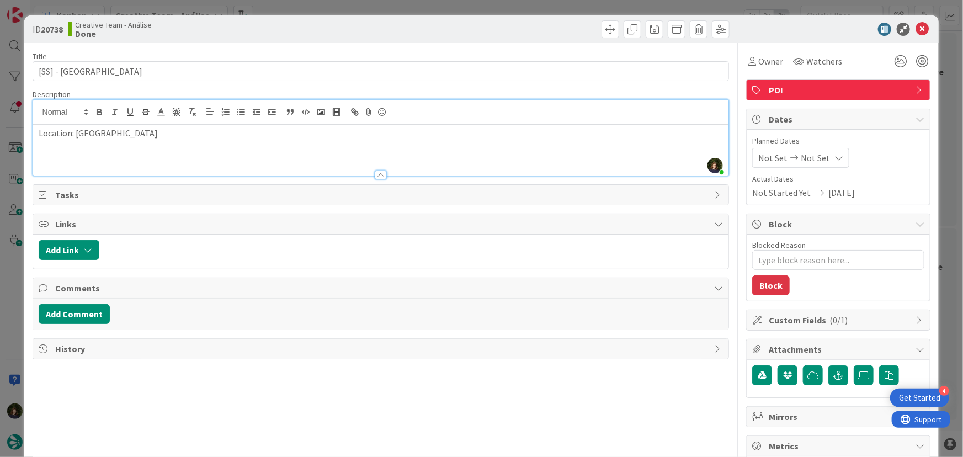
click at [226, 157] on p at bounding box center [381, 158] width 685 height 13
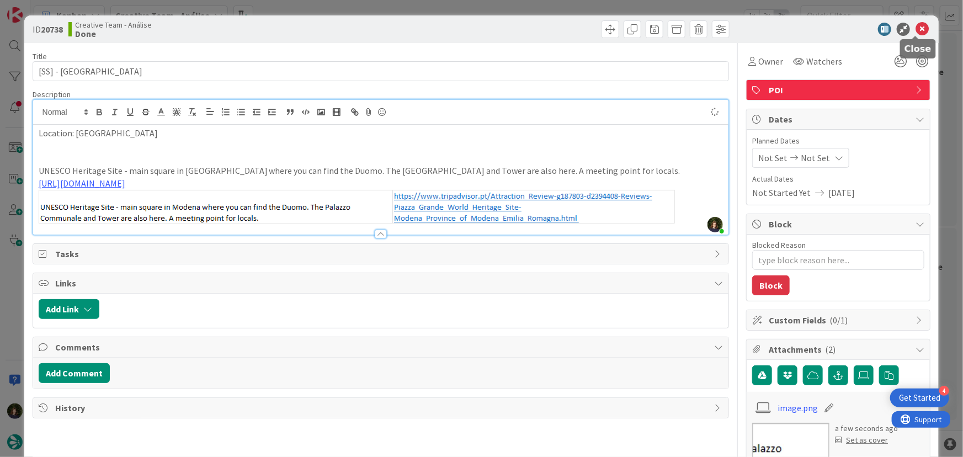
click at [917, 33] on icon at bounding box center [922, 29] width 13 height 13
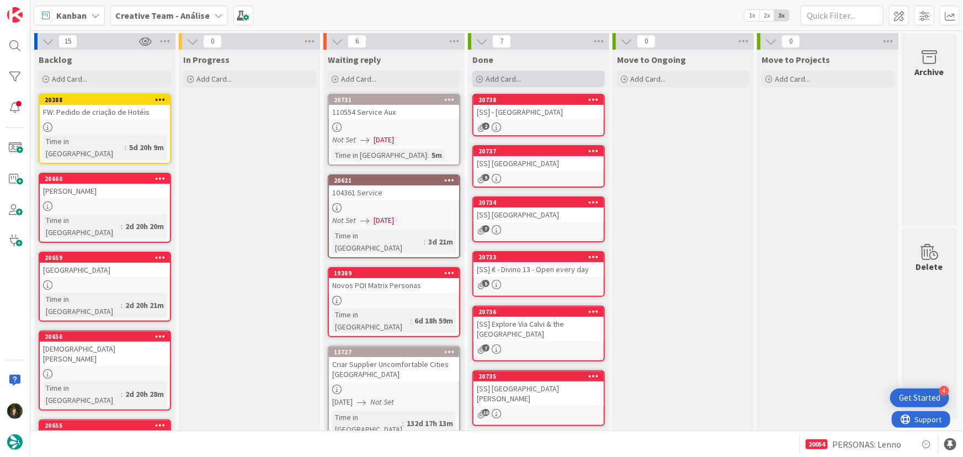
click at [545, 81] on div "Add Card..." at bounding box center [539, 79] width 132 height 17
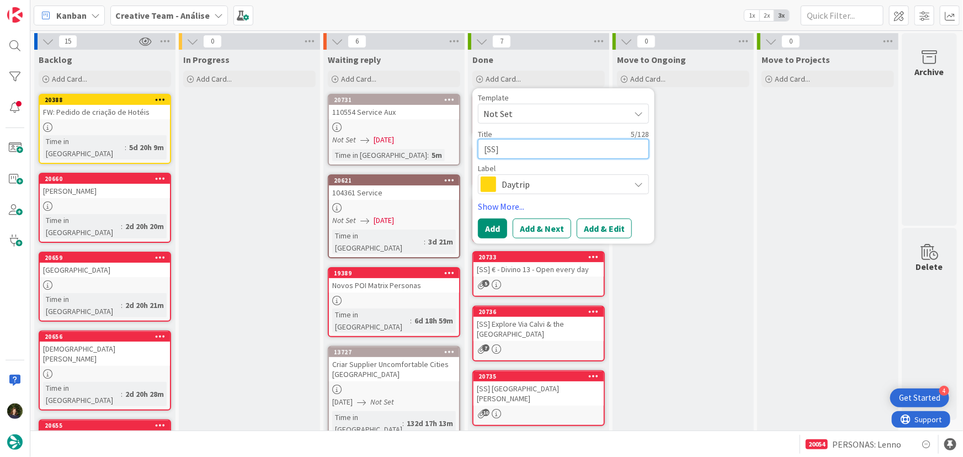
click at [516, 145] on textarea "[SS]" at bounding box center [563, 149] width 171 height 20
paste textarea "Mercato Albinelli"
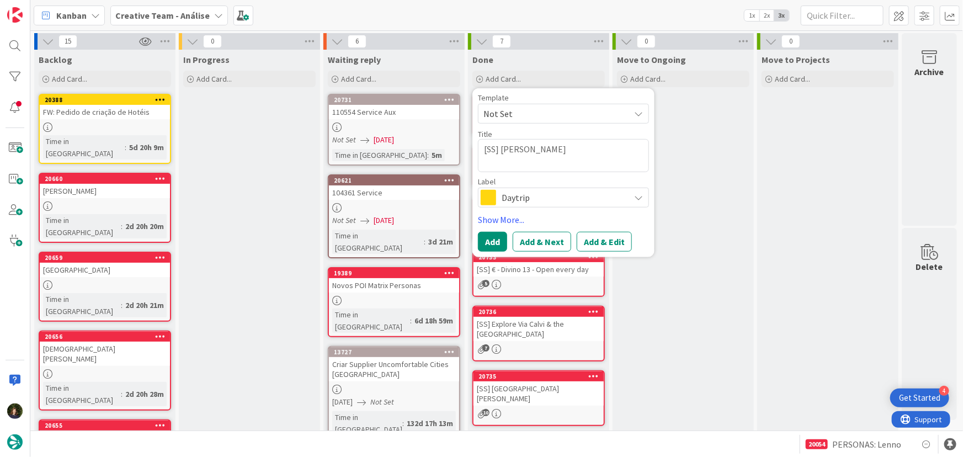
click at [529, 198] on span "Daytrip" at bounding box center [563, 197] width 123 height 15
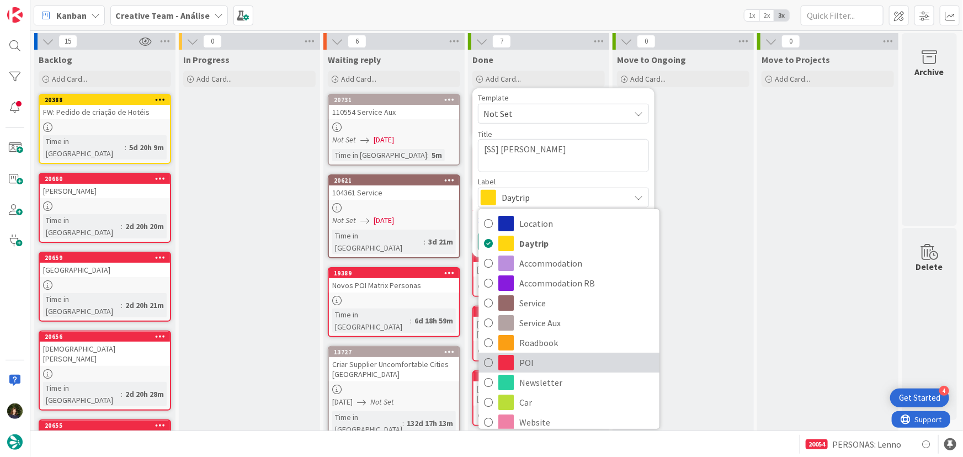
click at [543, 365] on span "POI" at bounding box center [586, 362] width 135 height 17
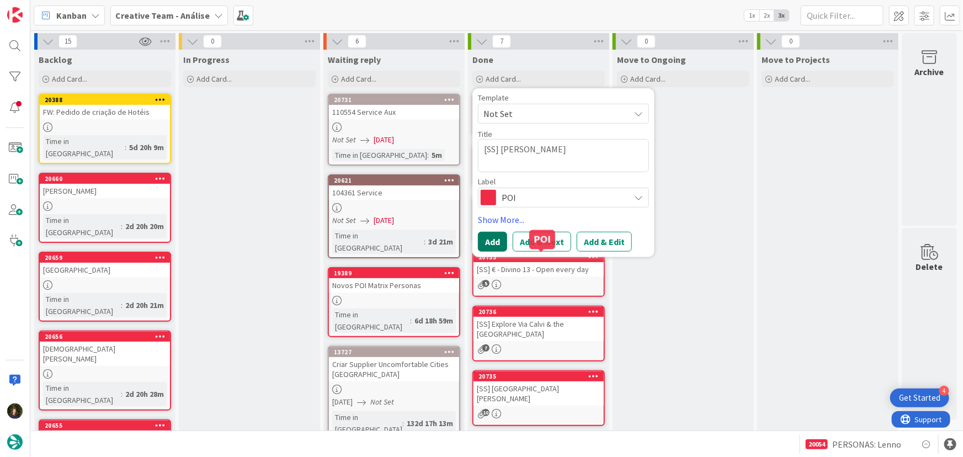
click at [490, 236] on button "Add" at bounding box center [492, 242] width 29 height 20
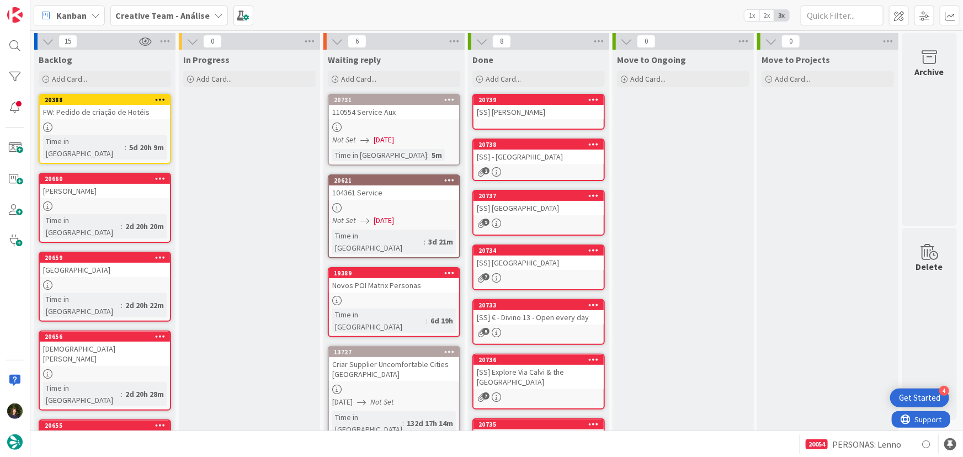
click at [528, 119] on div "[SS] Mercato Albinelli" at bounding box center [539, 112] width 130 height 14
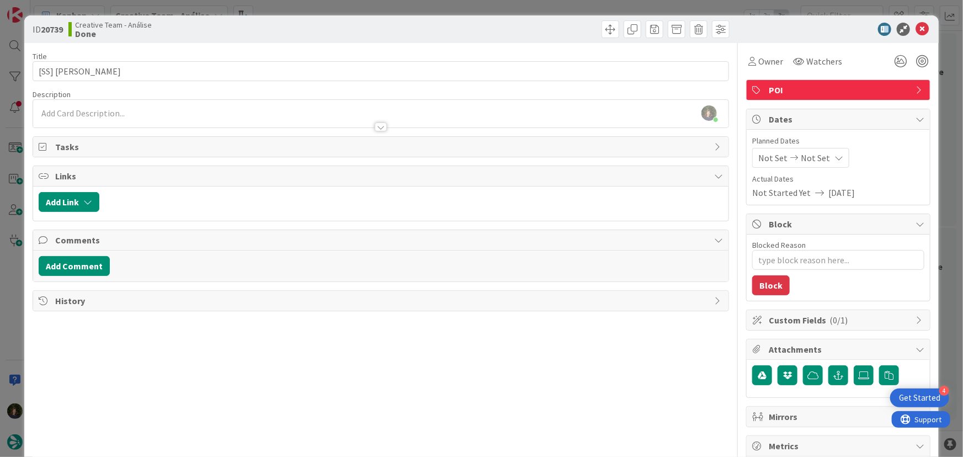
click at [201, 116] on div at bounding box center [381, 122] width 696 height 12
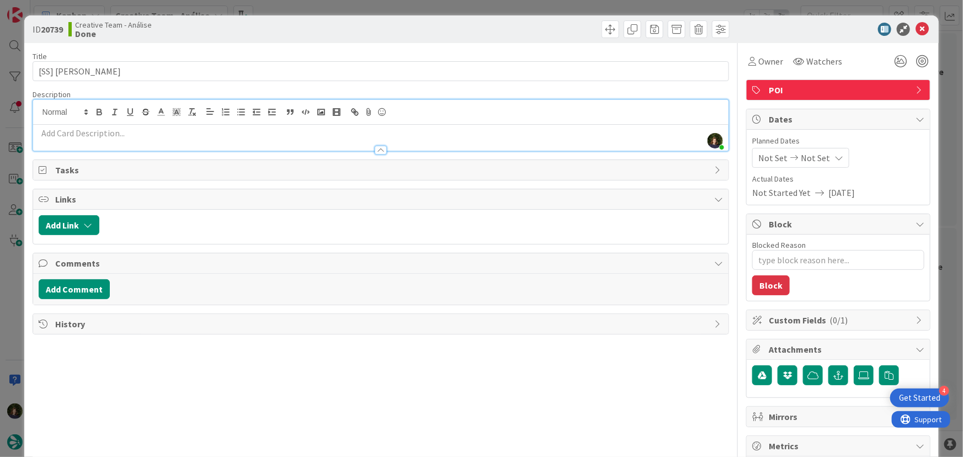
click at [186, 139] on div at bounding box center [381, 145] width 696 height 12
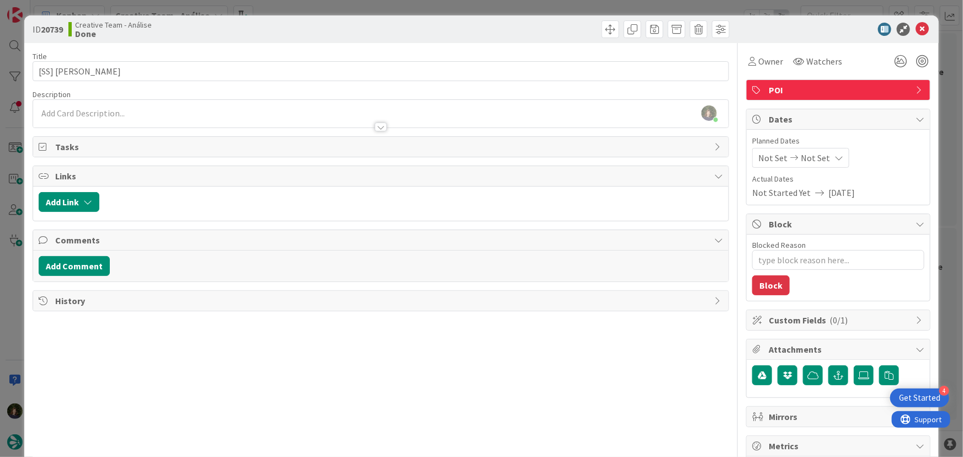
click at [178, 118] on div at bounding box center [381, 122] width 696 height 12
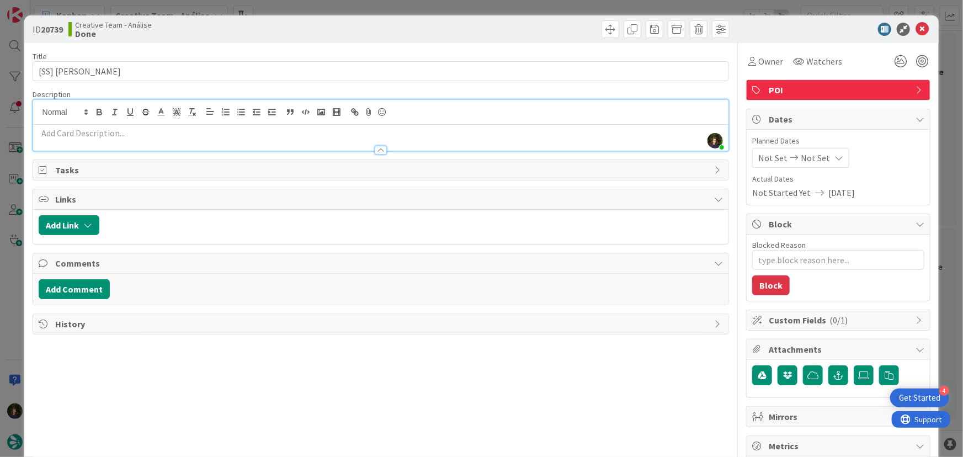
click at [178, 139] on div at bounding box center [381, 145] width 696 height 12
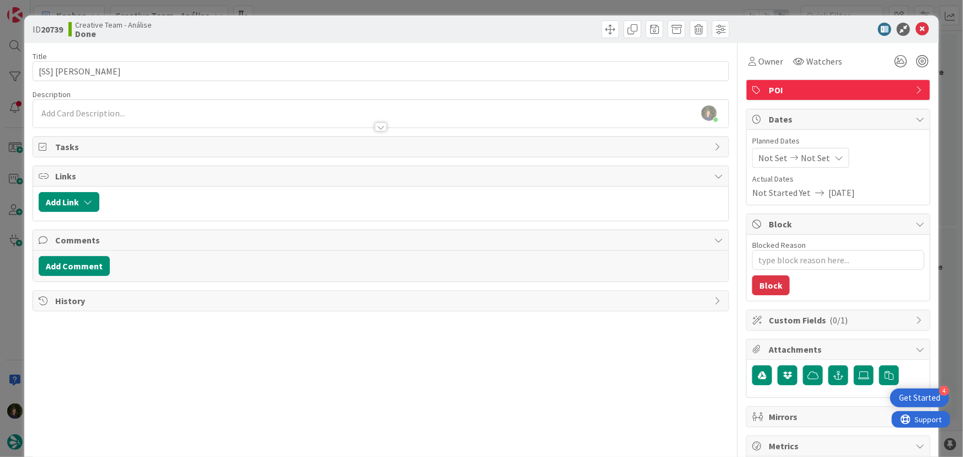
click at [179, 110] on p at bounding box center [381, 113] width 685 height 13
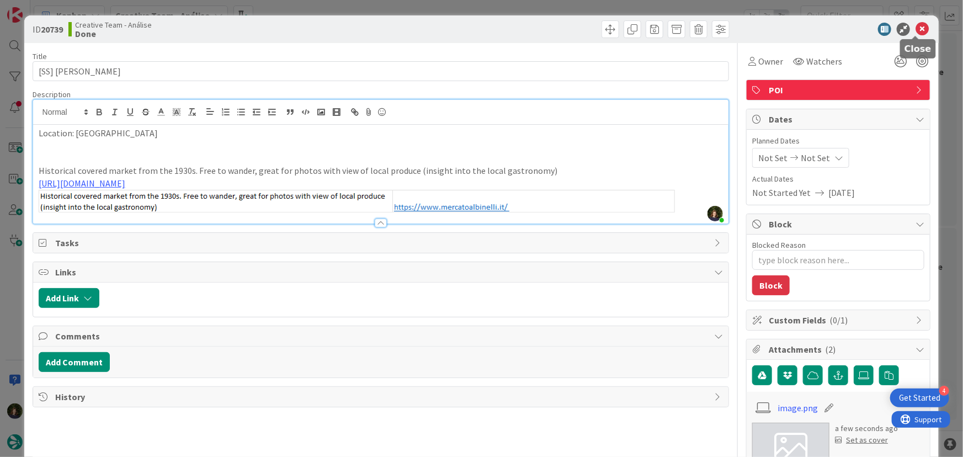
click at [916, 25] on icon at bounding box center [922, 29] width 13 height 13
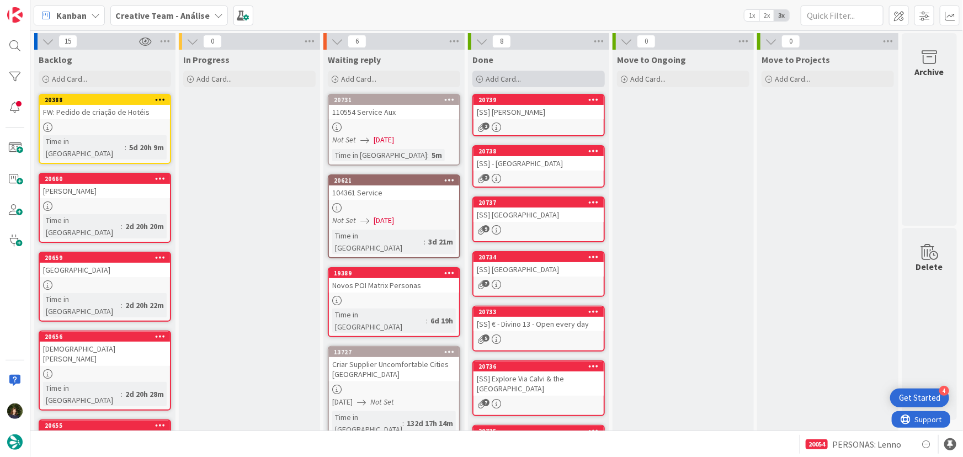
click at [527, 72] on div "Add Card..." at bounding box center [539, 79] width 132 height 17
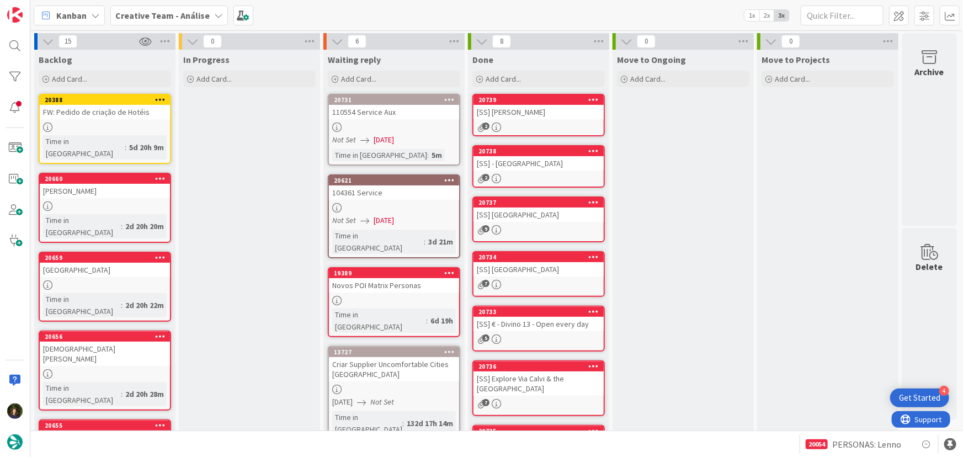
click at [595, 103] on icon at bounding box center [594, 99] width 10 height 8
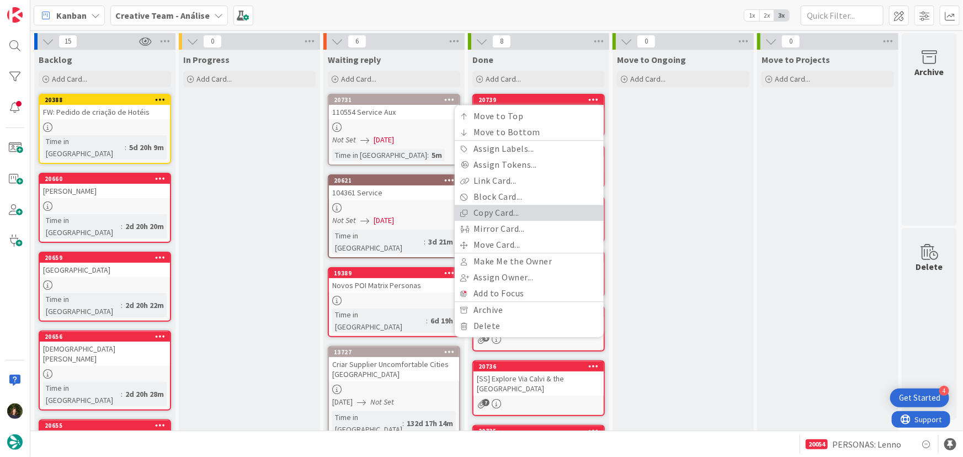
click at [542, 211] on link "Copy Card..." at bounding box center [529, 213] width 149 height 16
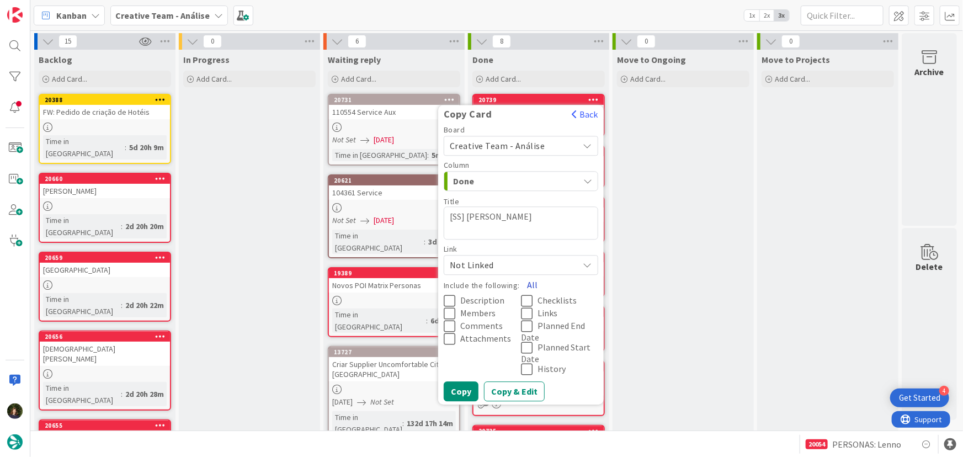
click at [534, 282] on button "All" at bounding box center [532, 285] width 25 height 20
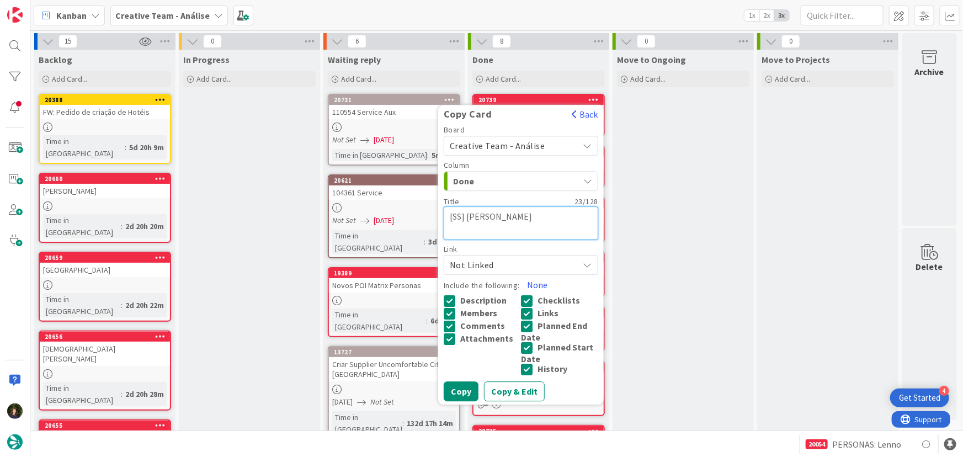
click at [544, 210] on textarea "[SS] Mercato Albinelli" at bounding box center [521, 222] width 155 height 33
paste textarea "Via Emilia Centro"
click at [464, 397] on button "Copy" at bounding box center [461, 391] width 35 height 20
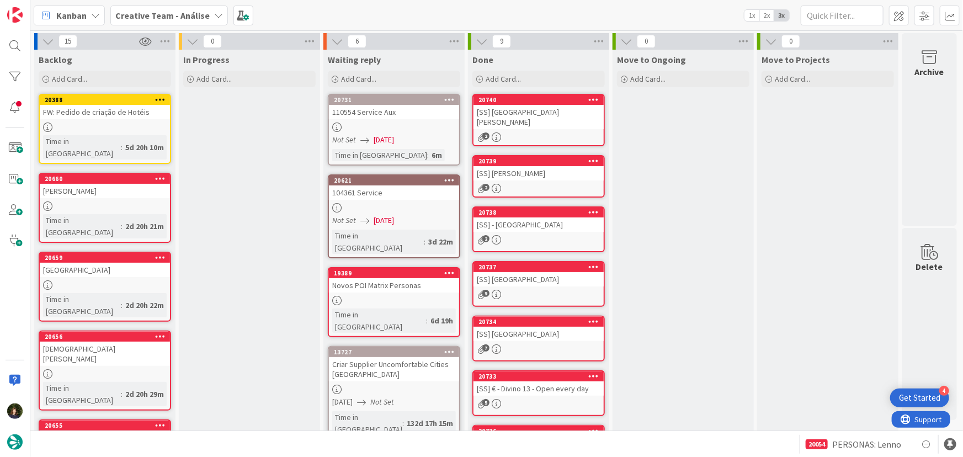
click at [549, 113] on div "[SS] Via Emilia Centro" at bounding box center [539, 117] width 130 height 24
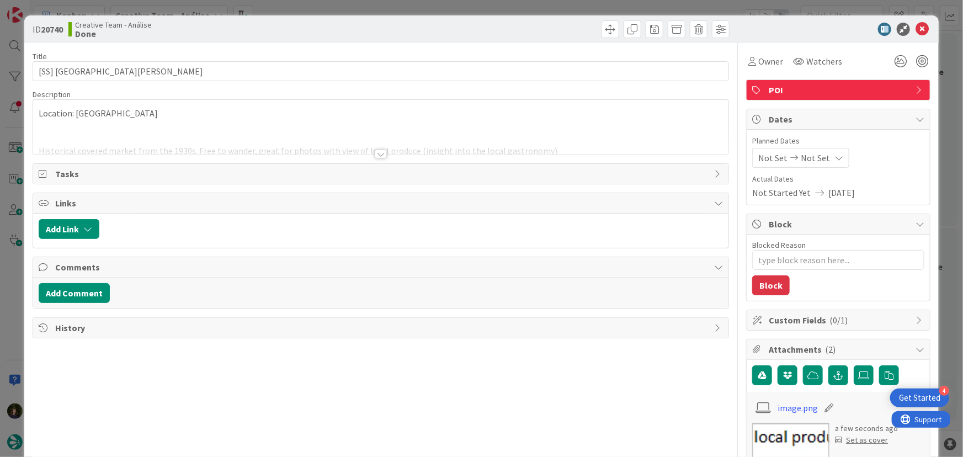
click at [379, 155] on div at bounding box center [381, 154] width 12 height 9
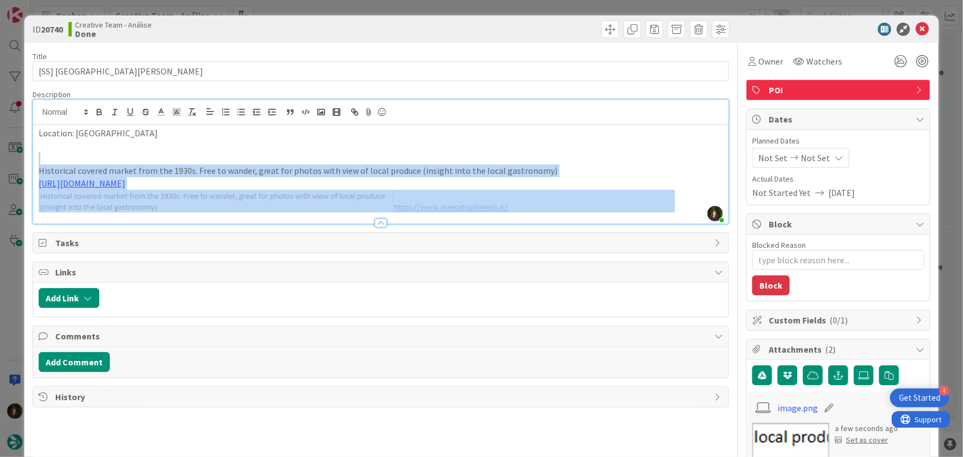
drag, startPoint x: 39, startPoint y: 163, endPoint x: 605, endPoint y: 201, distance: 567.7
click at [604, 201] on div "Location: Modena Historical covered market from the 1930s. Free to wander, grea…" at bounding box center [381, 174] width 696 height 99
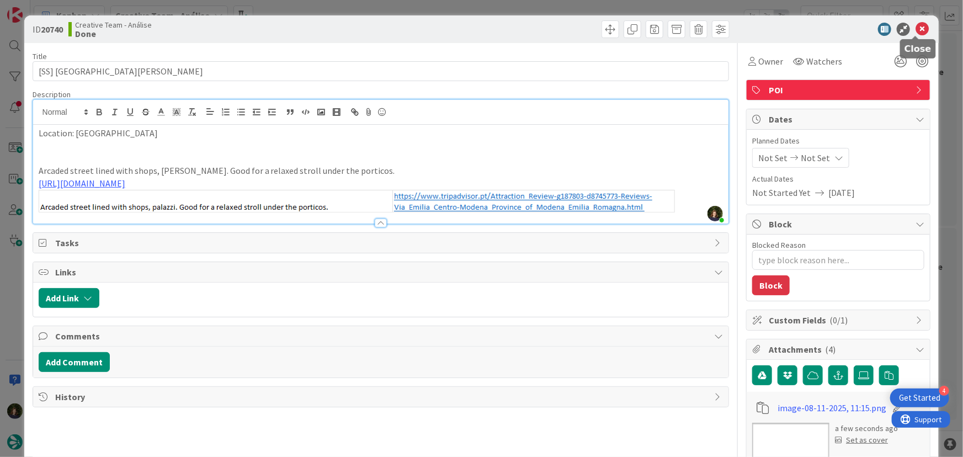
click at [916, 32] on icon at bounding box center [922, 29] width 13 height 13
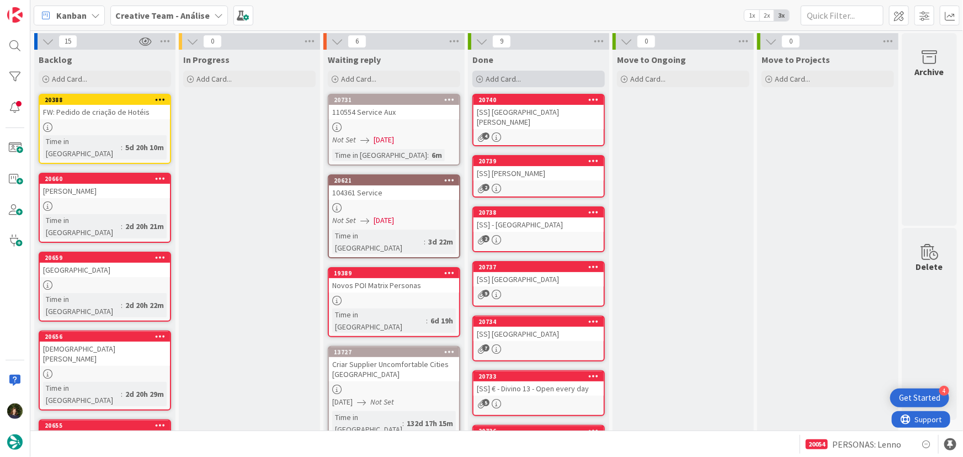
click at [549, 72] on div "Add Card..." at bounding box center [539, 79] width 132 height 17
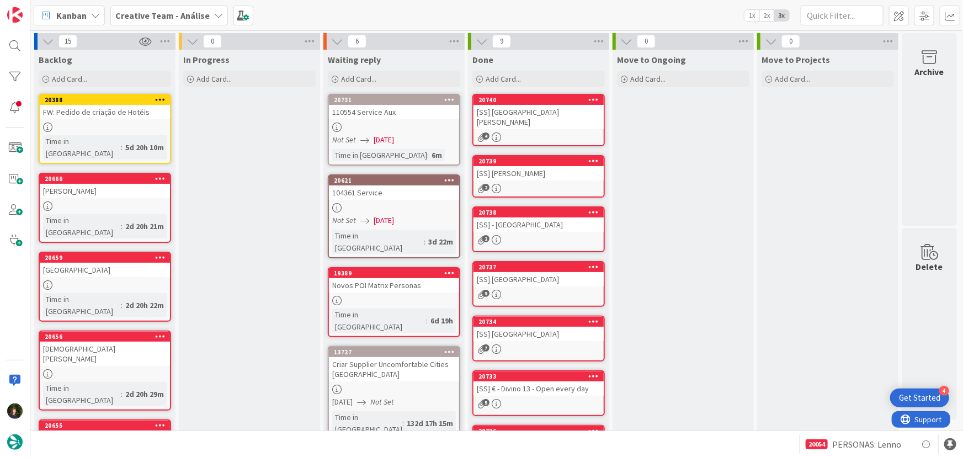
click at [595, 95] on icon at bounding box center [594, 99] width 10 height 8
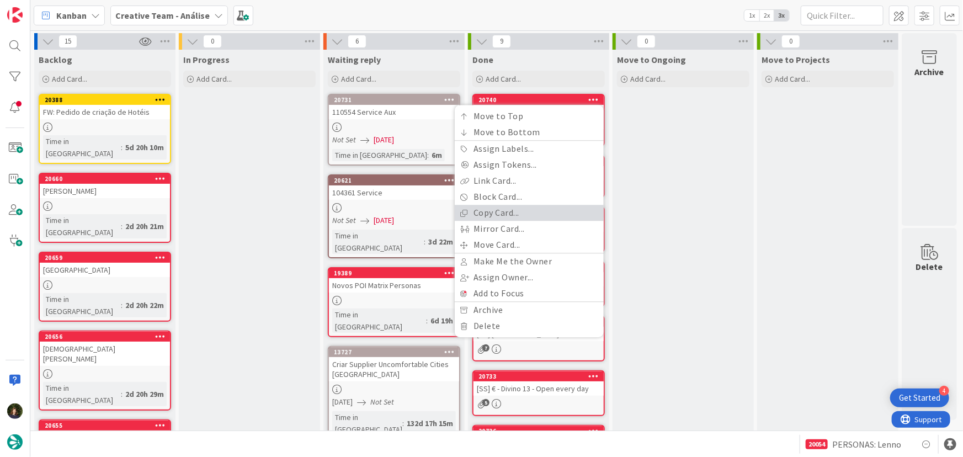
click at [534, 213] on link "Copy Card..." at bounding box center [529, 213] width 149 height 16
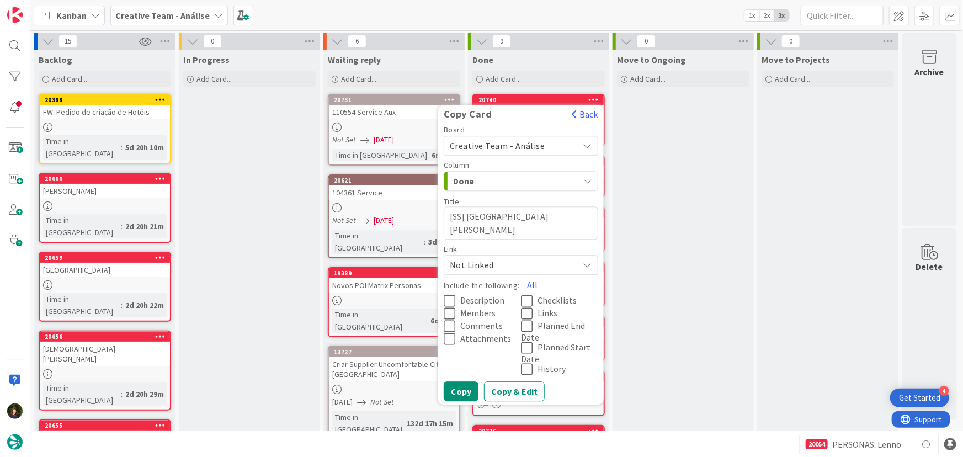
click at [544, 215] on textarea "[SS] Via Emilia Centro" at bounding box center [521, 222] width 155 height 33
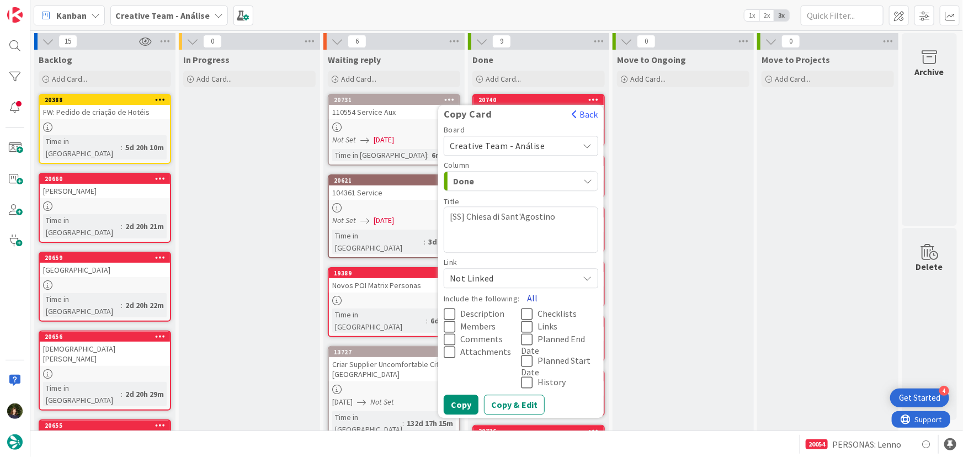
click at [530, 296] on button "All" at bounding box center [532, 298] width 25 height 20
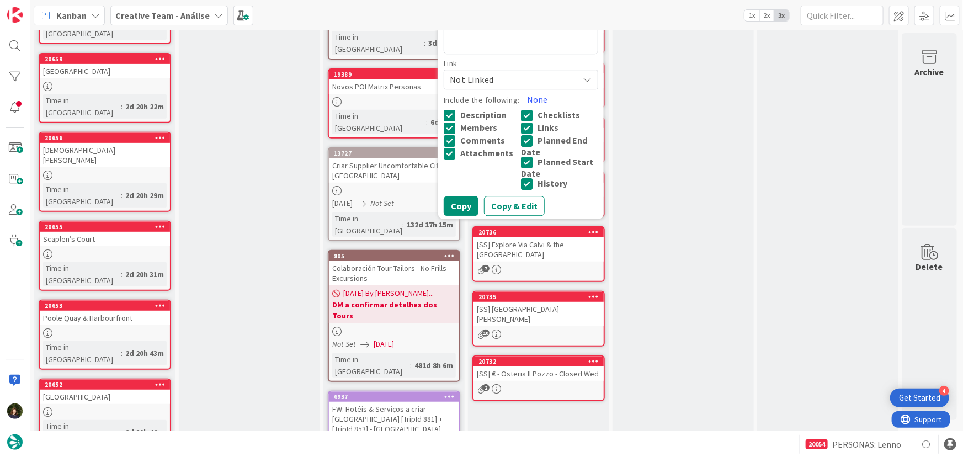
scroll to position [200, 0]
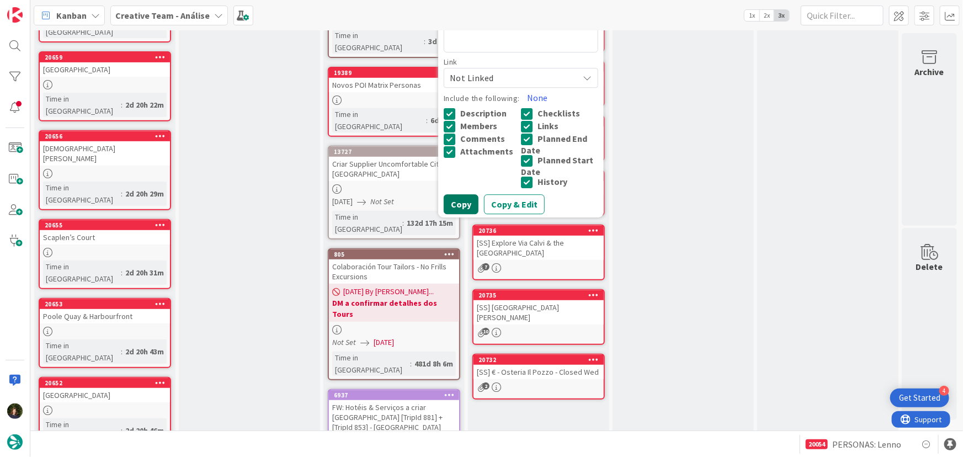
click at [464, 199] on button "Copy" at bounding box center [461, 204] width 35 height 20
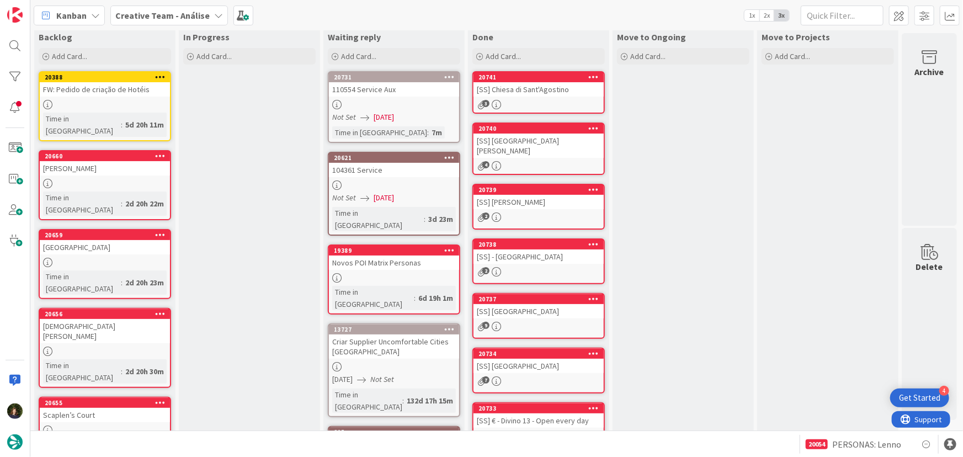
scroll to position [0, 0]
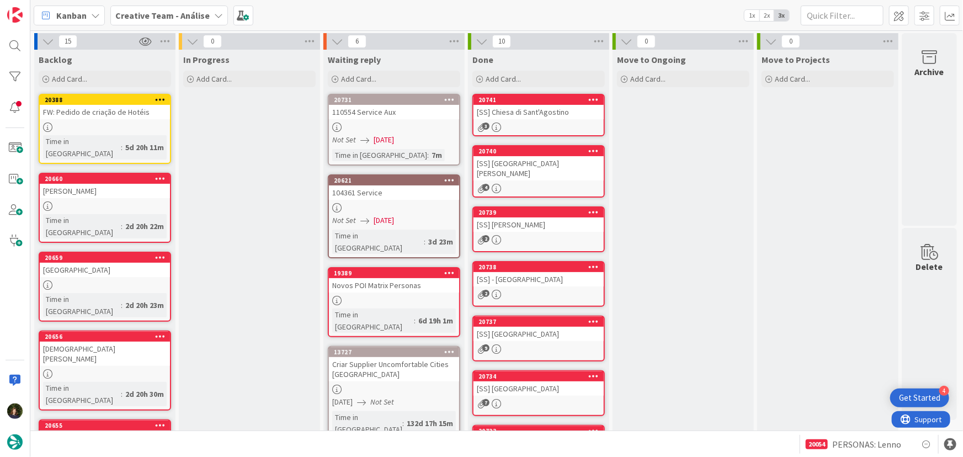
click at [529, 119] on link "20741 [SS] Chiesa di Sant'Agostino 3" at bounding box center [539, 115] width 132 height 43
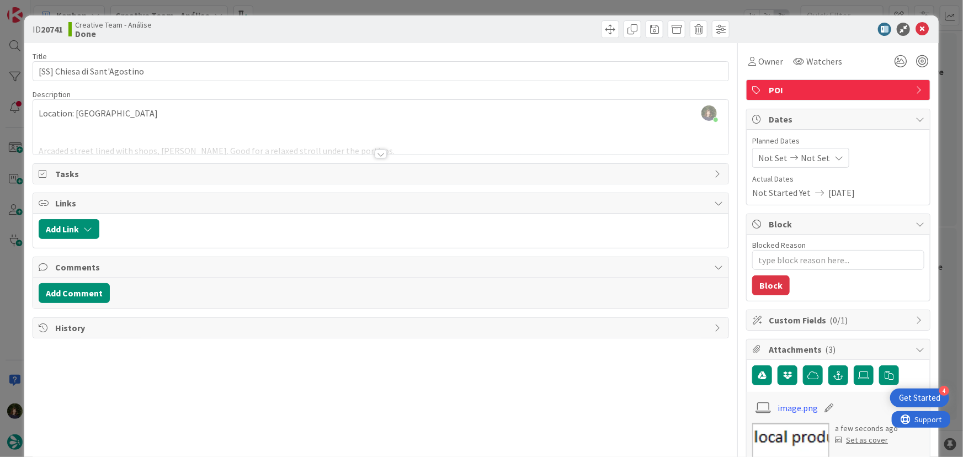
click at [379, 153] on div at bounding box center [381, 154] width 12 height 9
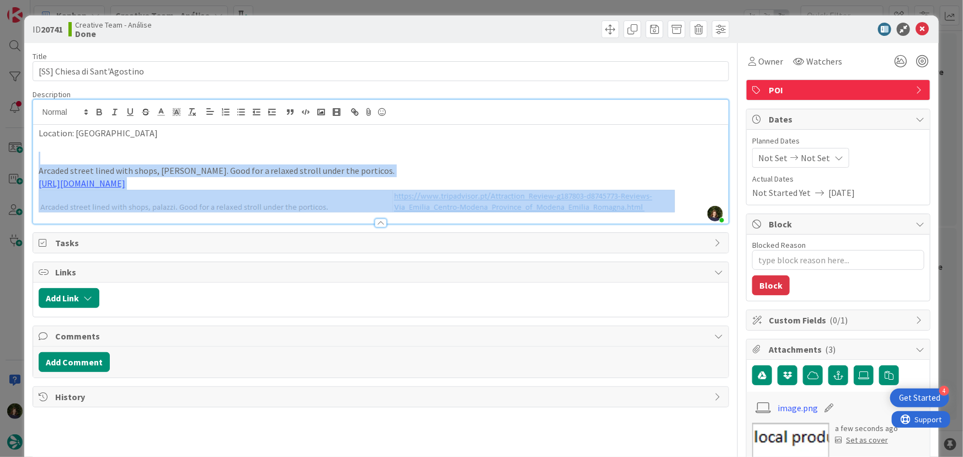
drag, startPoint x: 45, startPoint y: 160, endPoint x: 667, endPoint y: 209, distance: 624.0
click at [667, 209] on div "Location: Modena Arcaded street lined with shops, palazzi. Good for a relaxed s…" at bounding box center [381, 174] width 696 height 99
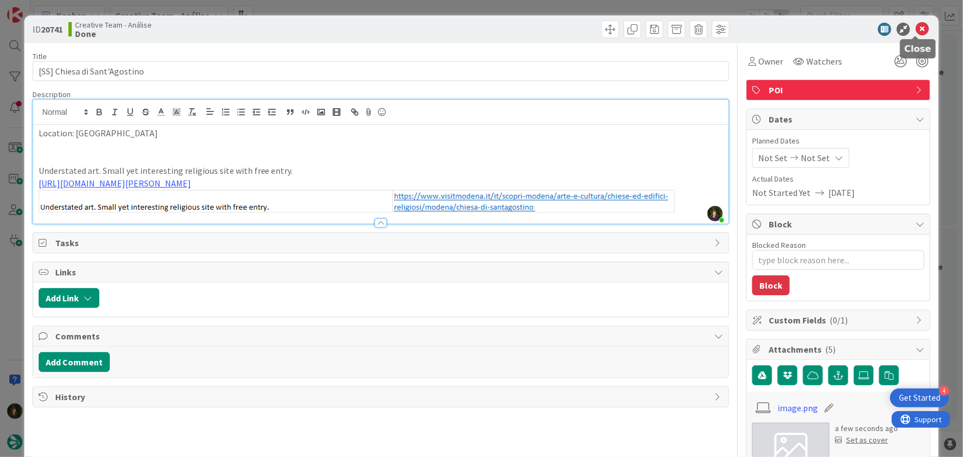
click at [917, 33] on icon at bounding box center [922, 29] width 13 height 13
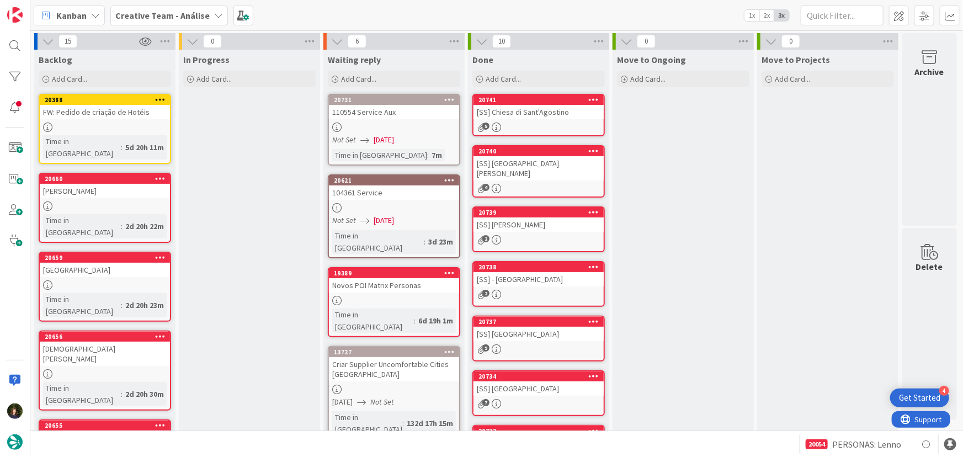
click at [595, 98] on icon at bounding box center [594, 99] width 10 height 8
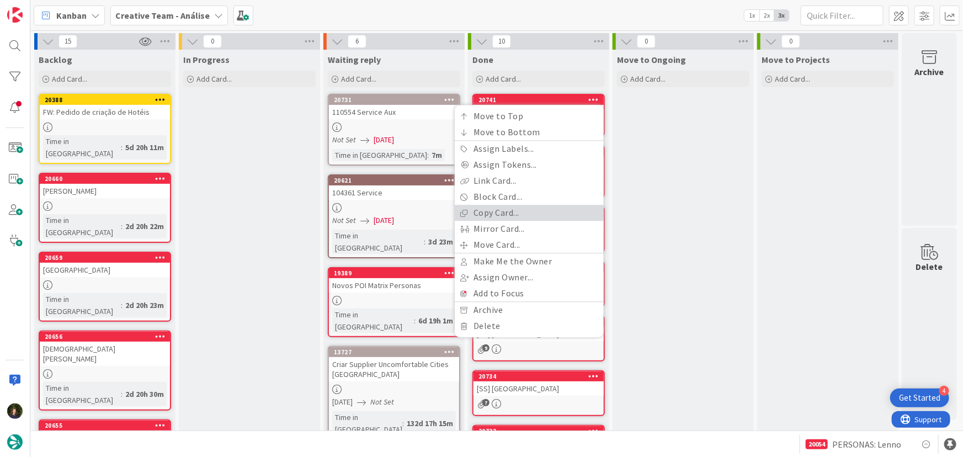
click at [539, 209] on link "Copy Card..." at bounding box center [529, 213] width 149 height 16
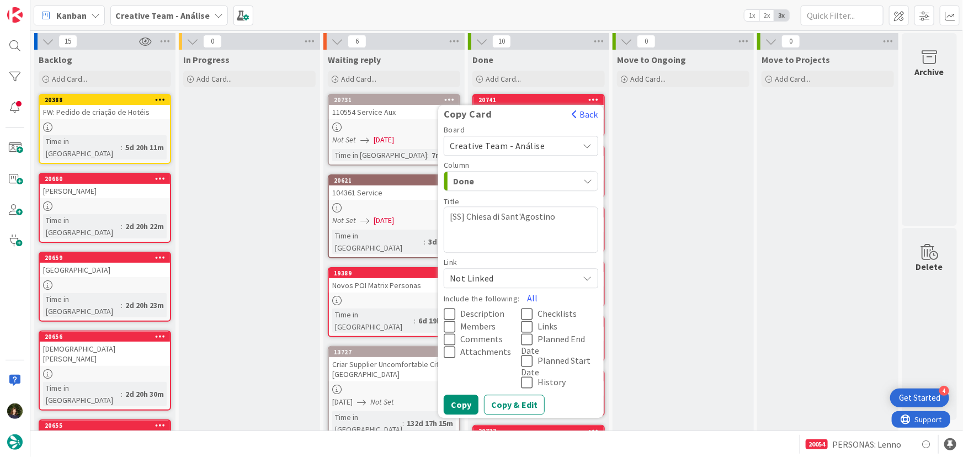
click at [581, 217] on textarea "[SS] Chiesa di Sant'Agostino" at bounding box center [521, 229] width 155 height 46
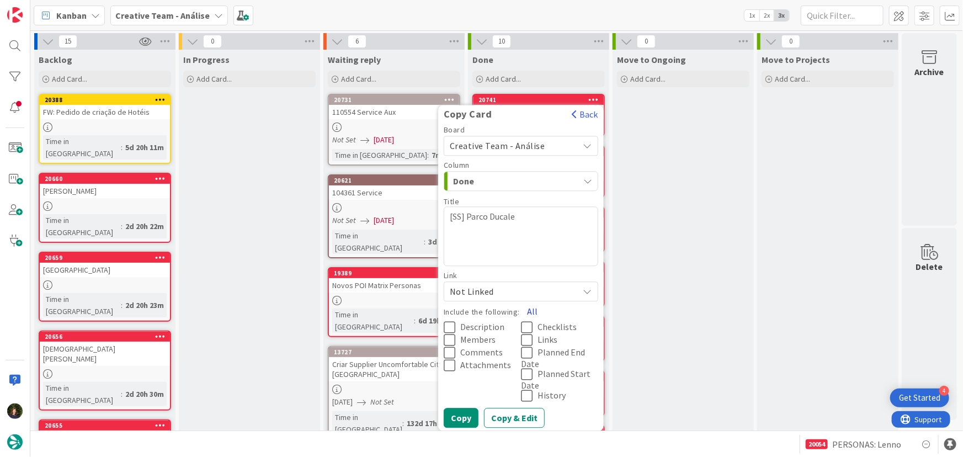
click at [529, 312] on button "All" at bounding box center [532, 311] width 25 height 20
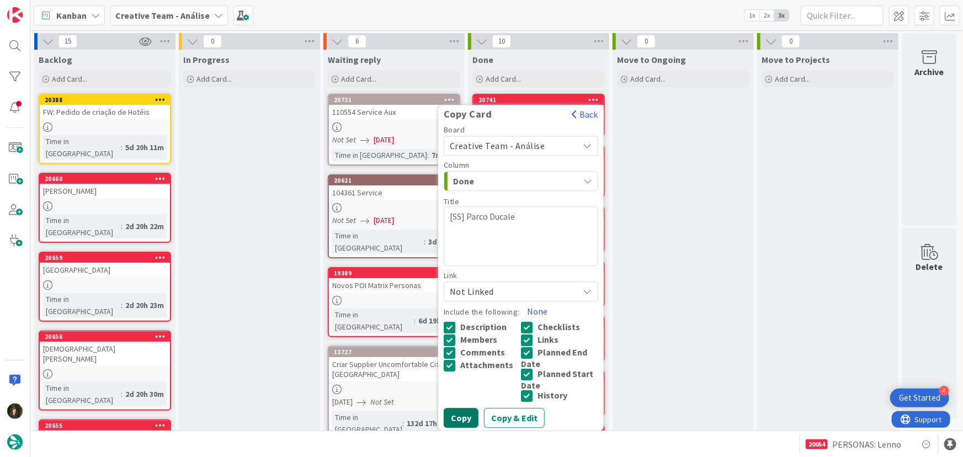
click at [461, 413] on button "Copy" at bounding box center [461, 418] width 35 height 20
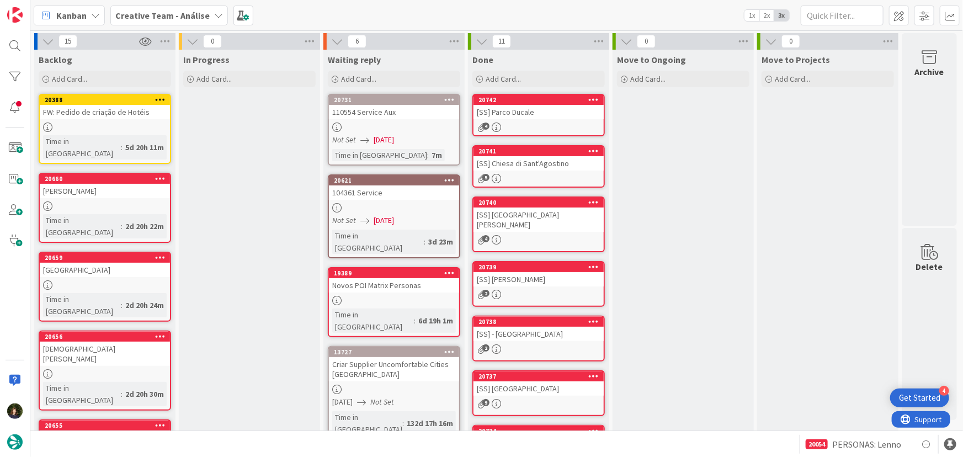
click at [546, 114] on div "[SS] Parco Ducale" at bounding box center [539, 112] width 130 height 14
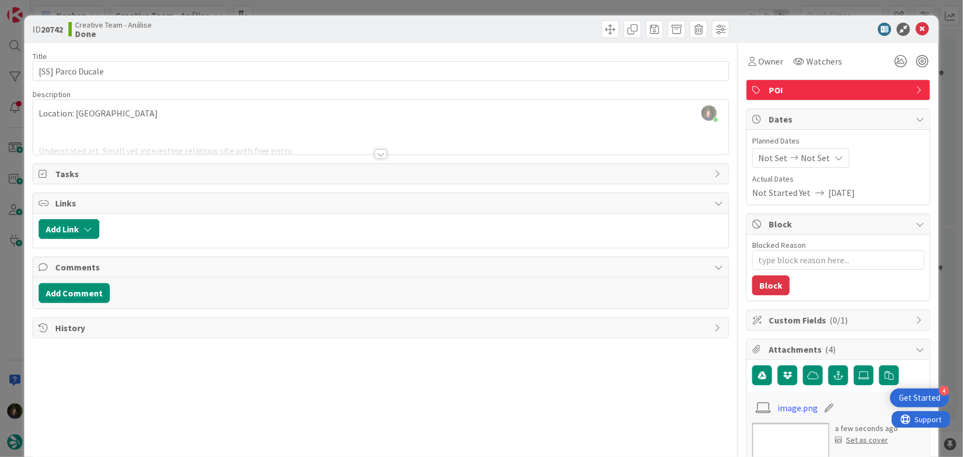
drag, startPoint x: 138, startPoint y: 128, endPoint x: 151, endPoint y: 137, distance: 15.5
click at [138, 128] on div at bounding box center [381, 140] width 696 height 28
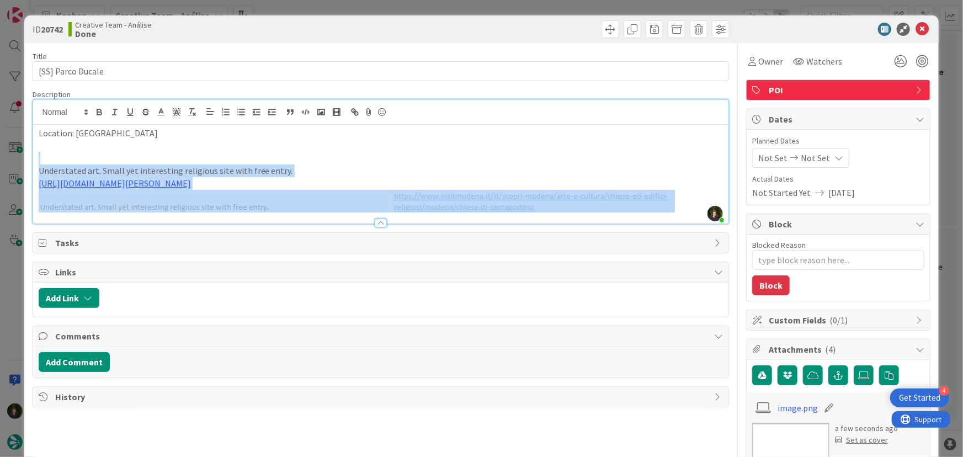
drag, startPoint x: 44, startPoint y: 156, endPoint x: 476, endPoint y: 190, distance: 433.0
click at [476, 190] on div "Location: Modena Understated art. Small yet interesting religious site with fre…" at bounding box center [381, 174] width 696 height 99
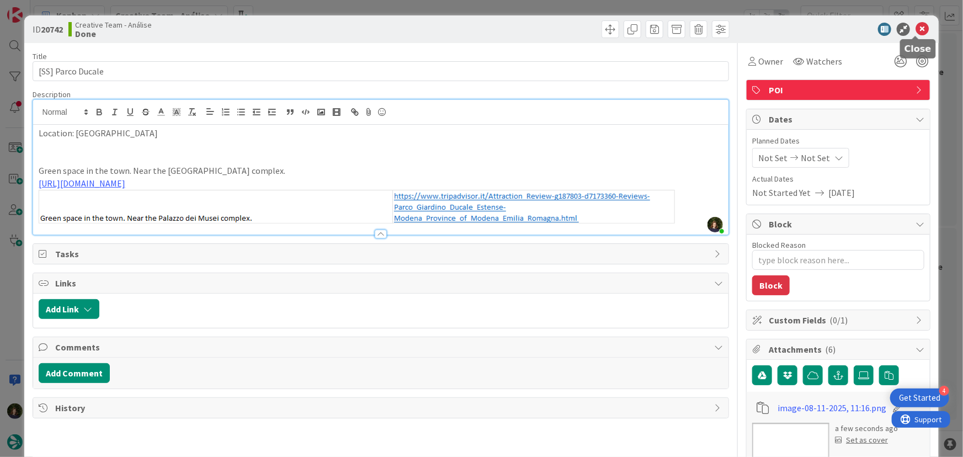
click at [916, 33] on icon at bounding box center [922, 29] width 13 height 13
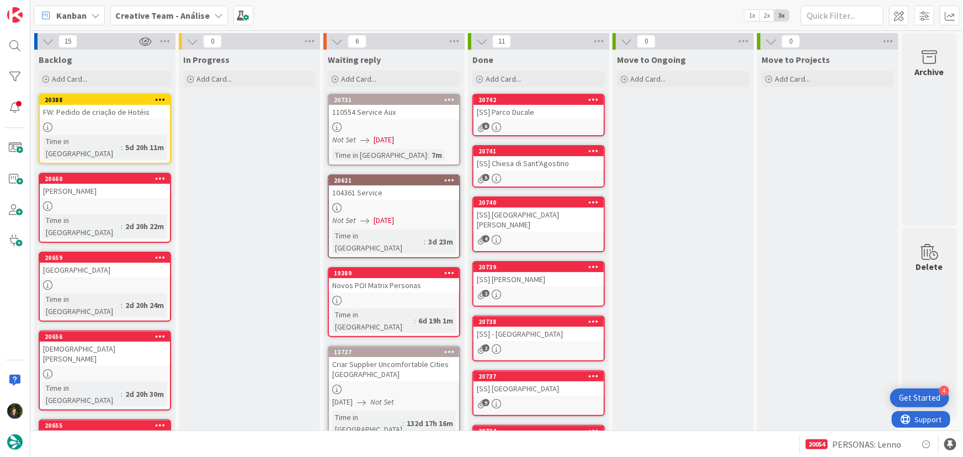
click at [596, 102] on icon at bounding box center [594, 99] width 10 height 8
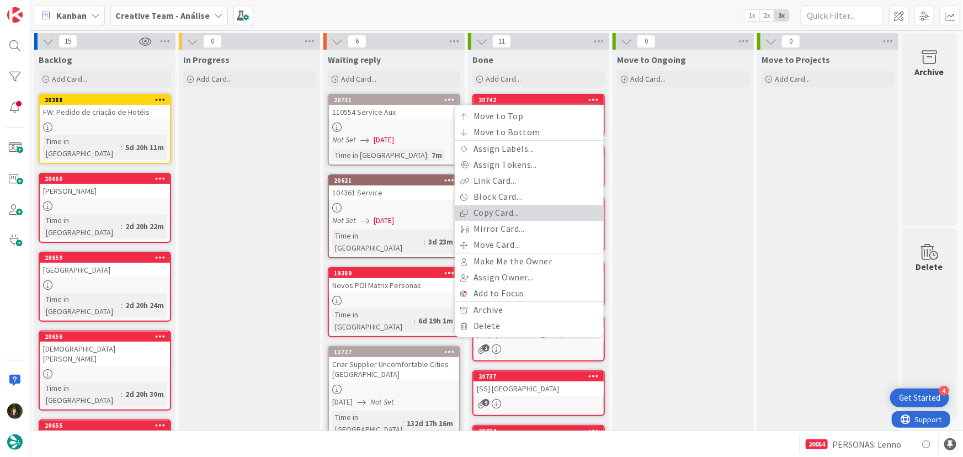
click at [538, 209] on link "Copy Card..." at bounding box center [529, 213] width 149 height 16
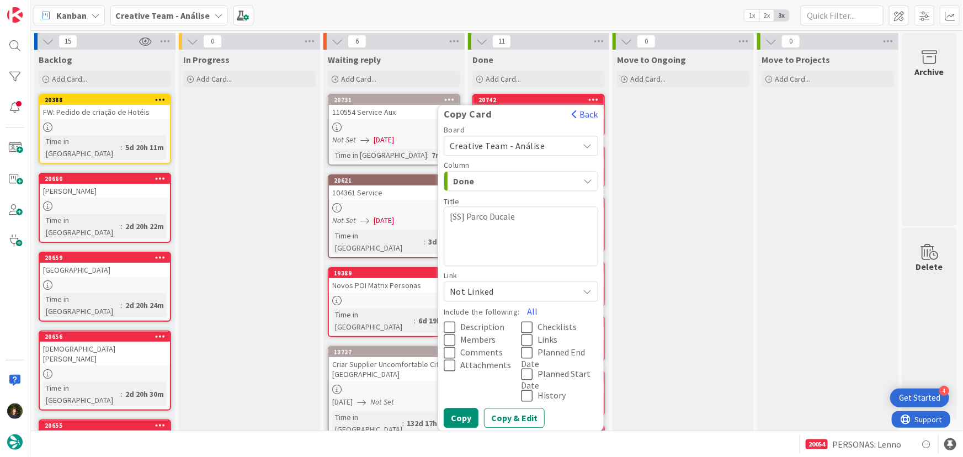
drag, startPoint x: 523, startPoint y: 220, endPoint x: 567, endPoint y: 220, distance: 44.2
click at [523, 220] on textarea "[SS] Parco Ducale" at bounding box center [521, 236] width 155 height 60
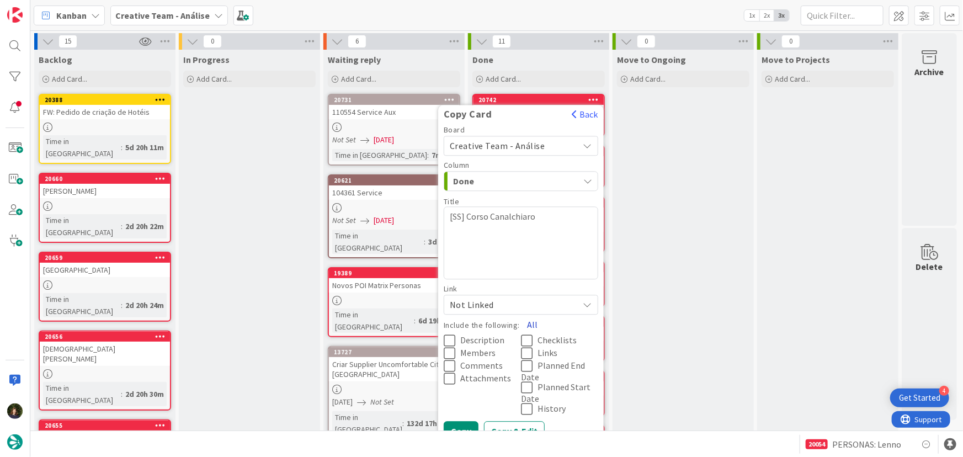
click at [532, 323] on button "All" at bounding box center [532, 325] width 25 height 20
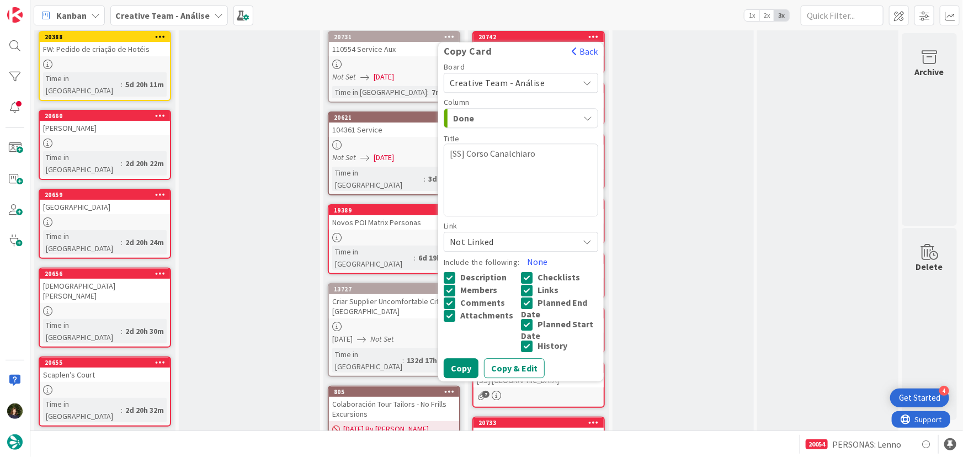
scroll to position [100, 0]
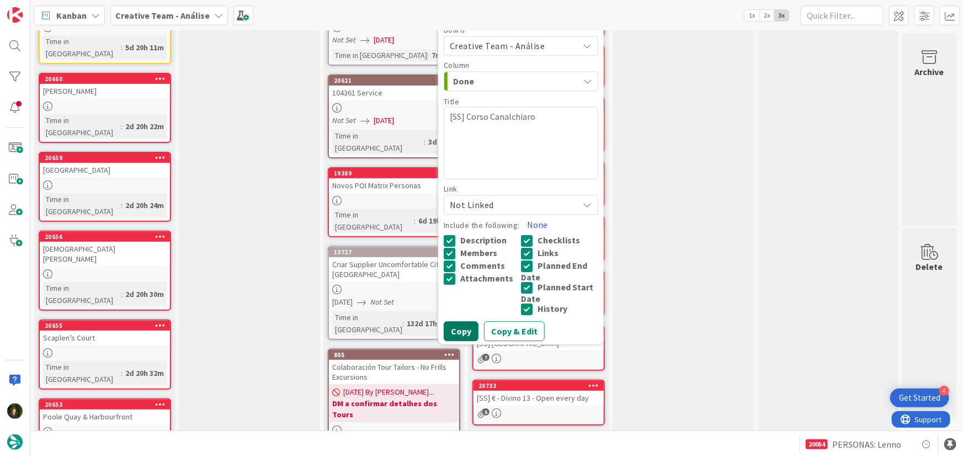
click at [466, 330] on button "Copy" at bounding box center [461, 331] width 35 height 20
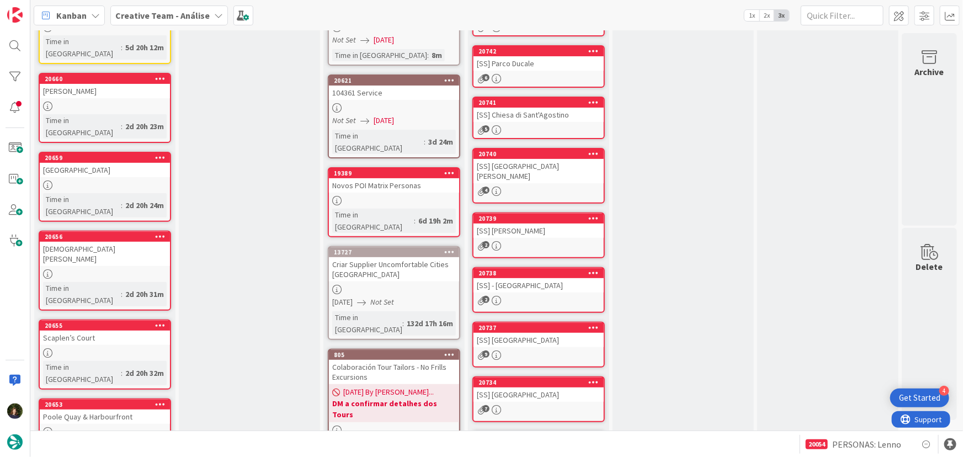
scroll to position [0, 0]
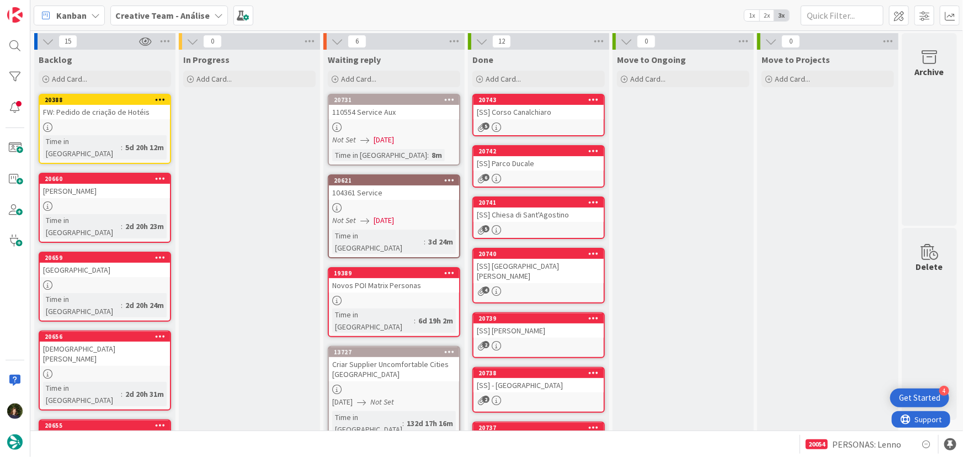
click at [545, 118] on div "[SS] Corso Canalchiaro" at bounding box center [539, 112] width 130 height 14
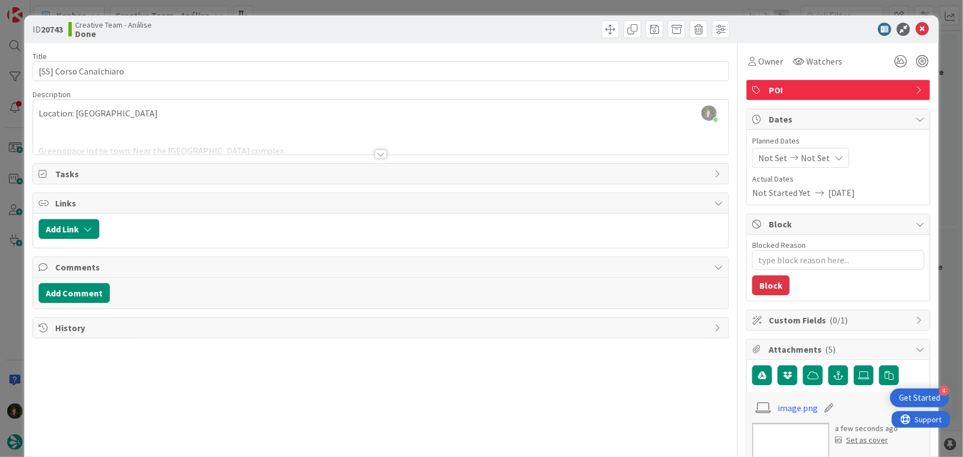
click at [95, 132] on div at bounding box center [381, 140] width 696 height 28
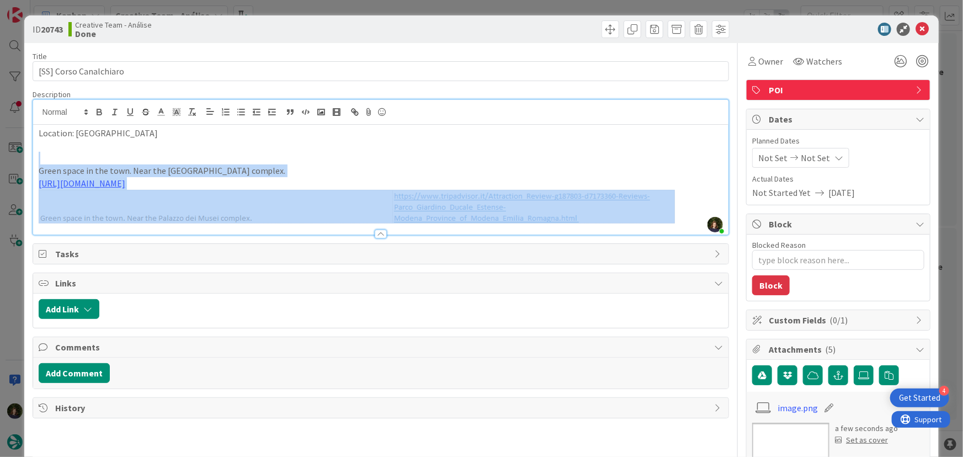
drag, startPoint x: 41, startPoint y: 160, endPoint x: 547, endPoint y: 222, distance: 509.5
click at [547, 222] on div "Description Margarida Carvalho just joined Location: Modena Green space in the …" at bounding box center [381, 162] width 697 height 146
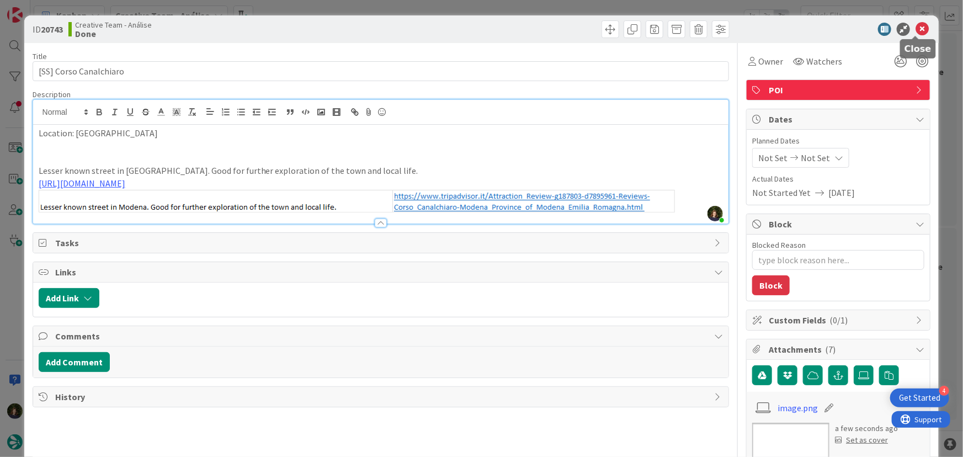
click at [916, 33] on icon at bounding box center [922, 29] width 13 height 13
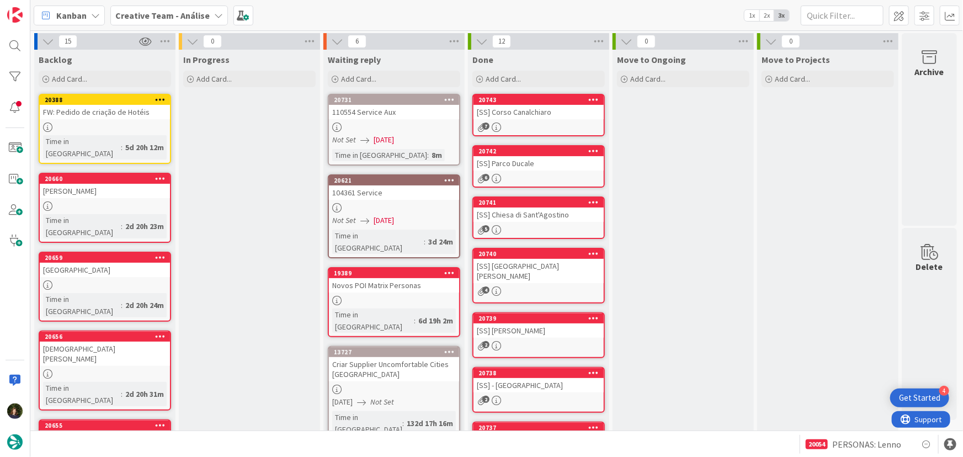
click at [598, 98] on icon at bounding box center [594, 99] width 10 height 8
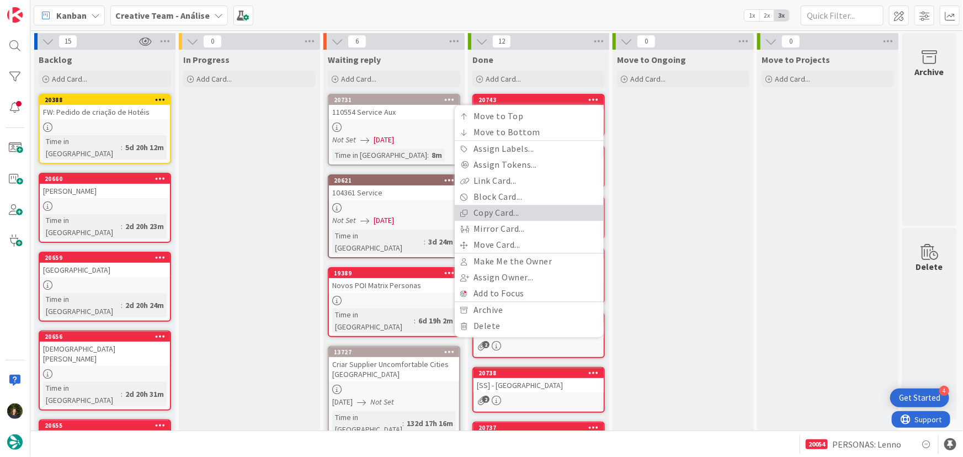
click at [549, 208] on link "Copy Card..." at bounding box center [529, 213] width 149 height 16
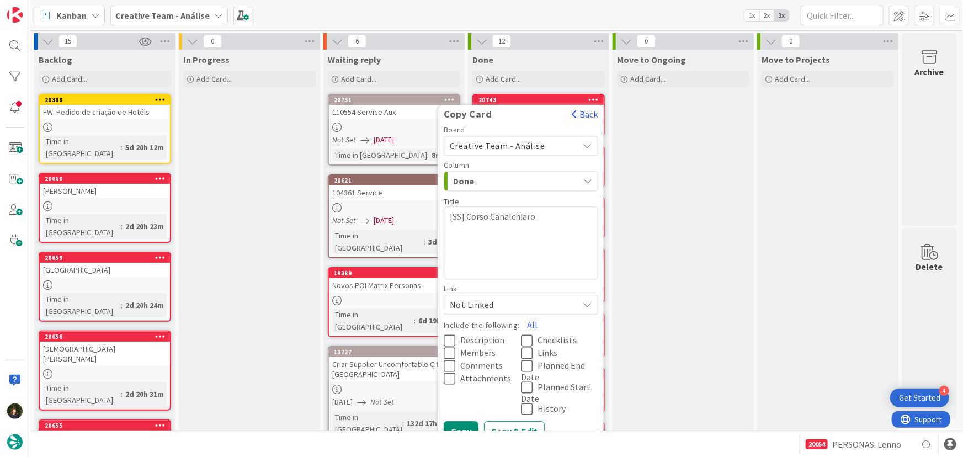
click at [552, 221] on textarea "[SS] Corso Canalchiaro" at bounding box center [521, 242] width 155 height 73
click at [532, 336] on button "All" at bounding box center [532, 338] width 25 height 20
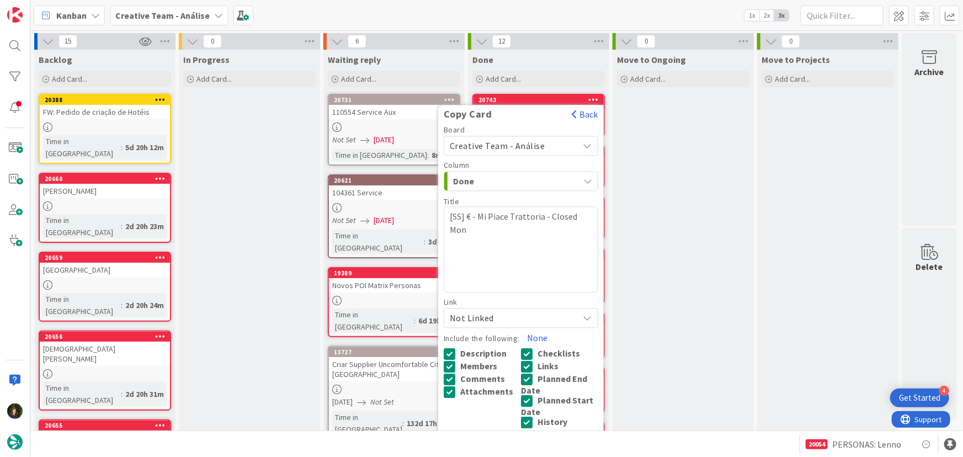
scroll to position [200, 0]
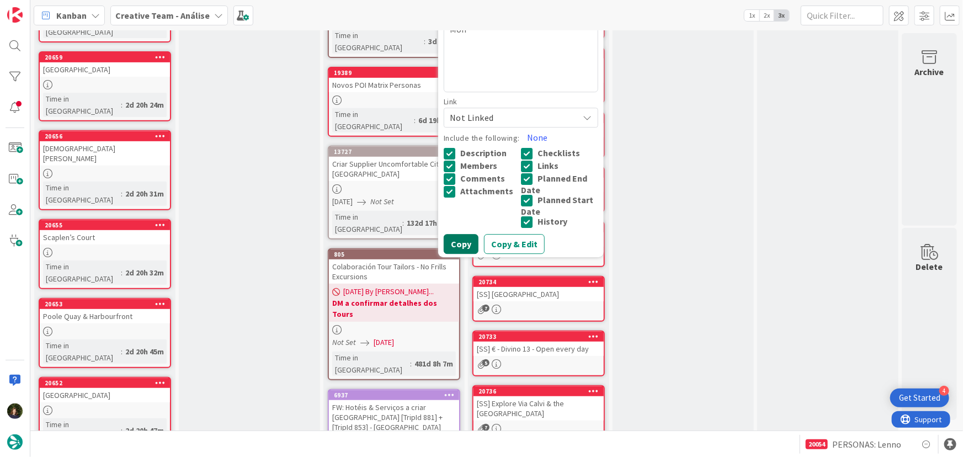
click at [459, 248] on button "Copy" at bounding box center [461, 244] width 35 height 20
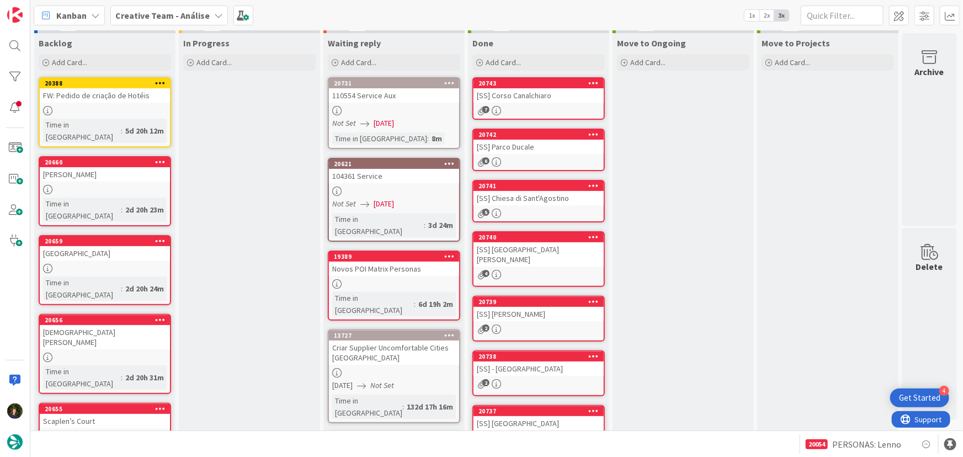
scroll to position [0, 0]
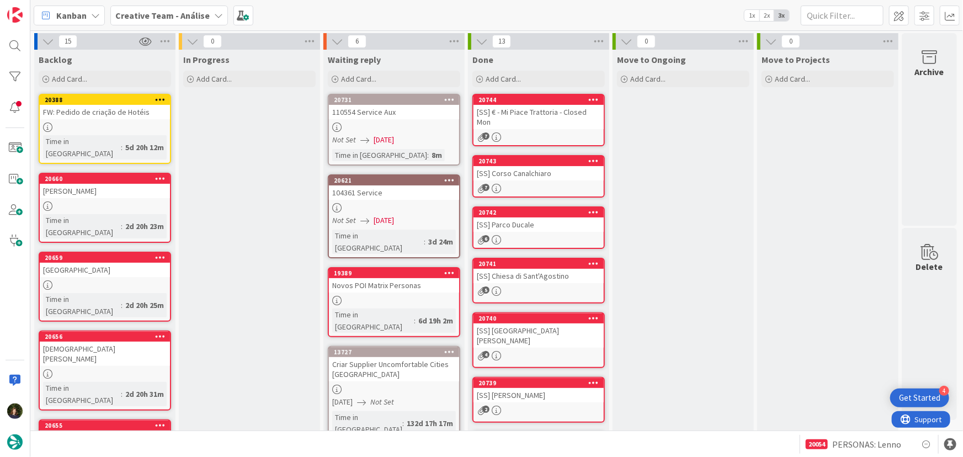
click at [530, 115] on div "[SS] € - Mi Piace Trattoria - Closed Mon" at bounding box center [539, 117] width 130 height 24
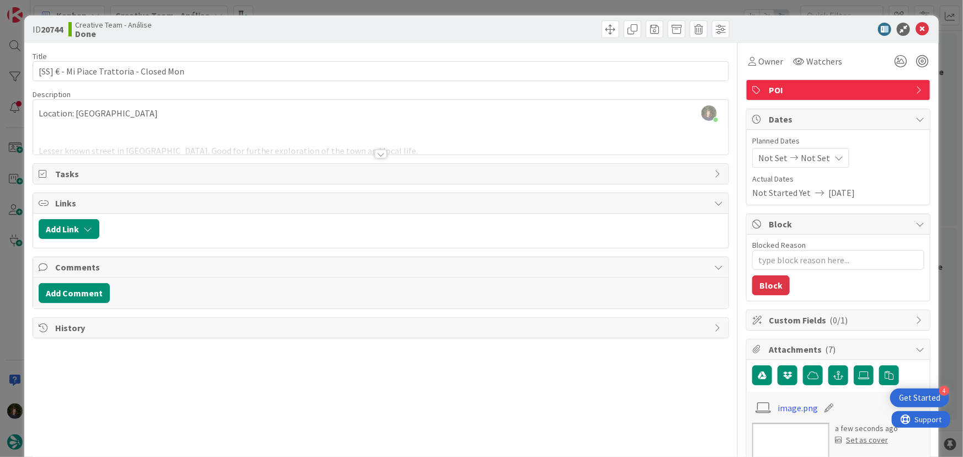
click at [378, 152] on div at bounding box center [381, 154] width 12 height 9
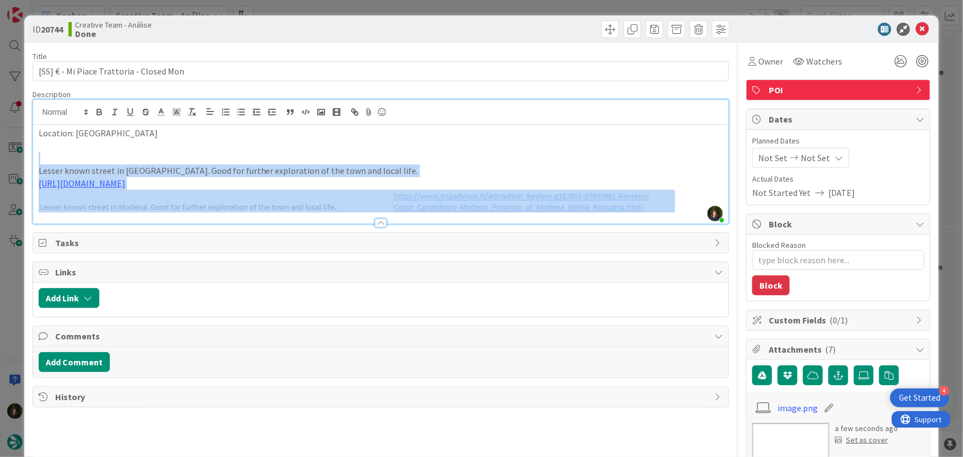
drag, startPoint x: 45, startPoint y: 160, endPoint x: 603, endPoint y: 204, distance: 559.8
click at [603, 204] on div "Location: Modena Lesser known street in Modena. Good for further exploration of…" at bounding box center [381, 174] width 696 height 99
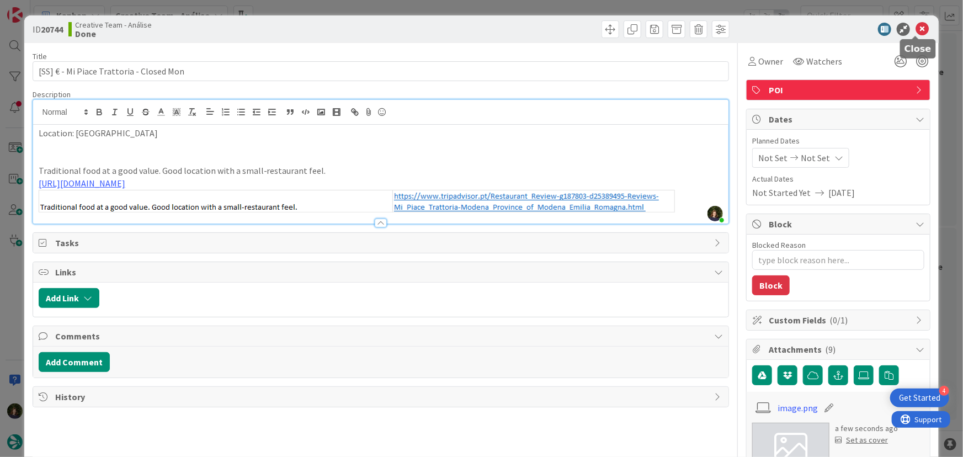
drag, startPoint x: 913, startPoint y: 33, endPoint x: 905, endPoint y: 33, distance: 7.7
click at [916, 33] on icon at bounding box center [922, 29] width 13 height 13
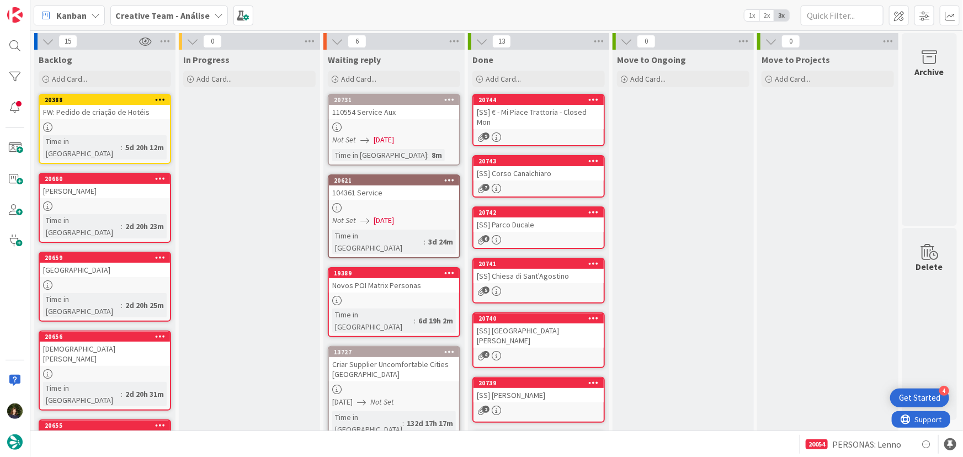
click at [596, 103] on icon at bounding box center [594, 99] width 10 height 8
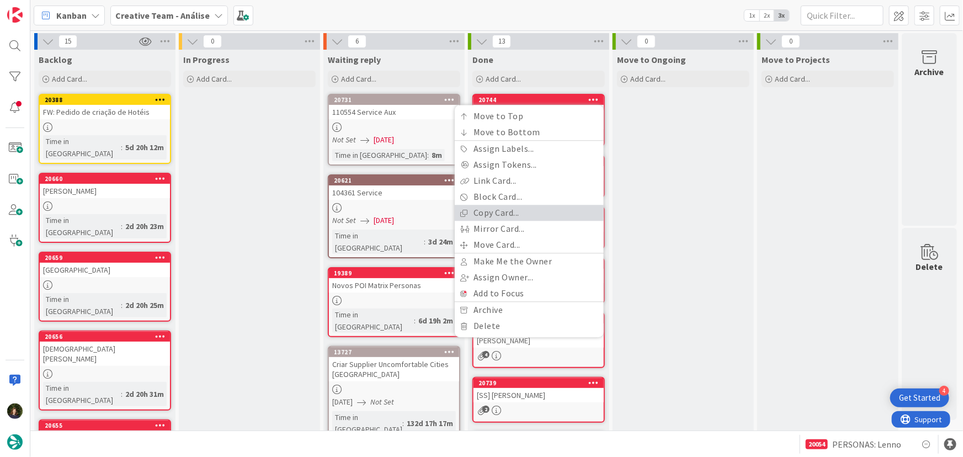
click at [533, 205] on link "Copy Card..." at bounding box center [529, 213] width 149 height 16
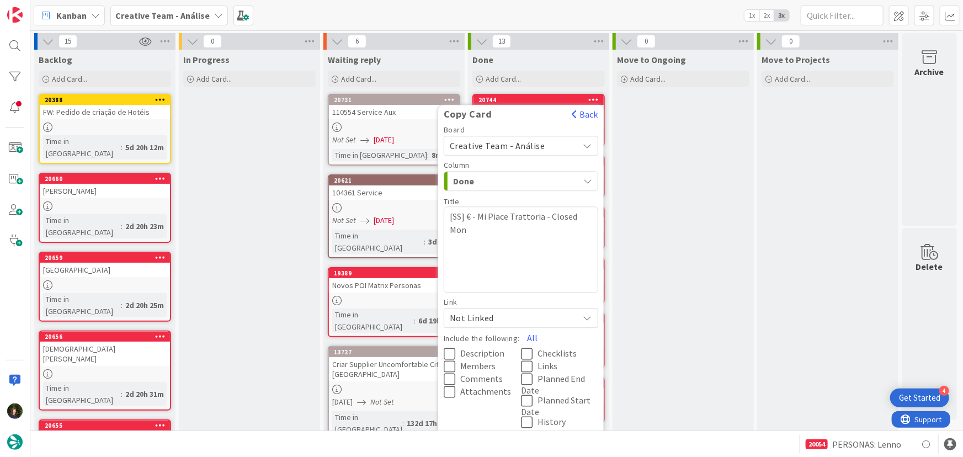
drag, startPoint x: 476, startPoint y: 216, endPoint x: 484, endPoint y: 216, distance: 8.3
click at [484, 216] on textarea "[SS] € - Mi Piace Trattoria - Closed Mon" at bounding box center [521, 249] width 155 height 86
drag, startPoint x: 468, startPoint y: 216, endPoint x: 575, endPoint y: 225, distance: 107.0
click at [575, 225] on textarea "[SS] € - Mi Piace Trattoria - Closed Mon" at bounding box center [521, 249] width 155 height 86
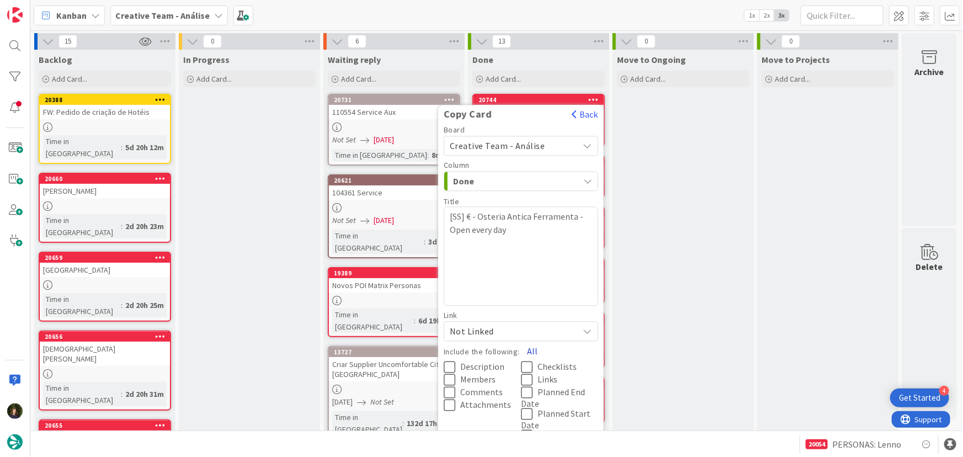
click at [529, 352] on button "All" at bounding box center [532, 351] width 25 height 20
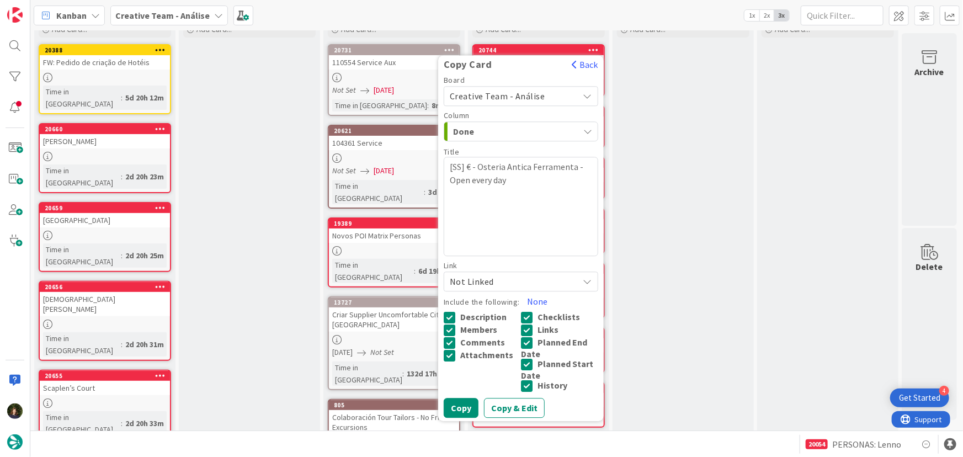
scroll to position [150, 0]
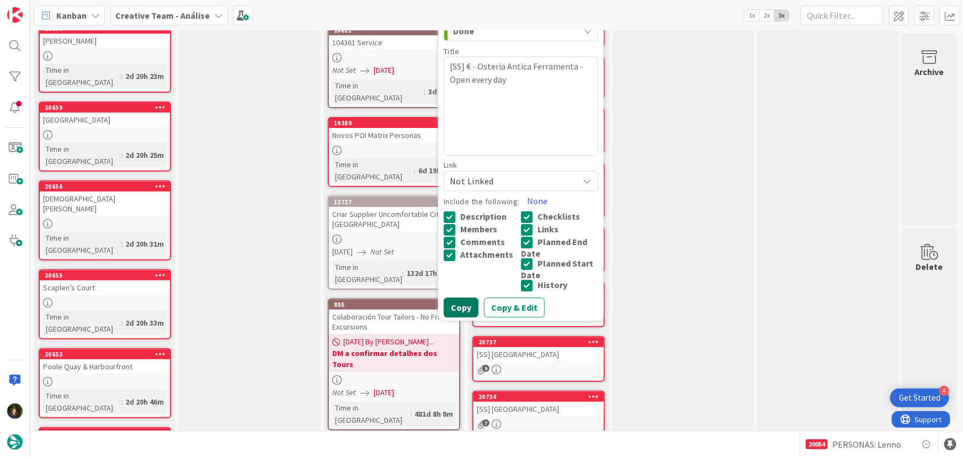
click at [457, 316] on div "Copy Card Back Board Creative Team - Análise Column Done Title 57 / 128 [SS] € …" at bounding box center [521, 138] width 166 height 366
click at [458, 311] on button "Copy" at bounding box center [461, 308] width 35 height 20
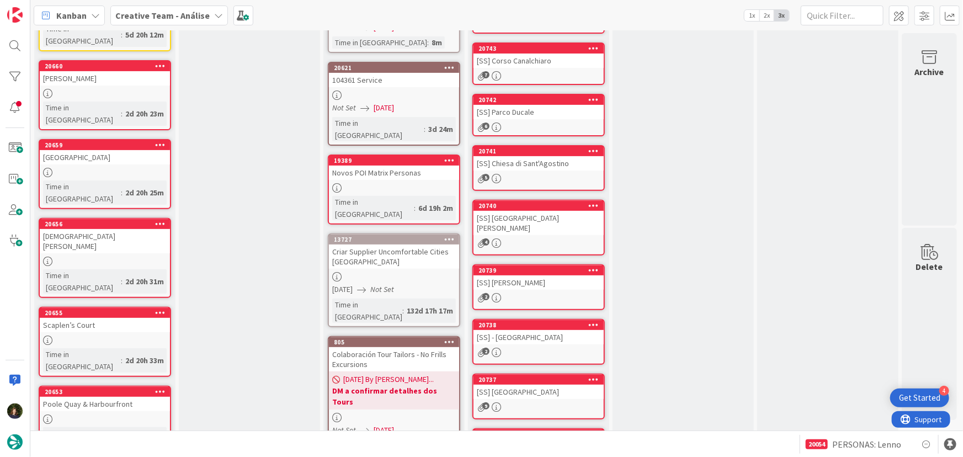
scroll to position [0, 0]
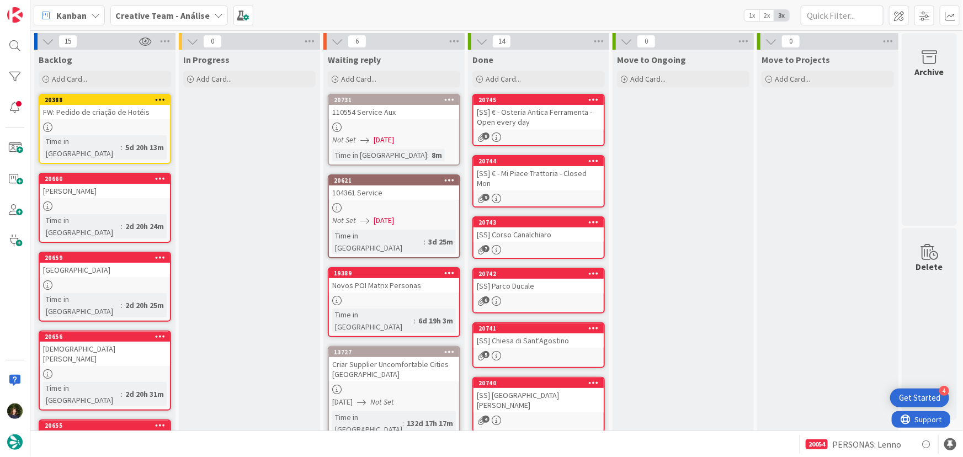
click at [527, 123] on div "[SS] € - Osteria Antica Ferramenta - Open every day" at bounding box center [539, 117] width 130 height 24
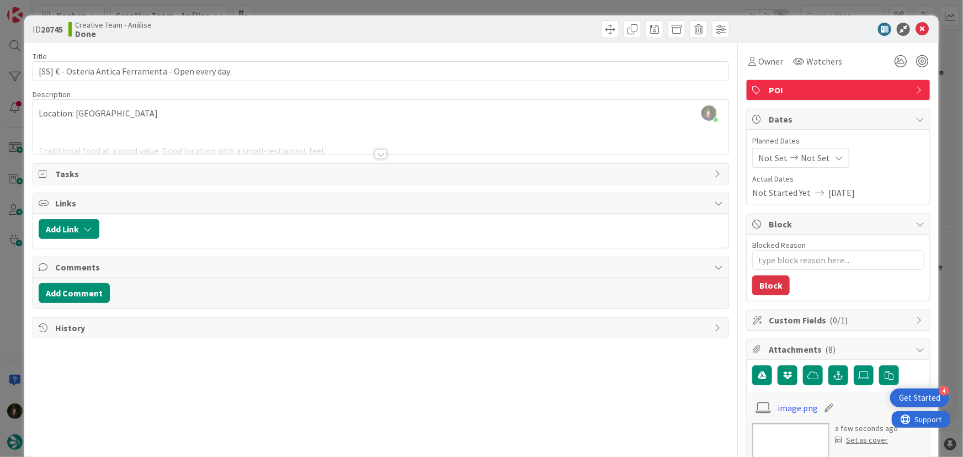
click at [377, 156] on div at bounding box center [381, 154] width 12 height 9
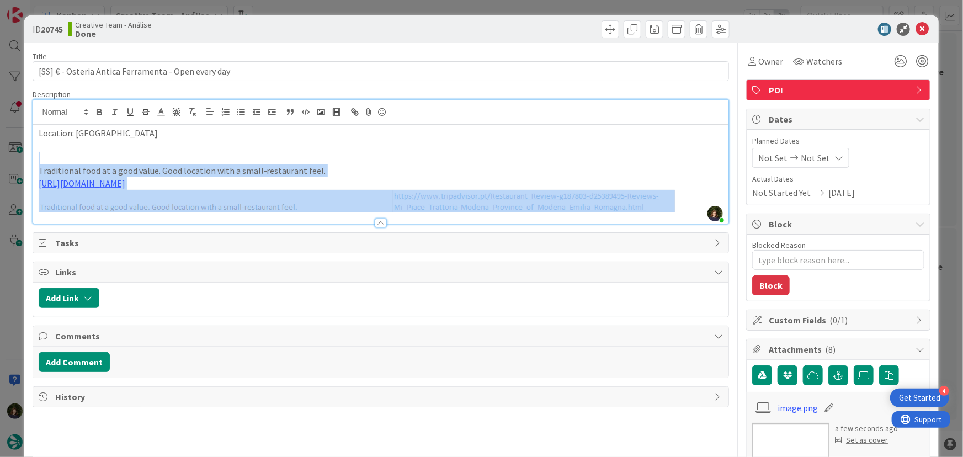
drag, startPoint x: 46, startPoint y: 160, endPoint x: 585, endPoint y: 205, distance: 541.3
click at [585, 205] on div "Location: Modena Traditional food at a good value. Good location with a small-r…" at bounding box center [381, 174] width 696 height 99
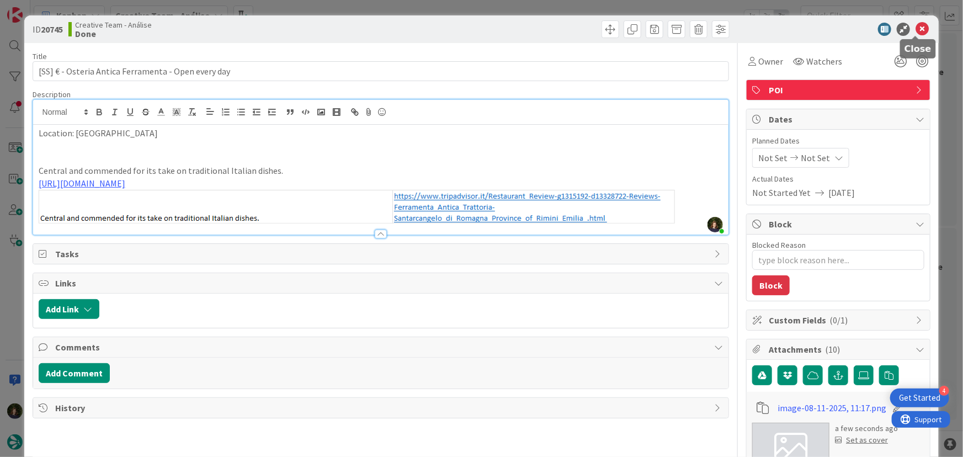
click at [919, 30] on icon at bounding box center [922, 29] width 13 height 13
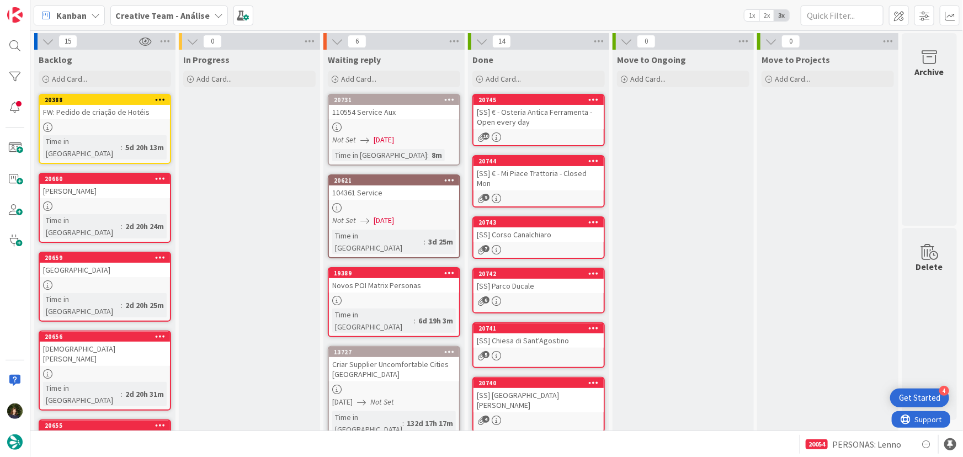
click at [598, 103] on icon at bounding box center [594, 99] width 10 height 8
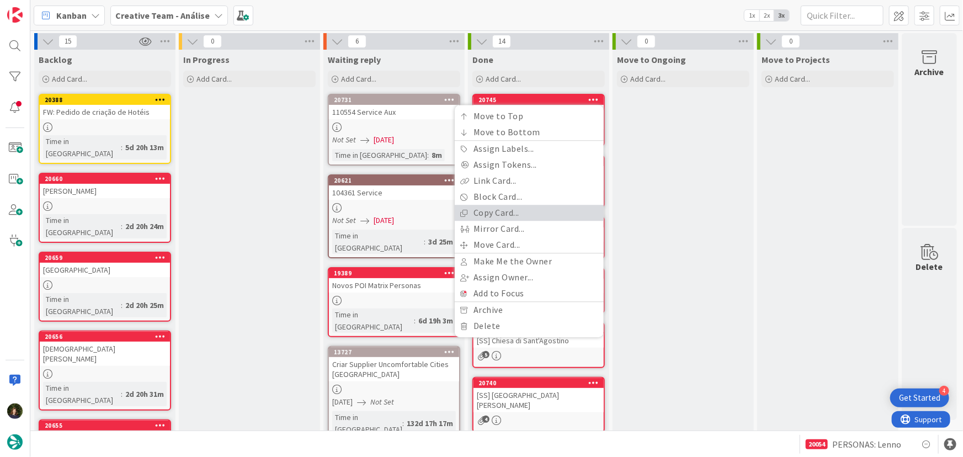
click at [543, 209] on link "Copy Card..." at bounding box center [529, 213] width 149 height 16
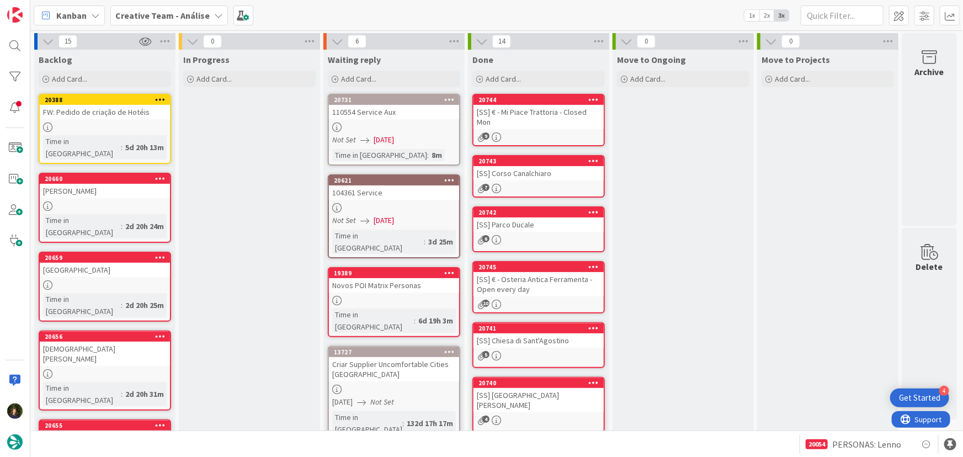
click at [590, 99] on icon at bounding box center [594, 99] width 10 height 8
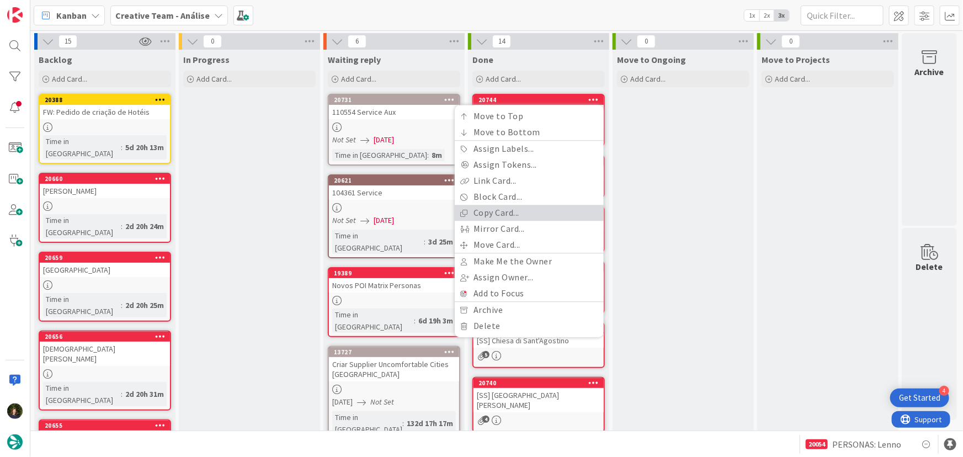
click at [544, 213] on link "Copy Card..." at bounding box center [529, 213] width 149 height 16
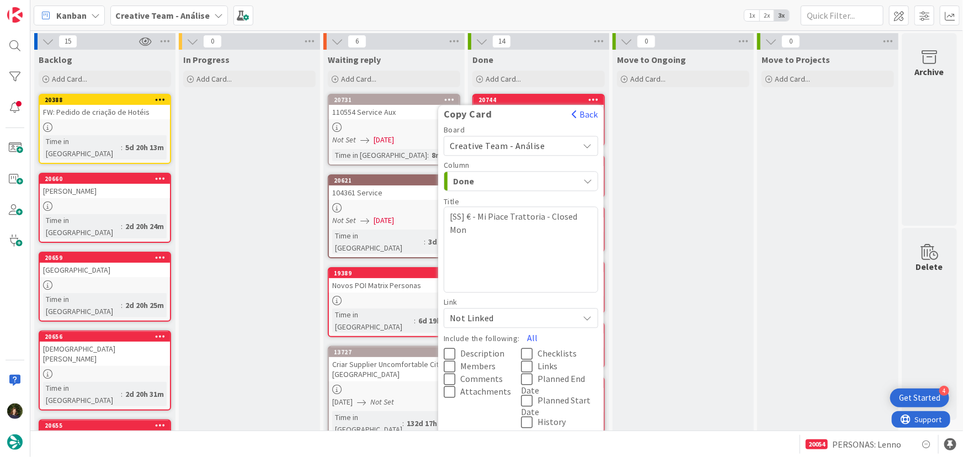
drag, startPoint x: 502, startPoint y: 228, endPoint x: 545, endPoint y: 237, distance: 43.4
click at [502, 228] on textarea "[SS] € - Mi Piace Trattoria - Closed Mon" at bounding box center [521, 249] width 155 height 86
drag, startPoint x: 591, startPoint y: 214, endPoint x: 595, endPoint y: 222, distance: 9.1
click at [591, 214] on textarea "[SS] € - Mi Piace Trattoria - Closed Mon" at bounding box center [521, 249] width 155 height 86
click at [530, 348] on button "All" at bounding box center [532, 351] width 25 height 20
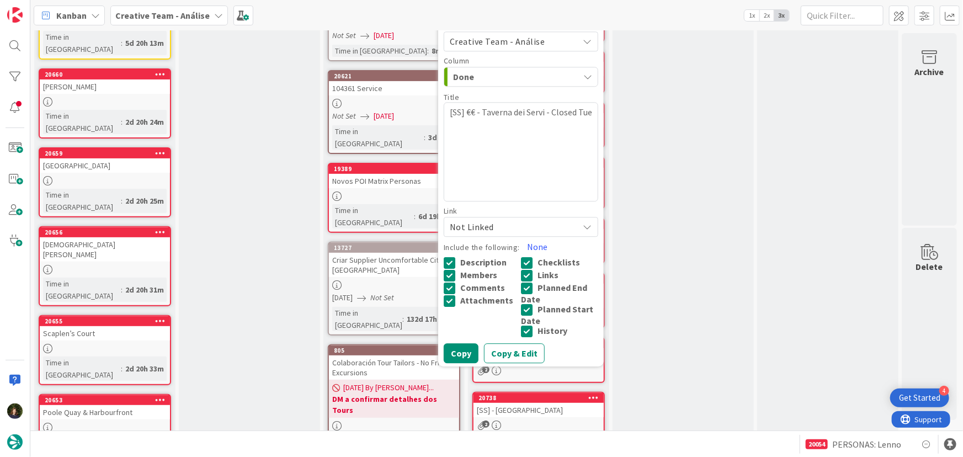
scroll to position [200, 0]
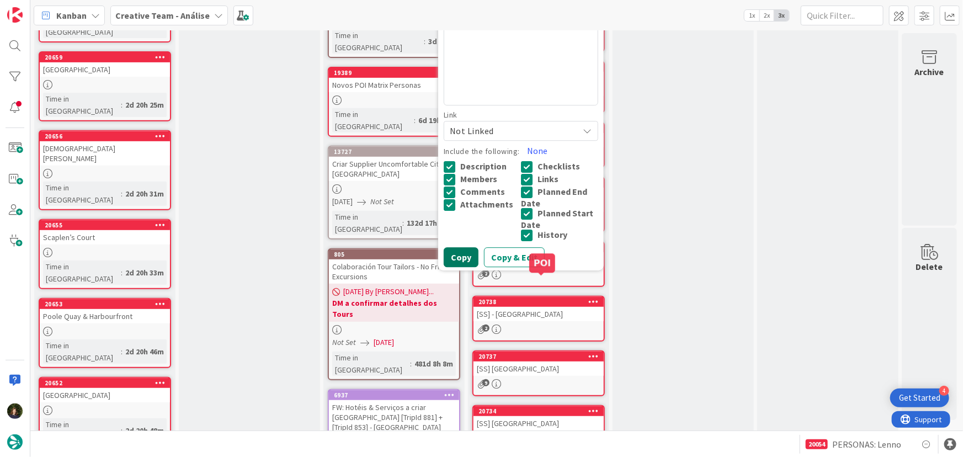
click at [466, 259] on button "Copy" at bounding box center [461, 257] width 35 height 20
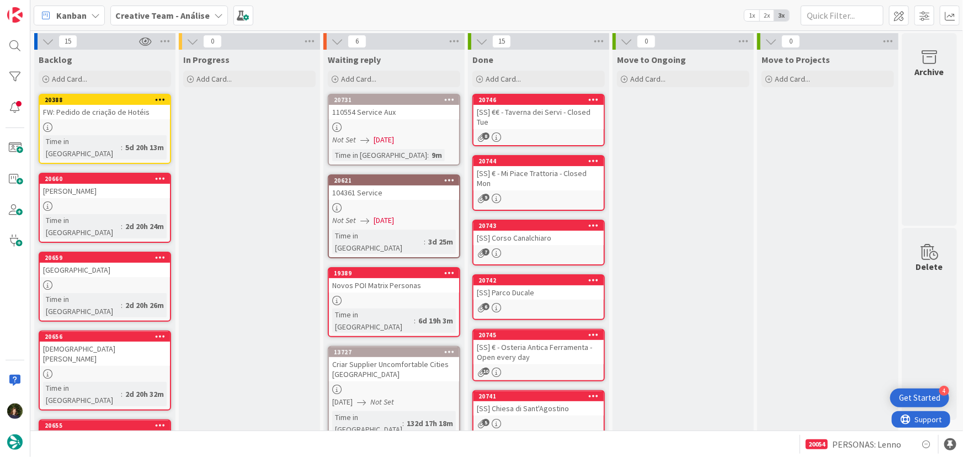
scroll to position [0, 0]
click at [535, 116] on div "[SS] €€ - Taverna dei Servi - Closed Tue" at bounding box center [539, 117] width 130 height 24
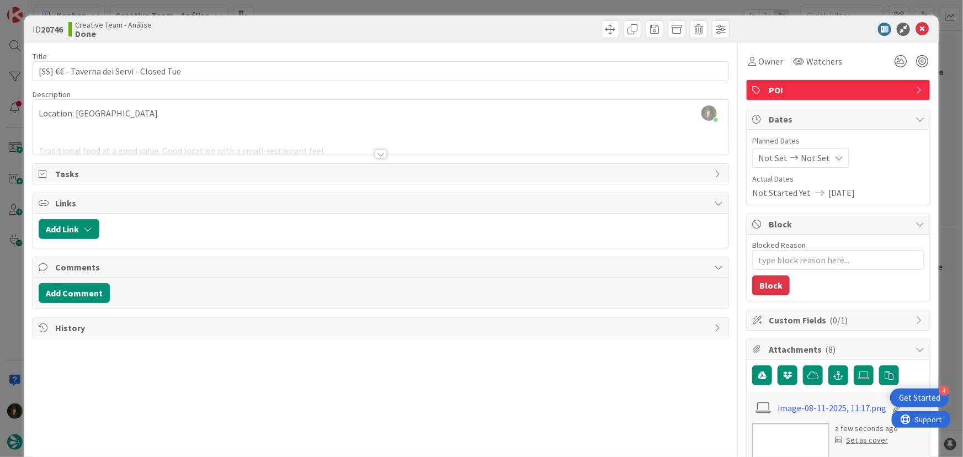
drag, startPoint x: 152, startPoint y: 120, endPoint x: 196, endPoint y: 128, distance: 44.8
click at [152, 120] on div "Margarida Carvalho just joined Location: Modena Traditional food at a good valu…" at bounding box center [381, 127] width 696 height 55
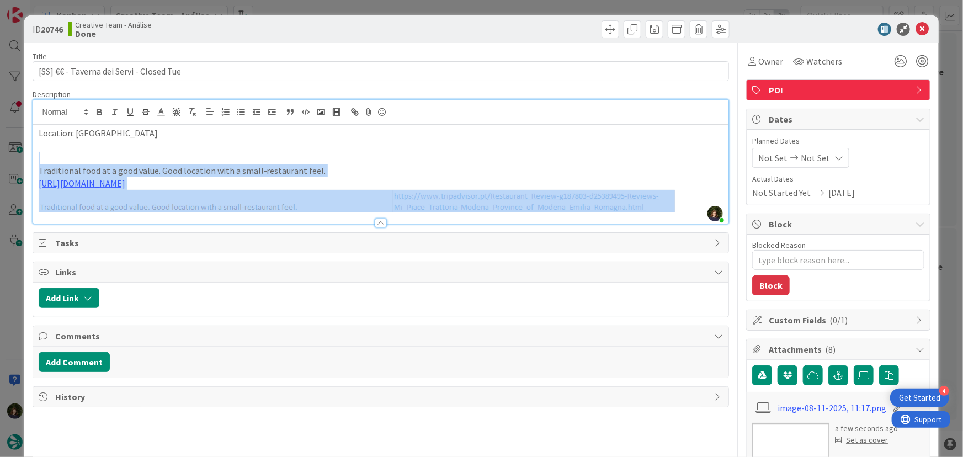
drag, startPoint x: 61, startPoint y: 155, endPoint x: 475, endPoint y: 203, distance: 416.2
click at [475, 203] on div "Location: Modena Traditional food at a good value. Good location with a small-r…" at bounding box center [381, 174] width 696 height 99
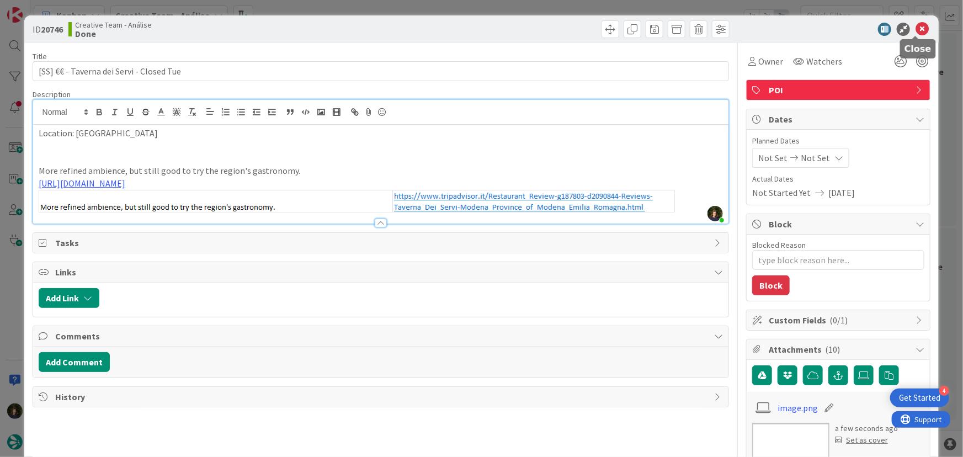
click at [916, 26] on icon at bounding box center [922, 29] width 13 height 13
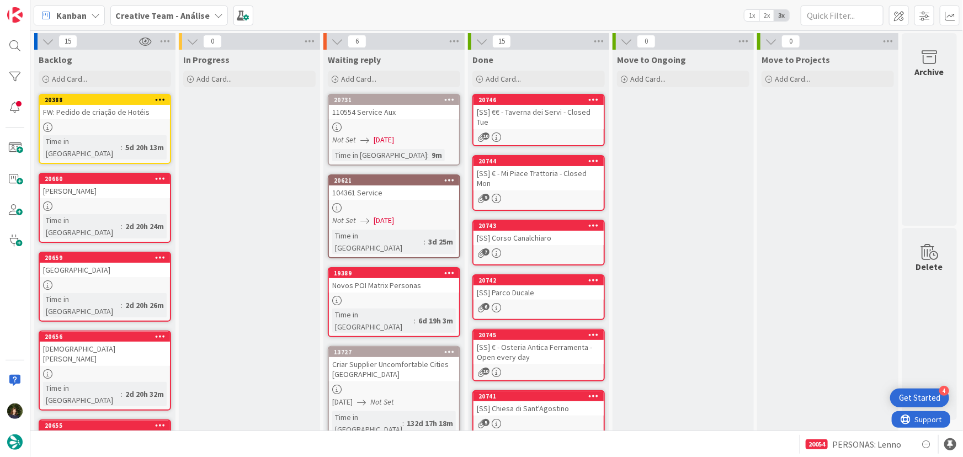
click at [593, 99] on icon at bounding box center [594, 99] width 10 height 8
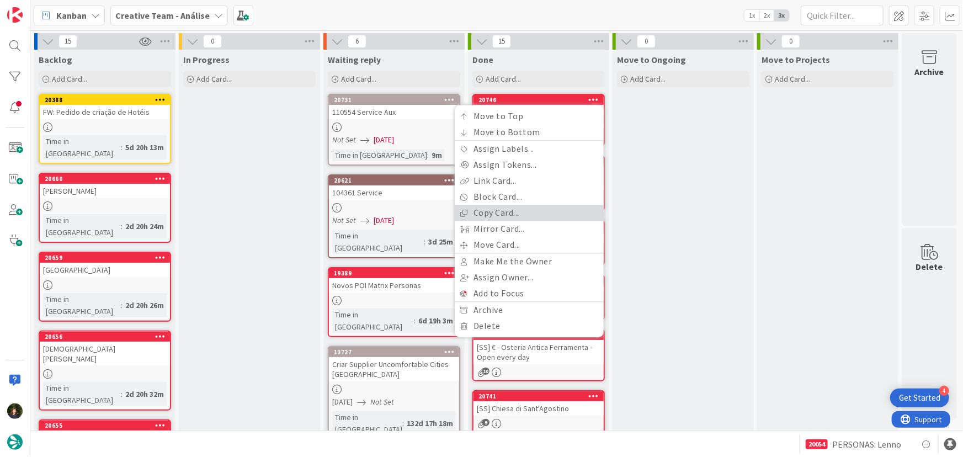
click at [540, 210] on link "Copy Card..." at bounding box center [529, 213] width 149 height 16
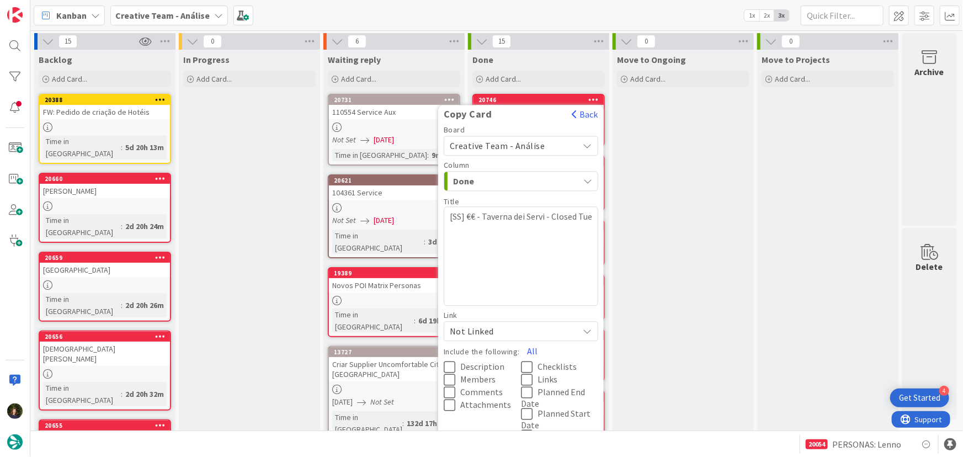
scroll to position [100, 0]
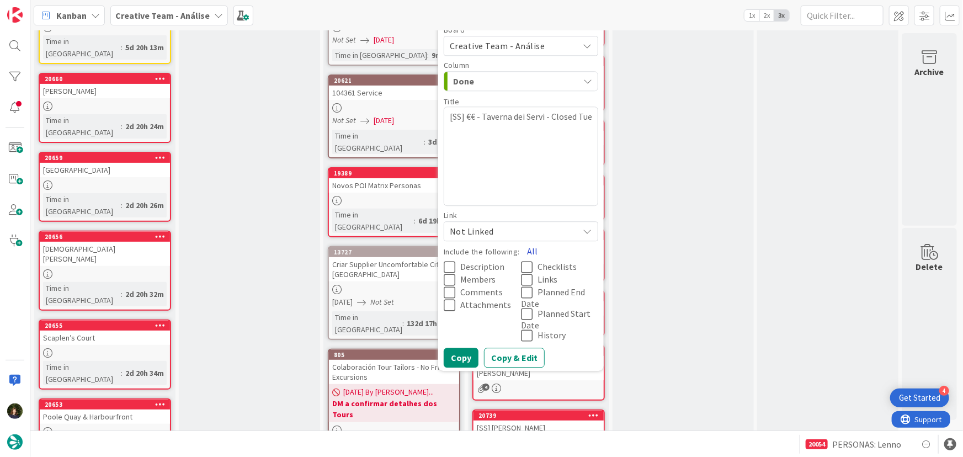
click at [537, 248] on button "All" at bounding box center [532, 251] width 25 height 20
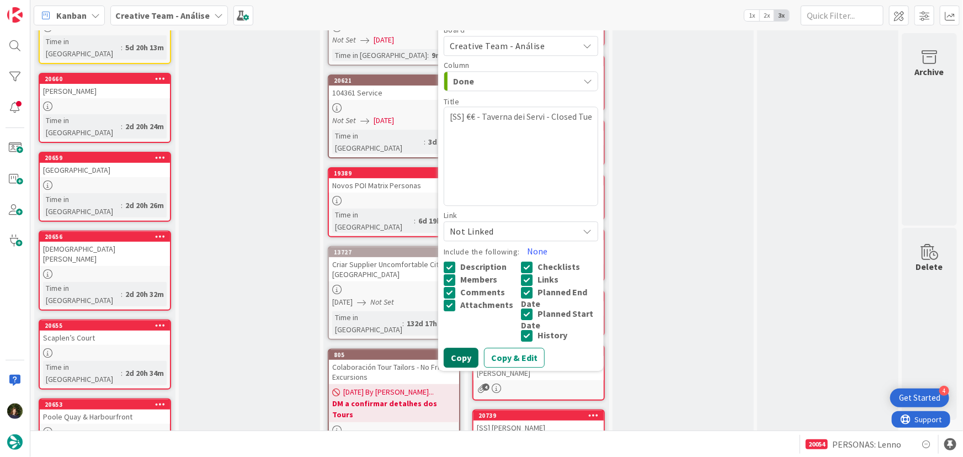
click at [462, 358] on button "Copy" at bounding box center [461, 358] width 35 height 20
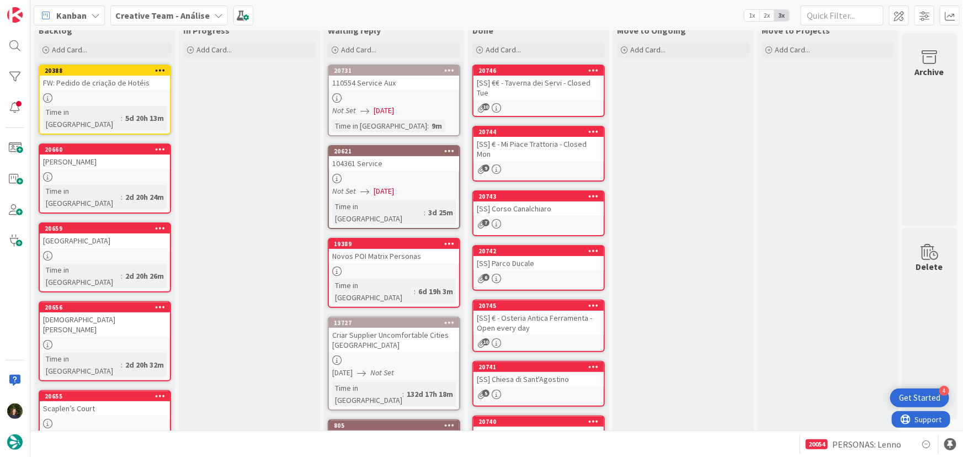
scroll to position [0, 0]
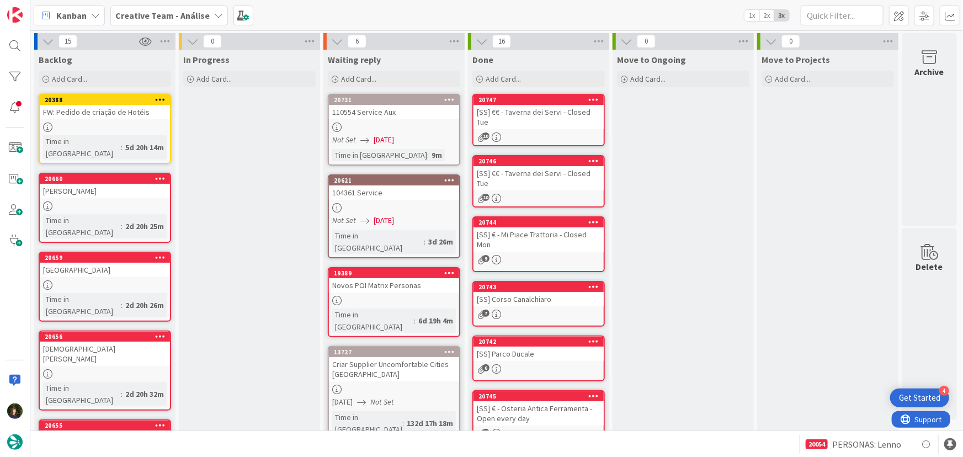
click at [542, 120] on link "20747 [SS] €€ - Taverna dei Servi - Closed Tue 10" at bounding box center [539, 120] width 132 height 52
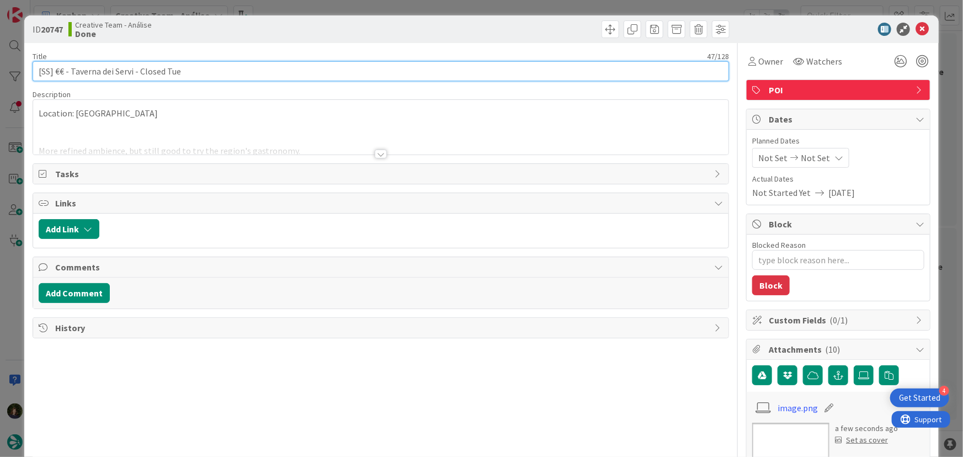
drag, startPoint x: 204, startPoint y: 72, endPoint x: 55, endPoint y: 71, distance: 149.0
click at [55, 71] on input "[SS] €€ - Taverna dei Servi - Closed Tue" at bounding box center [381, 71] width 697 height 20
paste input "- L'angolo d'Abruzzo"
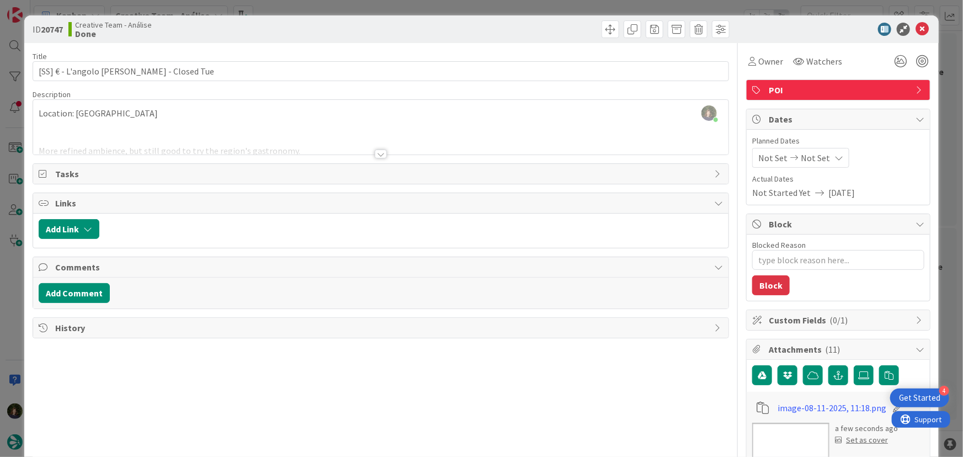
click at [376, 157] on div at bounding box center [381, 154] width 12 height 9
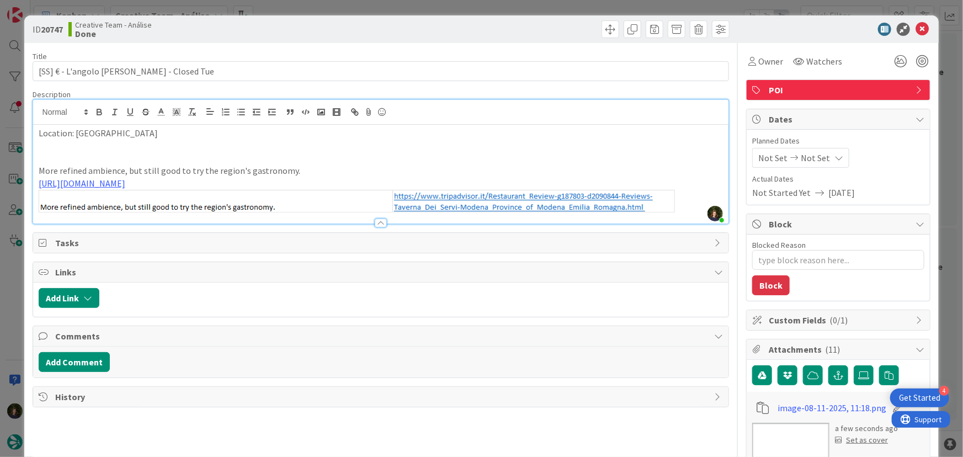
drag, startPoint x: 46, startPoint y: 153, endPoint x: 346, endPoint y: 265, distance: 320.0
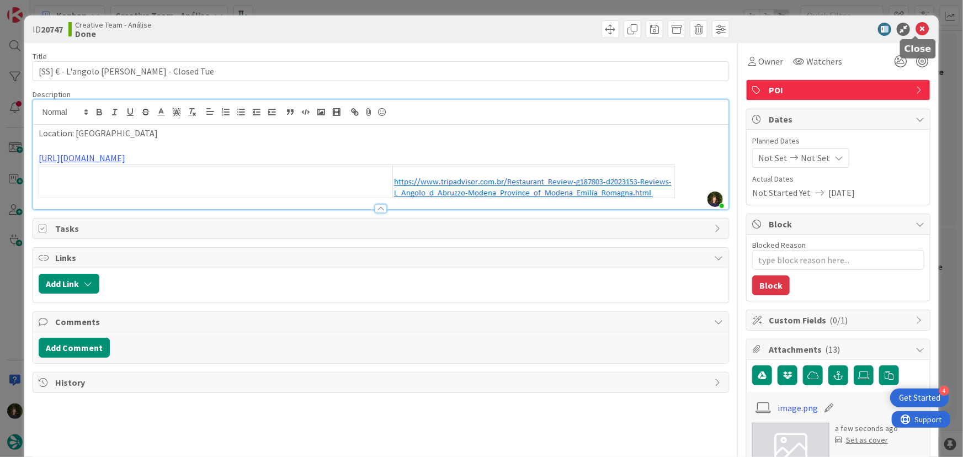
click at [920, 34] on icon at bounding box center [922, 29] width 13 height 13
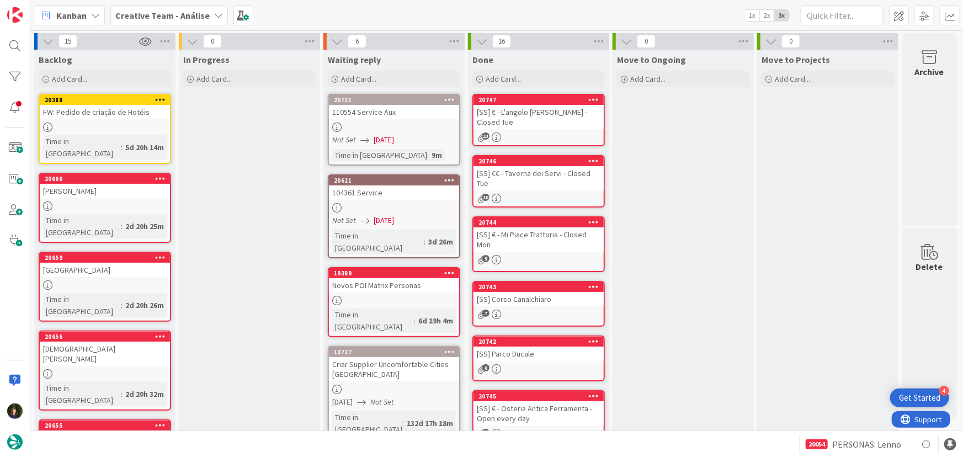
click at [598, 103] on icon at bounding box center [594, 99] width 10 height 8
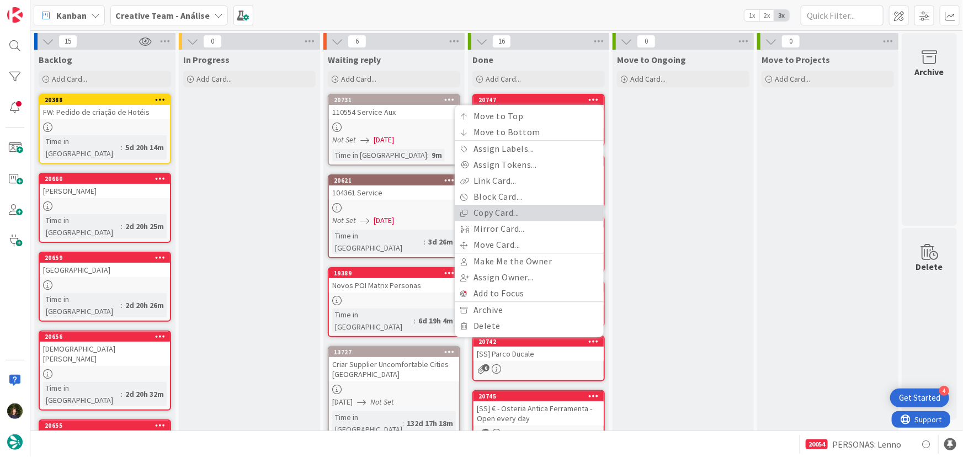
click at [521, 212] on link "Copy Card..." at bounding box center [529, 213] width 149 height 16
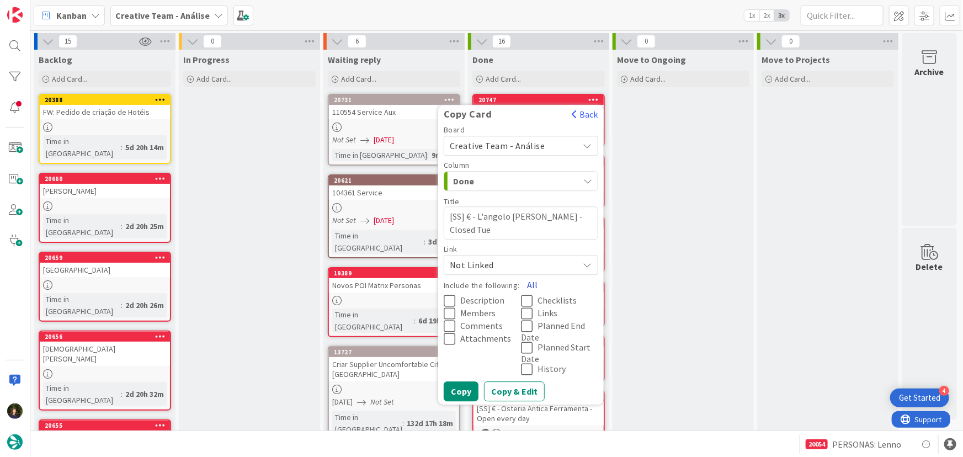
click at [535, 283] on button "All" at bounding box center [532, 285] width 25 height 20
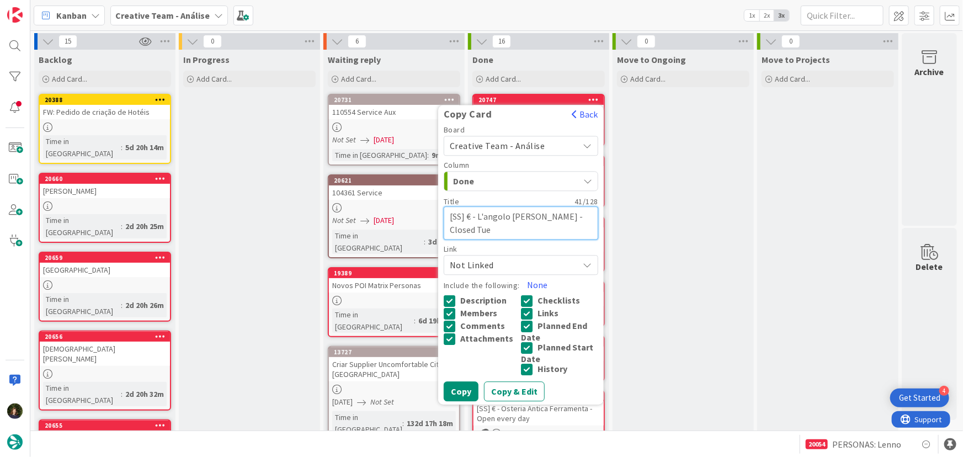
click at [477, 237] on textarea "[SS] € - L'angolo d'Abruzzo - Closed Tue" at bounding box center [521, 222] width 155 height 33
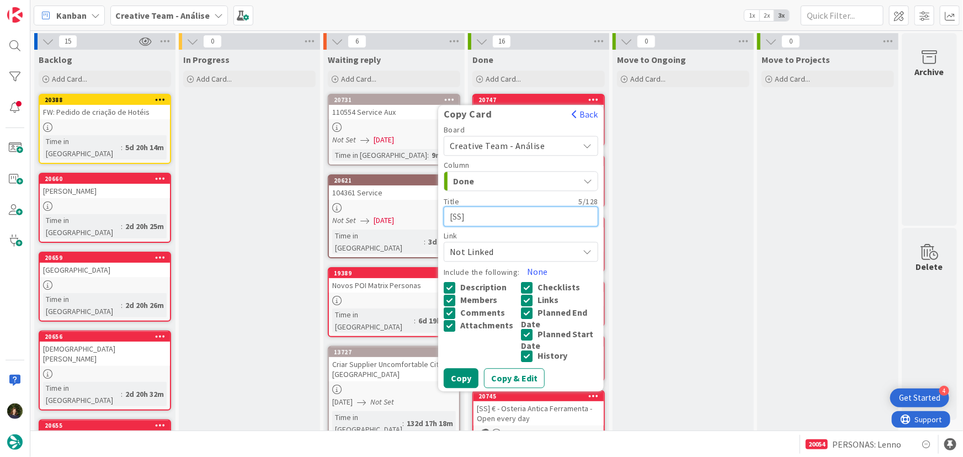
paste textarea "€ - Trattoria San Pietro - Closed Mon"
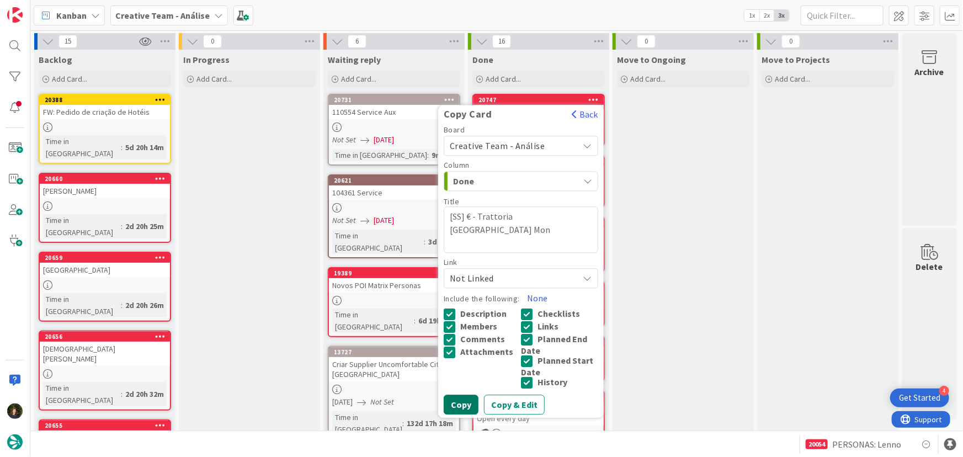
click at [455, 410] on button "Copy" at bounding box center [461, 405] width 35 height 20
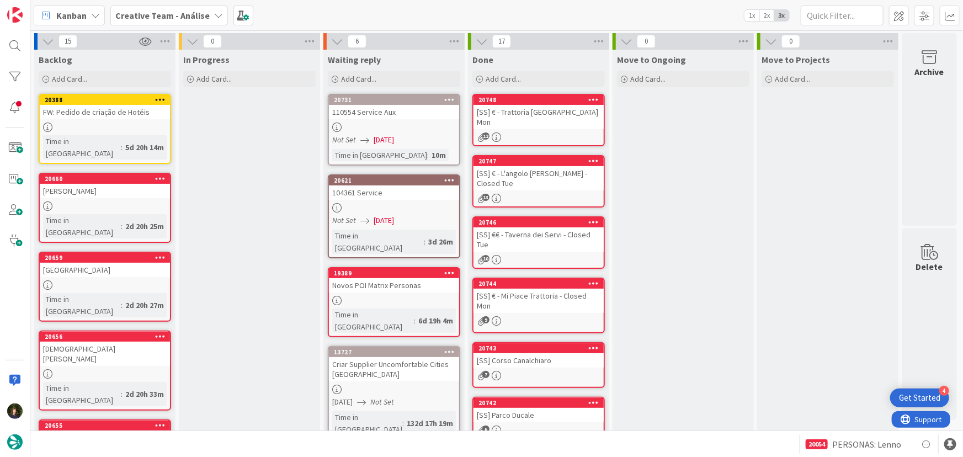
click at [530, 127] on div "[SS] € - Trattoria San Pietro - Closed Mon" at bounding box center [539, 117] width 130 height 24
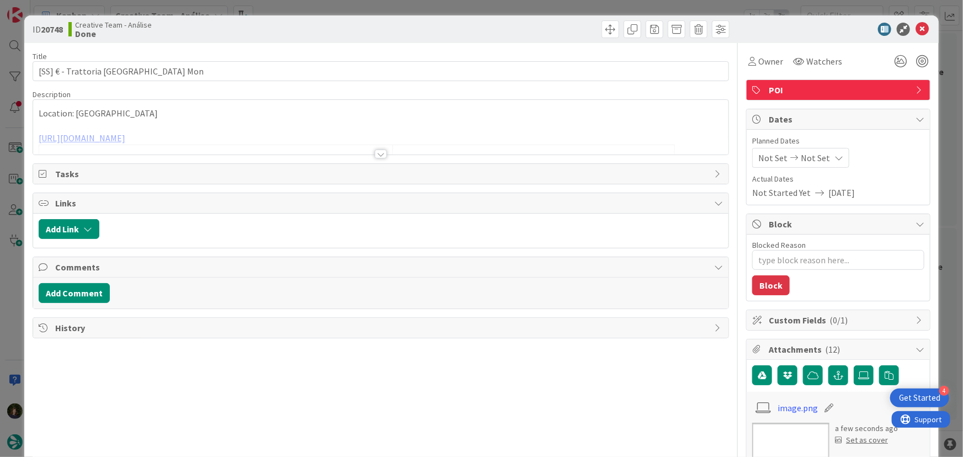
click at [375, 153] on div at bounding box center [381, 154] width 12 height 9
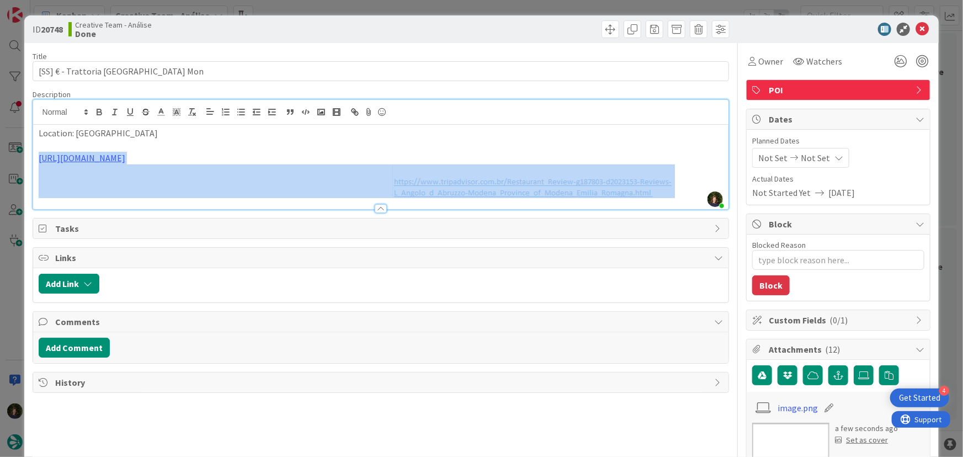
drag, startPoint x: 694, startPoint y: 195, endPoint x: 34, endPoint y: 164, distance: 661.5
click at [34, 164] on div "Location: Modena https://www.tripadvisor.com.br/Restaurant_Review-g187803-d2023…" at bounding box center [381, 167] width 696 height 84
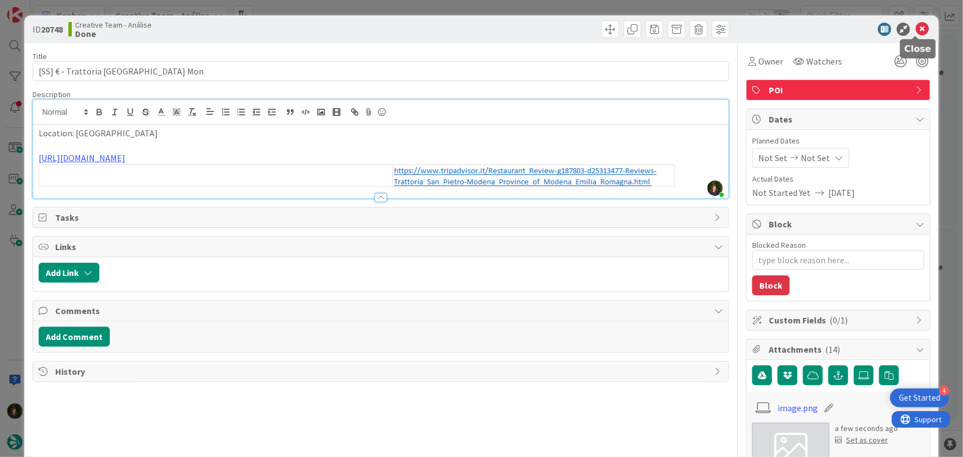
click at [917, 28] on icon at bounding box center [922, 29] width 13 height 13
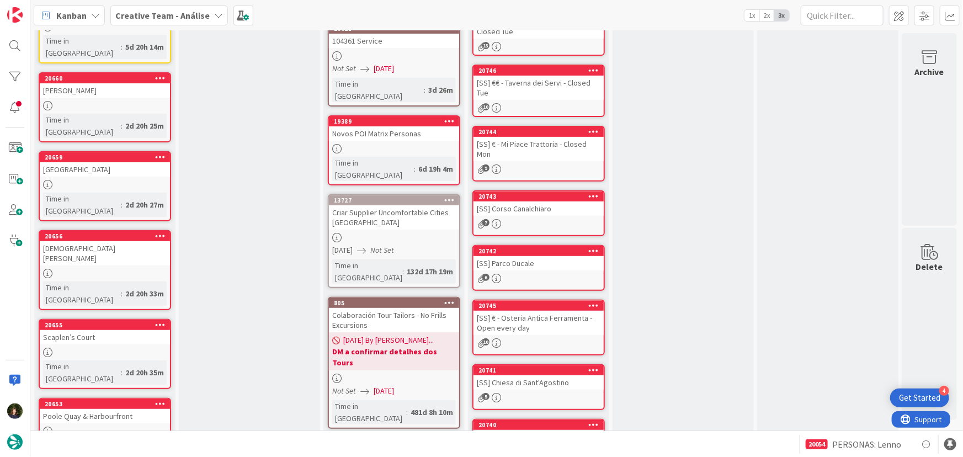
scroll to position [1, 0]
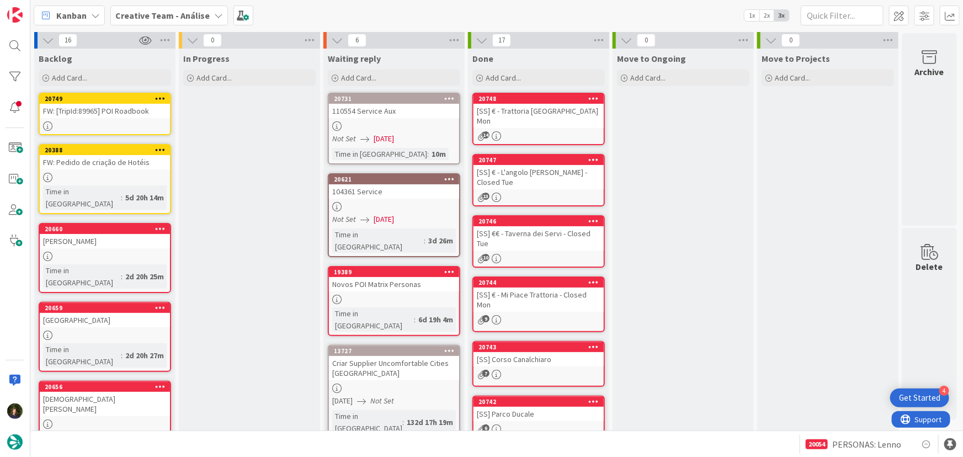
click at [182, 11] on b "Creative Team - Análise" at bounding box center [162, 15] width 94 height 11
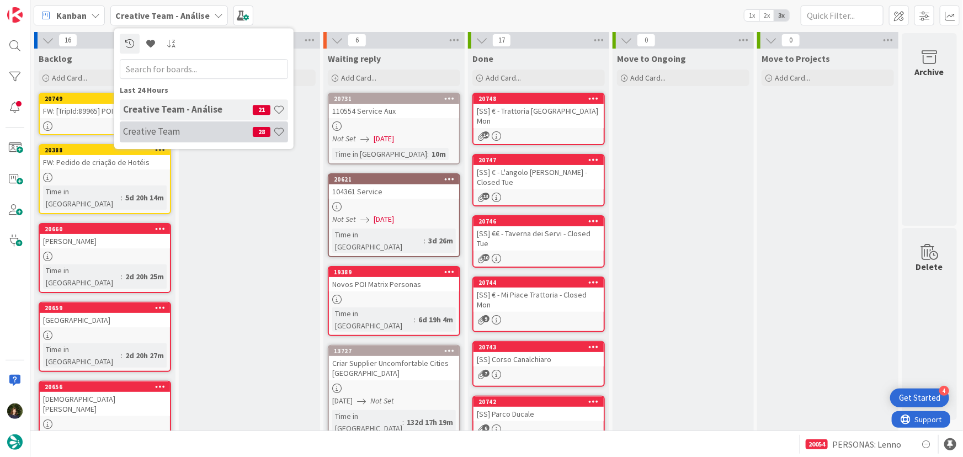
click at [168, 137] on div "Creative Team 28" at bounding box center [204, 131] width 168 height 21
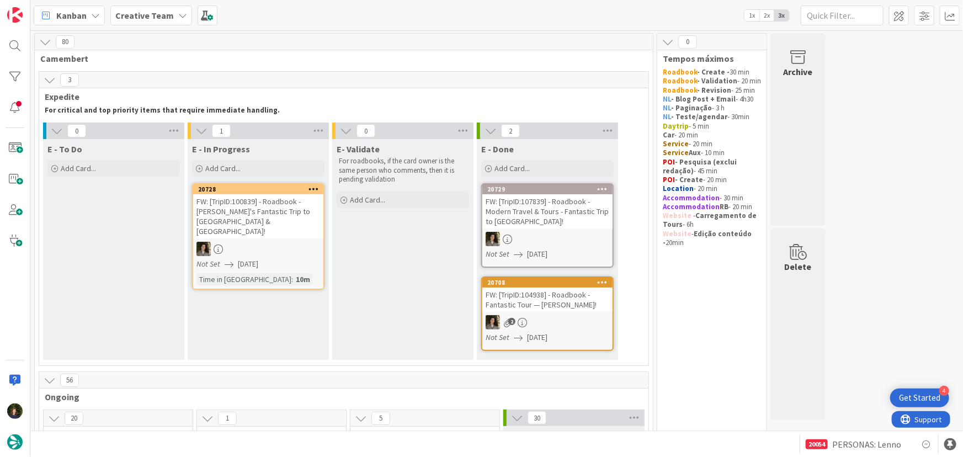
click at [168, 12] on b "Creative Team" at bounding box center [144, 15] width 59 height 11
click at [168, 131] on h4 "Creative Team - Análise" at bounding box center [188, 131] width 130 height 11
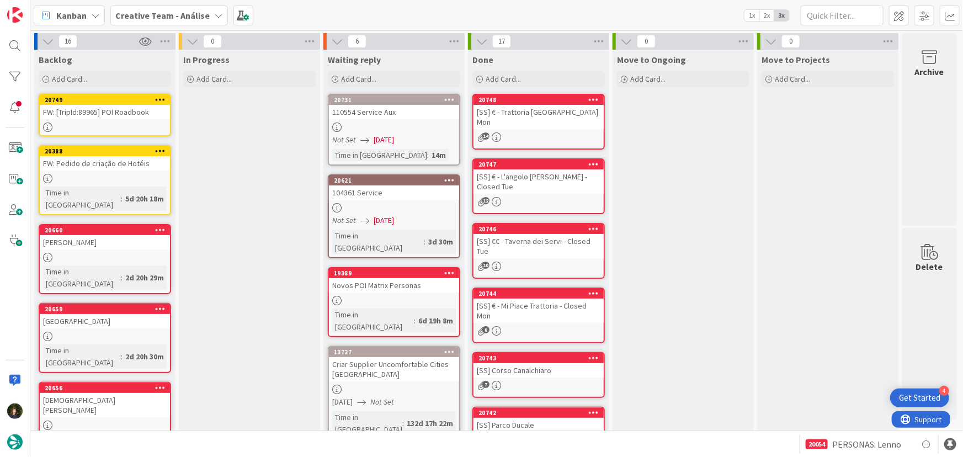
click at [198, 16] on b "Creative Team - Análise" at bounding box center [162, 15] width 94 height 11
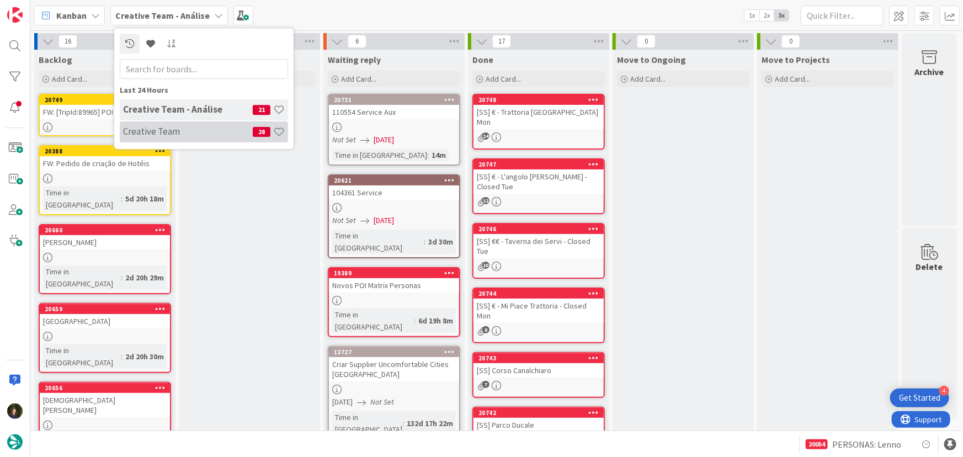
click at [194, 132] on h4 "Creative Team" at bounding box center [188, 131] width 130 height 11
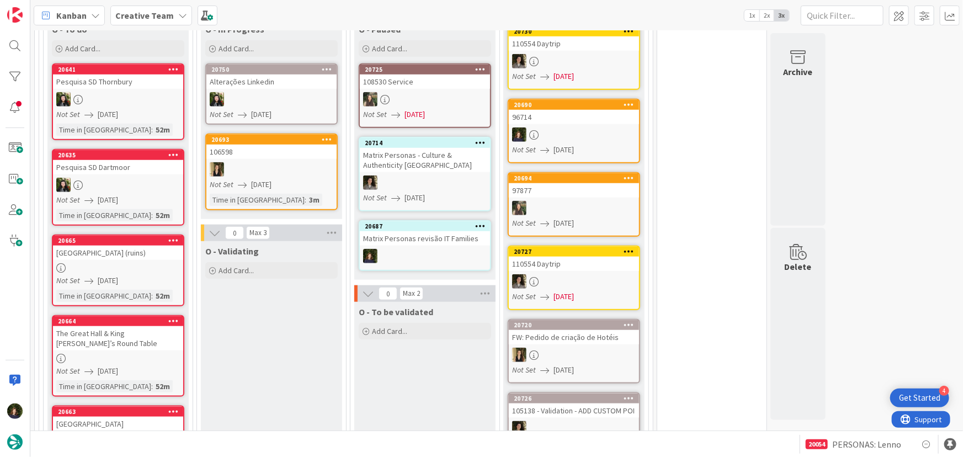
scroll to position [351, 0]
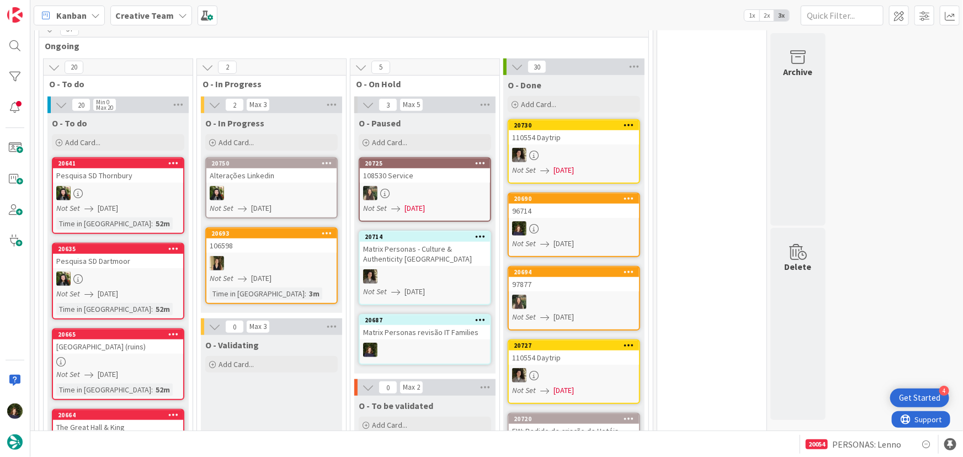
click at [569, 222] on div at bounding box center [574, 228] width 130 height 14
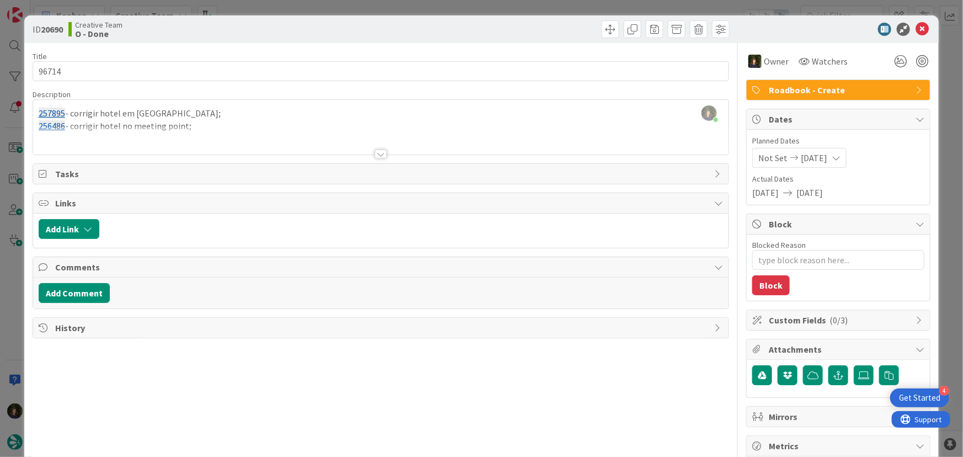
click at [916, 33] on icon at bounding box center [922, 29] width 13 height 13
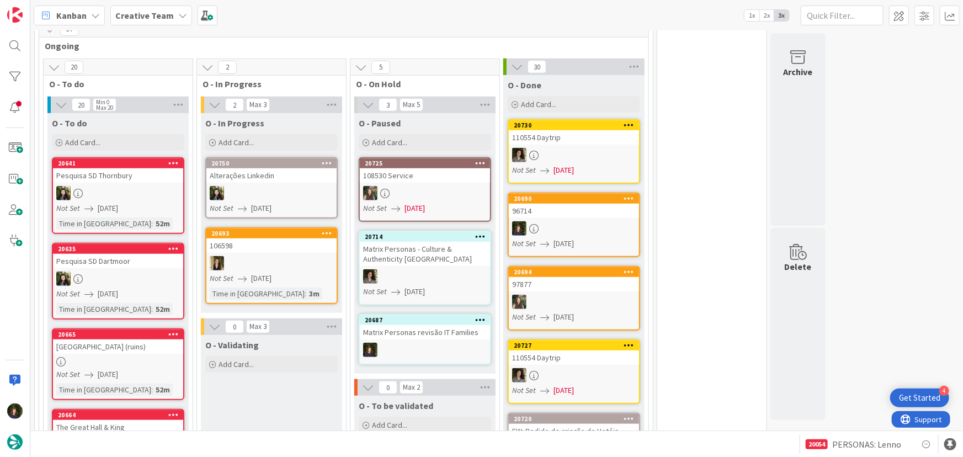
click at [629, 195] on icon at bounding box center [629, 198] width 10 height 8
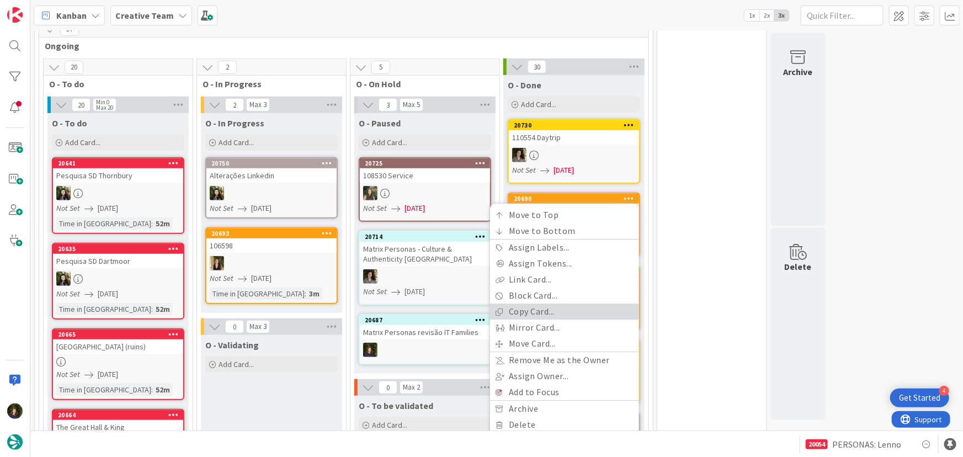
click at [570, 310] on link "Copy Card..." at bounding box center [564, 312] width 149 height 16
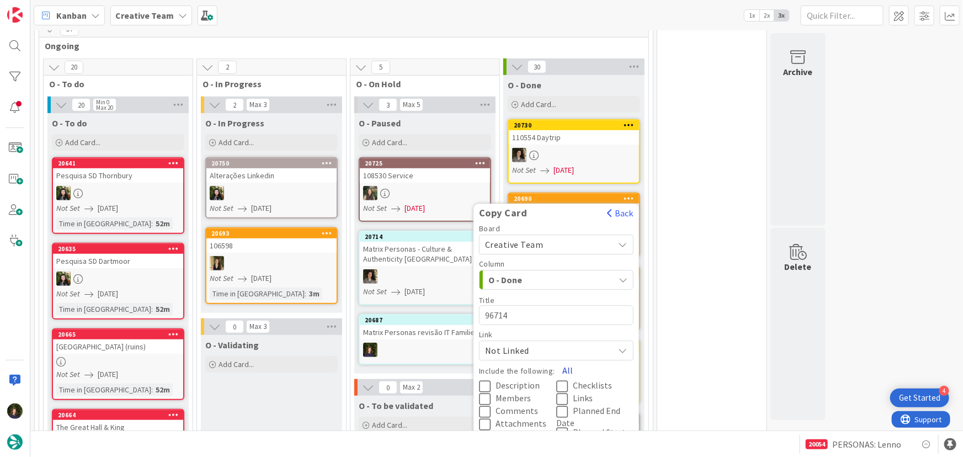
click at [567, 369] on button "All" at bounding box center [567, 371] width 25 height 20
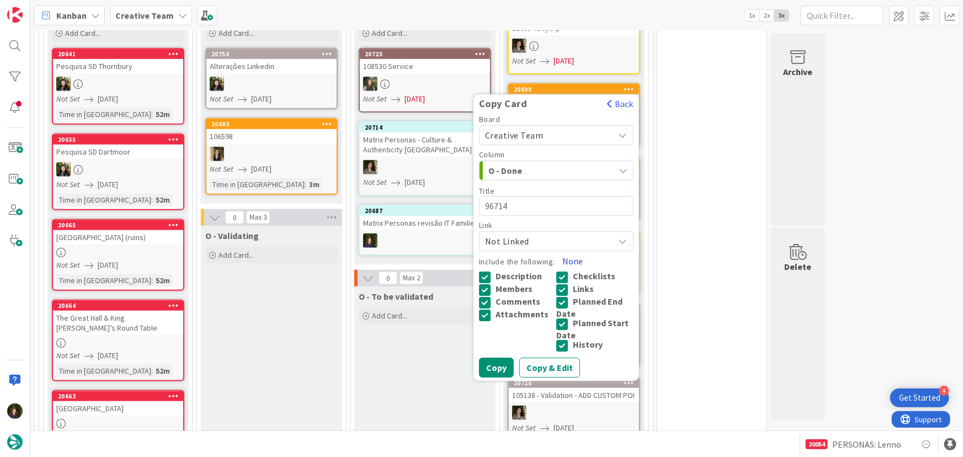
scroll to position [502, 0]
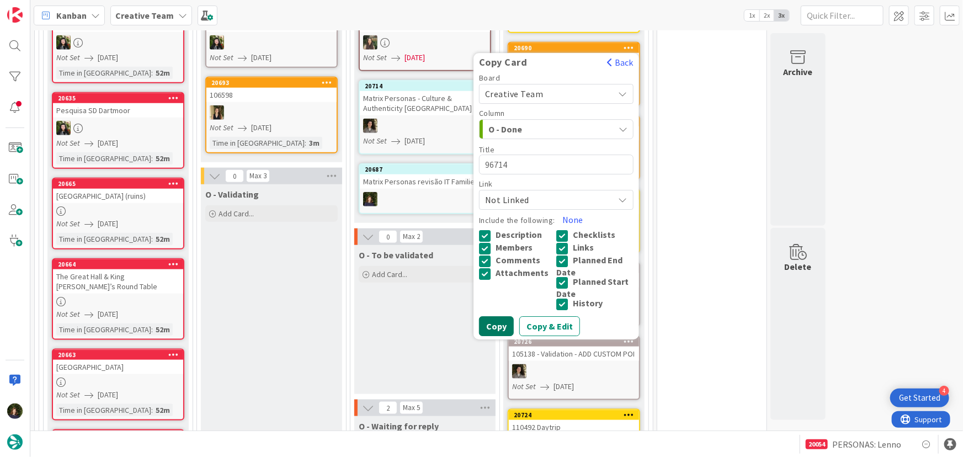
click at [501, 325] on button "Copy" at bounding box center [496, 327] width 35 height 20
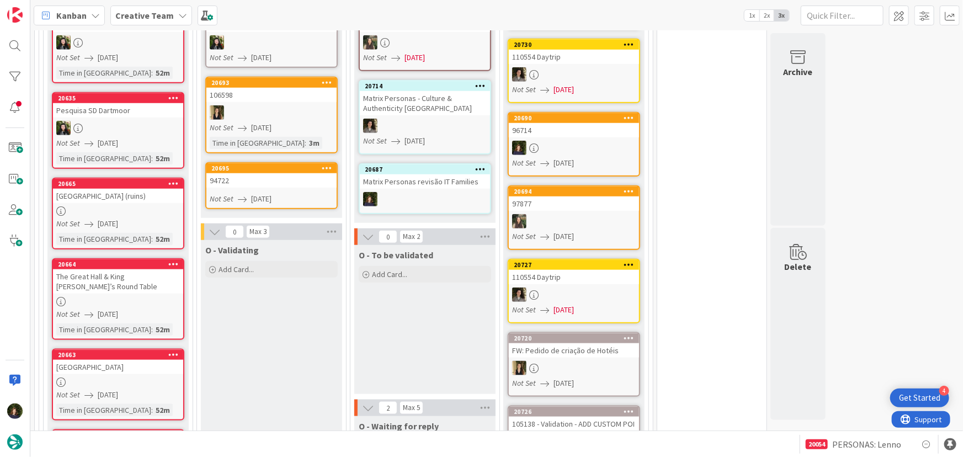
click at [264, 186] on div "94722" at bounding box center [271, 180] width 130 height 14
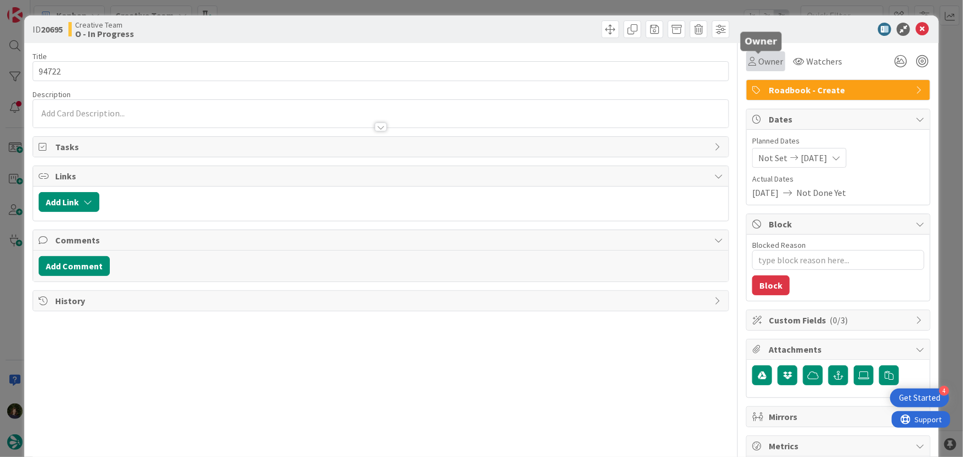
click at [760, 66] on span "Owner" at bounding box center [770, 61] width 25 height 13
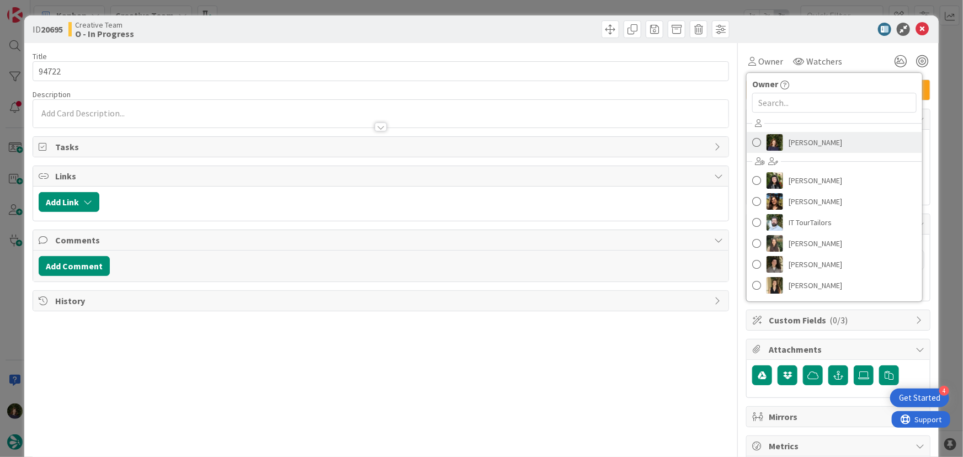
click at [796, 139] on span "Margarida Carvalho" at bounding box center [816, 142] width 54 height 17
